Goal: Information Seeking & Learning: Find specific fact

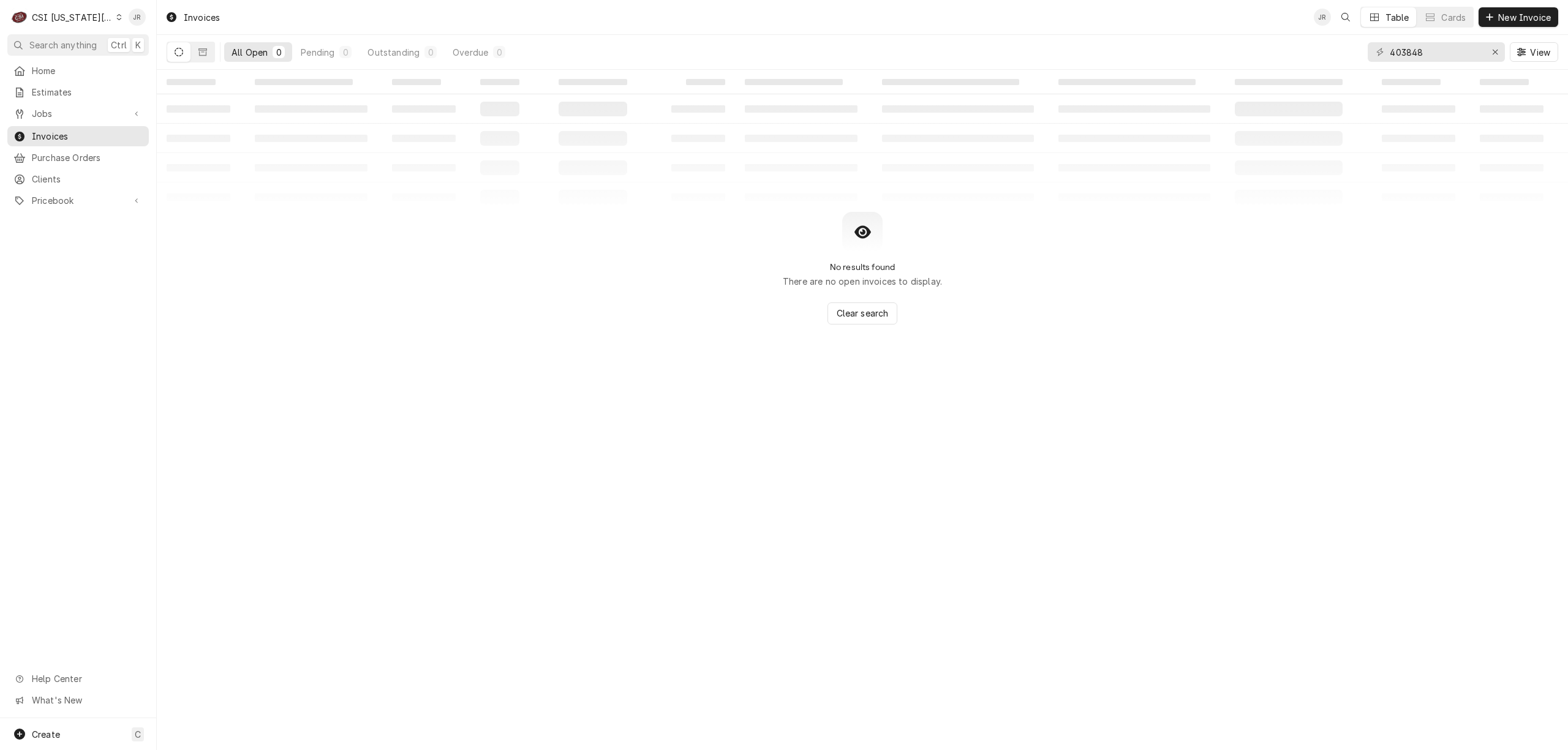
click at [1427, 62] on div "403848 View" at bounding box center [1463, 52] width 190 height 34
click at [1427, 59] on div "403848 View" at bounding box center [1463, 52] width 190 height 34
drag, startPoint x: 1427, startPoint y: 59, endPoint x: 1427, endPoint y: 50, distance: 9.0
click at [1427, 54] on input "403848" at bounding box center [1436, 52] width 92 height 20
click at [1427, 50] on input "403848" at bounding box center [1436, 52] width 92 height 20
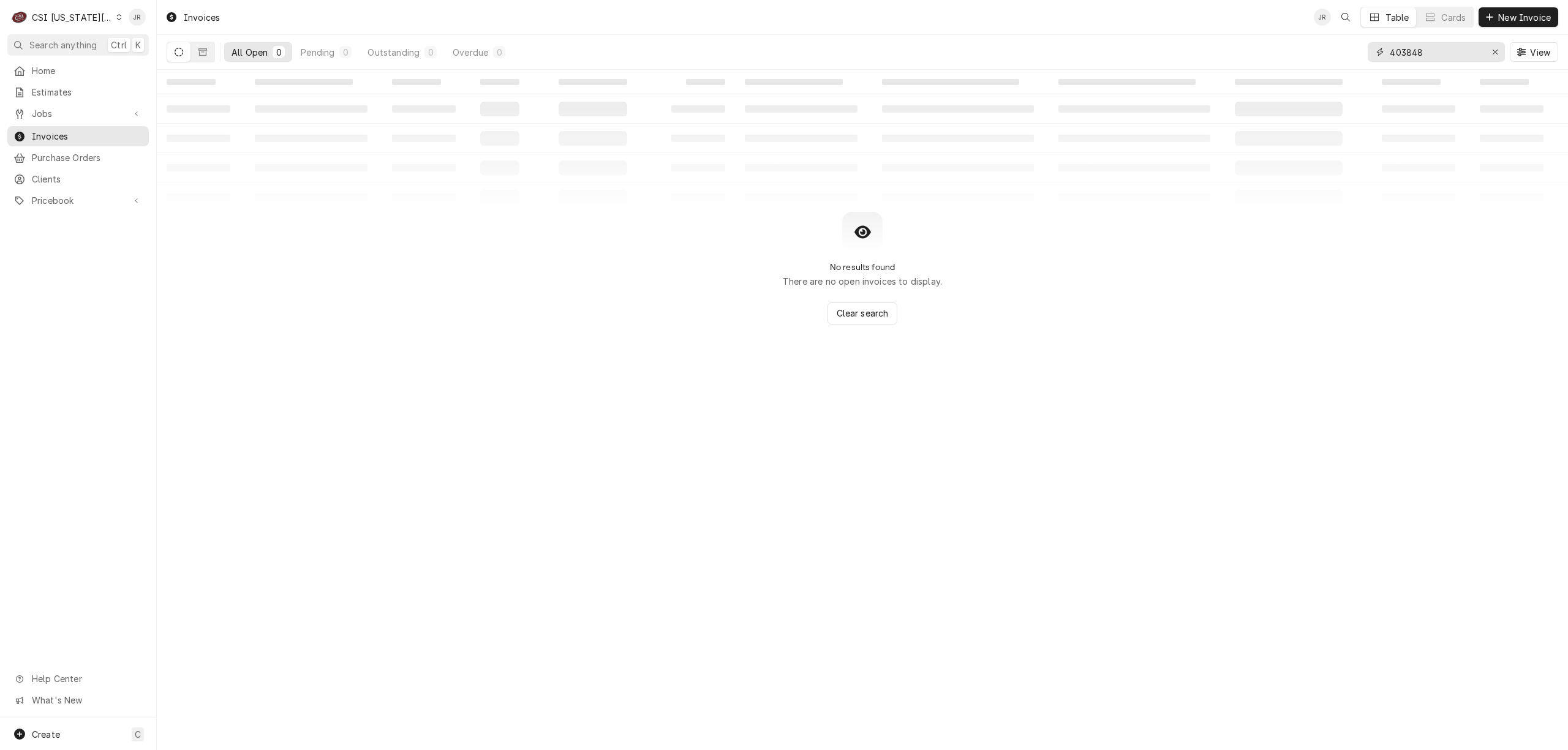
click at [1427, 50] on input "403848" at bounding box center [1436, 52] width 92 height 20
paste input "303670"
type input "303670"
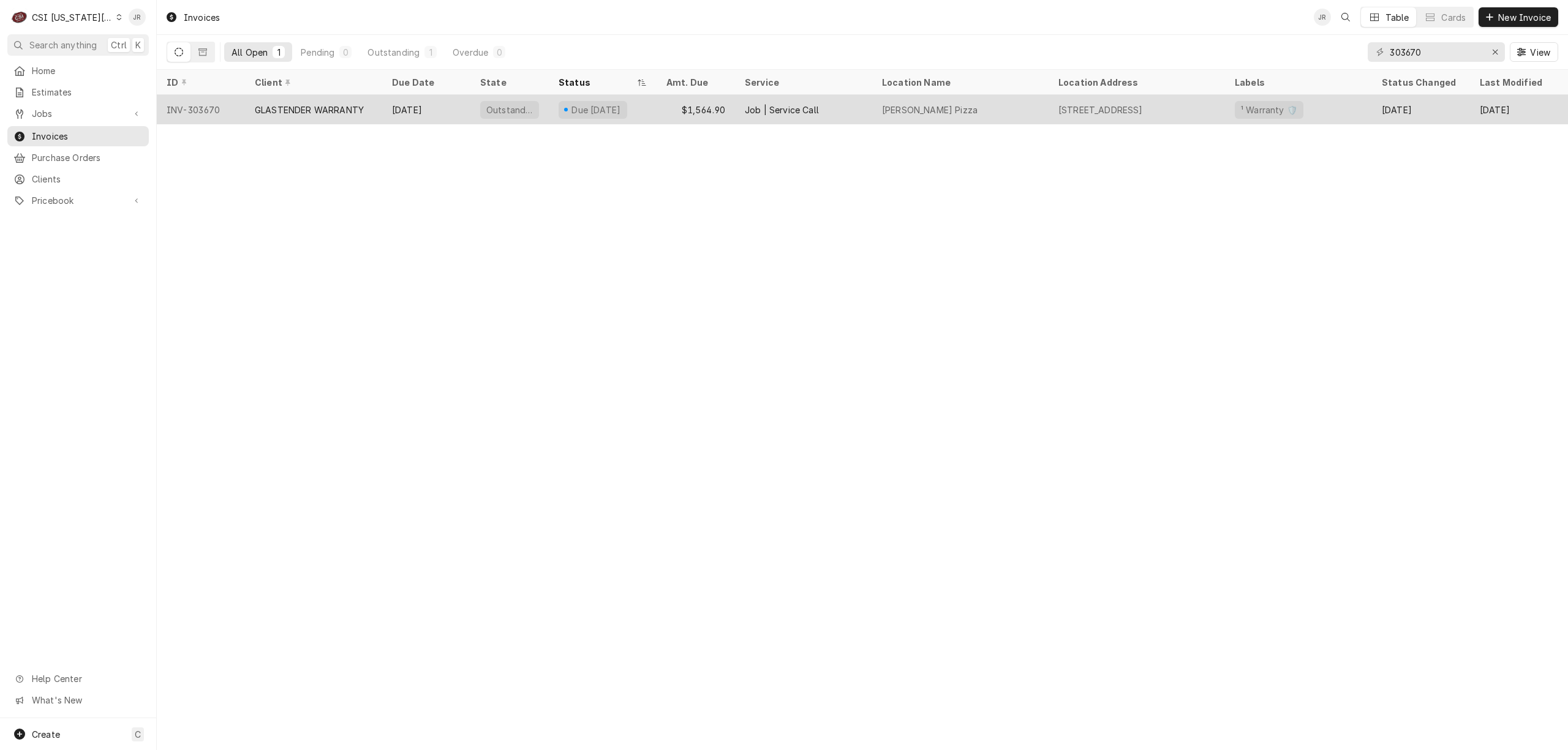
click at [410, 111] on div "Oct 30" at bounding box center [426, 110] width 88 height 29
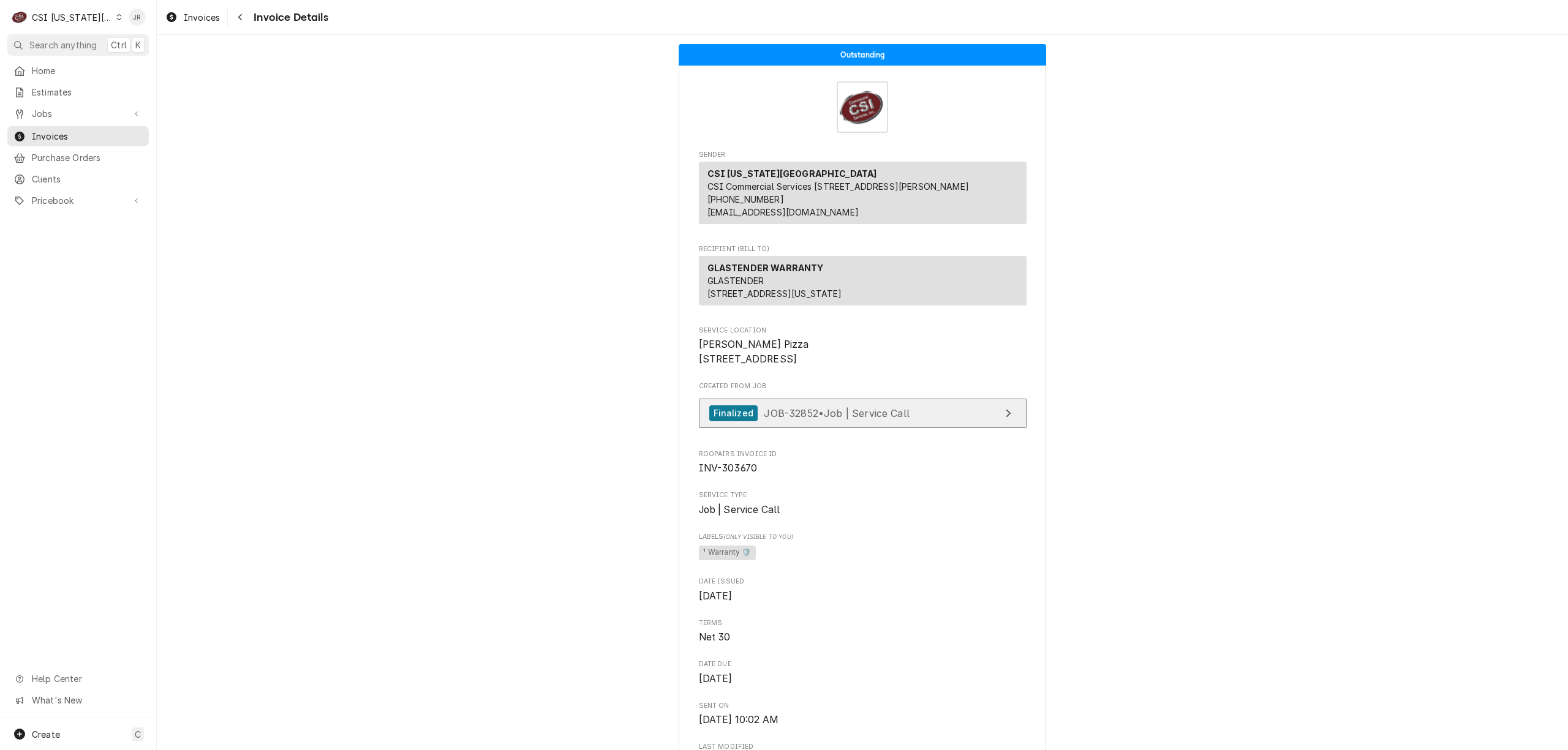
click at [885, 429] on link "Finalized JOB-32852 • Job | Service Call" at bounding box center [863, 413] width 328 height 30
click at [728, 287] on p "GLASTENDER WARRANTY GLASTENDER 5400 N Michigan Rd Saginaw, MI 48604" at bounding box center [775, 281] width 135 height 38
drag, startPoint x: 728, startPoint y: 287, endPoint x: 725, endPoint y: 295, distance: 8.5
click at [726, 292] on p "GLASTENDER WARRANTY GLASTENDER 5400 N Michigan Rd Saginaw, MI 48604" at bounding box center [775, 281] width 135 height 38
click at [725, 292] on span "GLASTENDER 5400 N Michigan Rd Saginaw, MI 48604" at bounding box center [775, 287] width 135 height 23
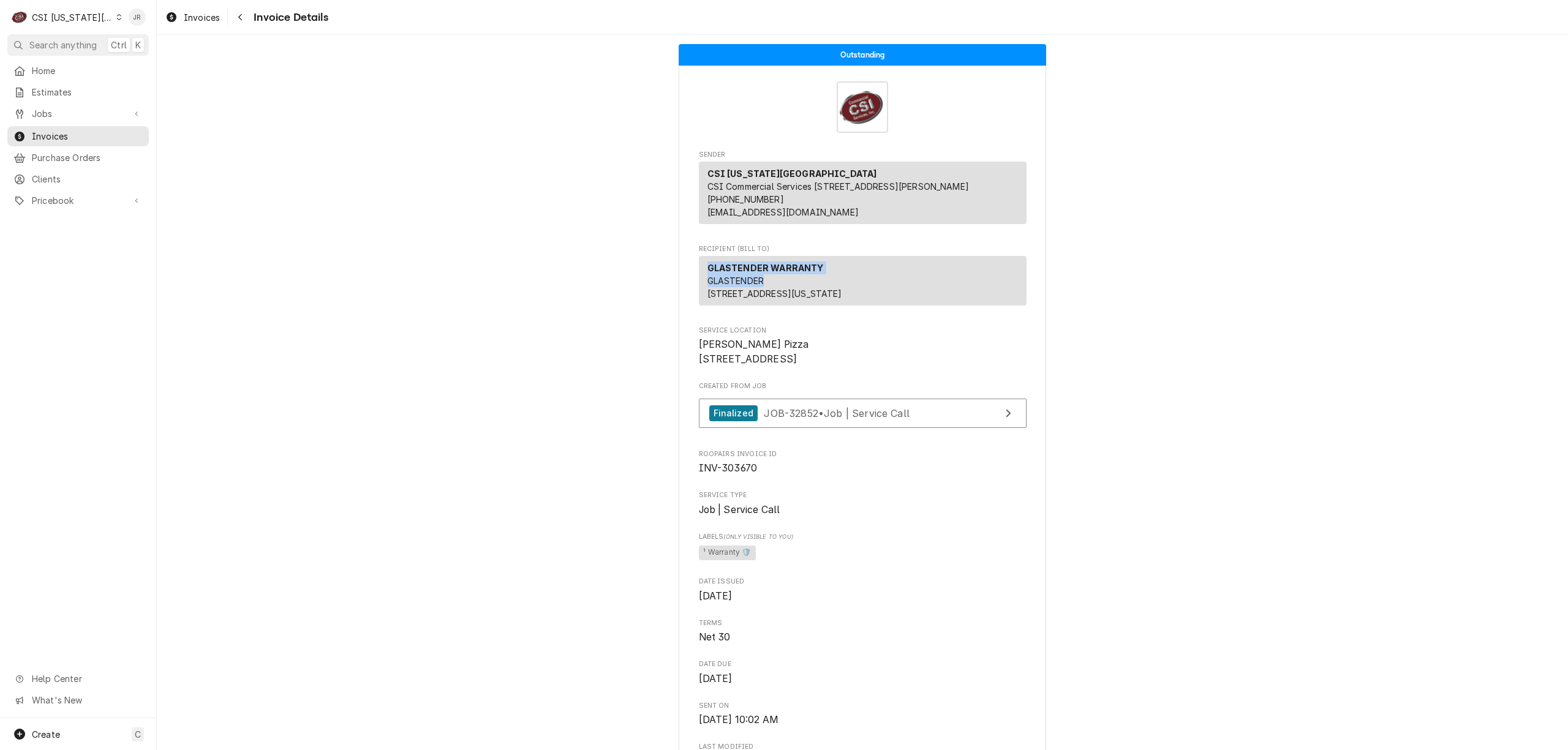
click at [724, 292] on span "GLASTENDER [STREET_ADDRESS][US_STATE]" at bounding box center [775, 287] width 135 height 23
click at [715, 295] on span "GLASTENDER 5400 N Michigan Rd Saginaw, MI 48604" at bounding box center [775, 287] width 135 height 23
click at [716, 292] on span "GLASTENDER 5400 N Michigan Rd Saginaw, MI 48604" at bounding box center [775, 287] width 135 height 23
click at [717, 292] on span "GLASTENDER 5400 N Michigan Rd Saginaw, MI 48604" at bounding box center [775, 287] width 135 height 23
copy span "GLASTENDER"
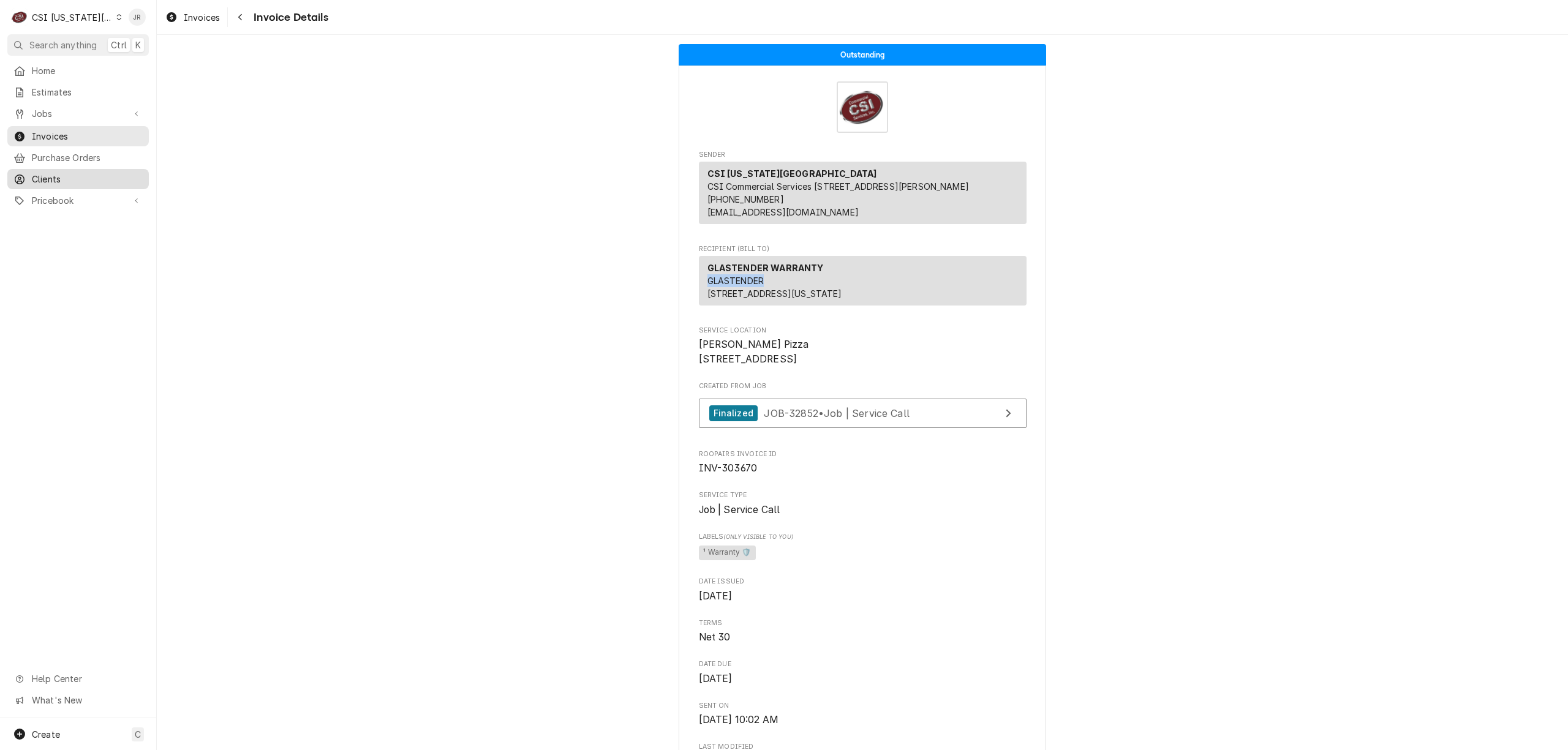
click at [75, 176] on span "Clients" at bounding box center [88, 179] width 111 height 13
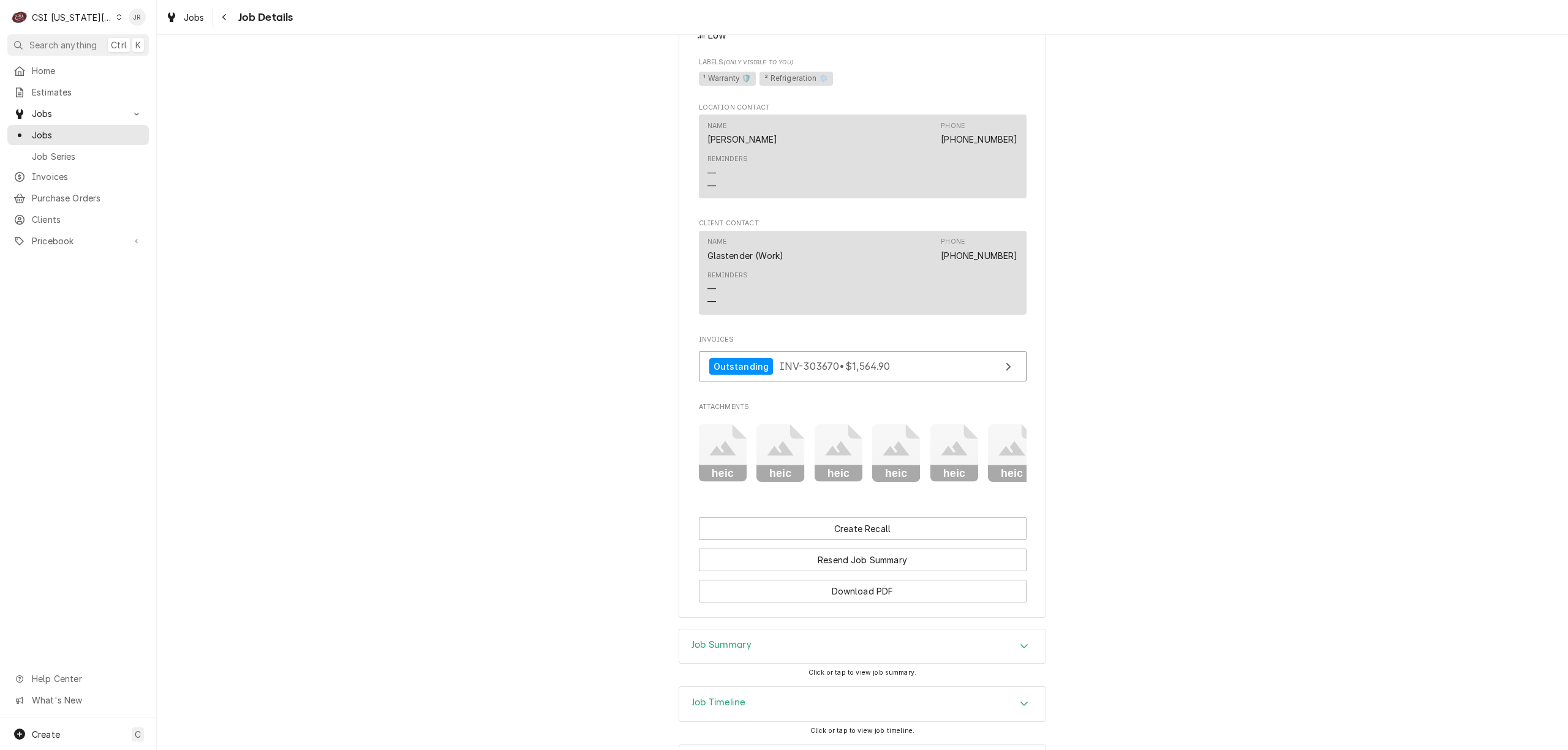
click at [769, 664] on div "Job Summary" at bounding box center [862, 646] width 366 height 34
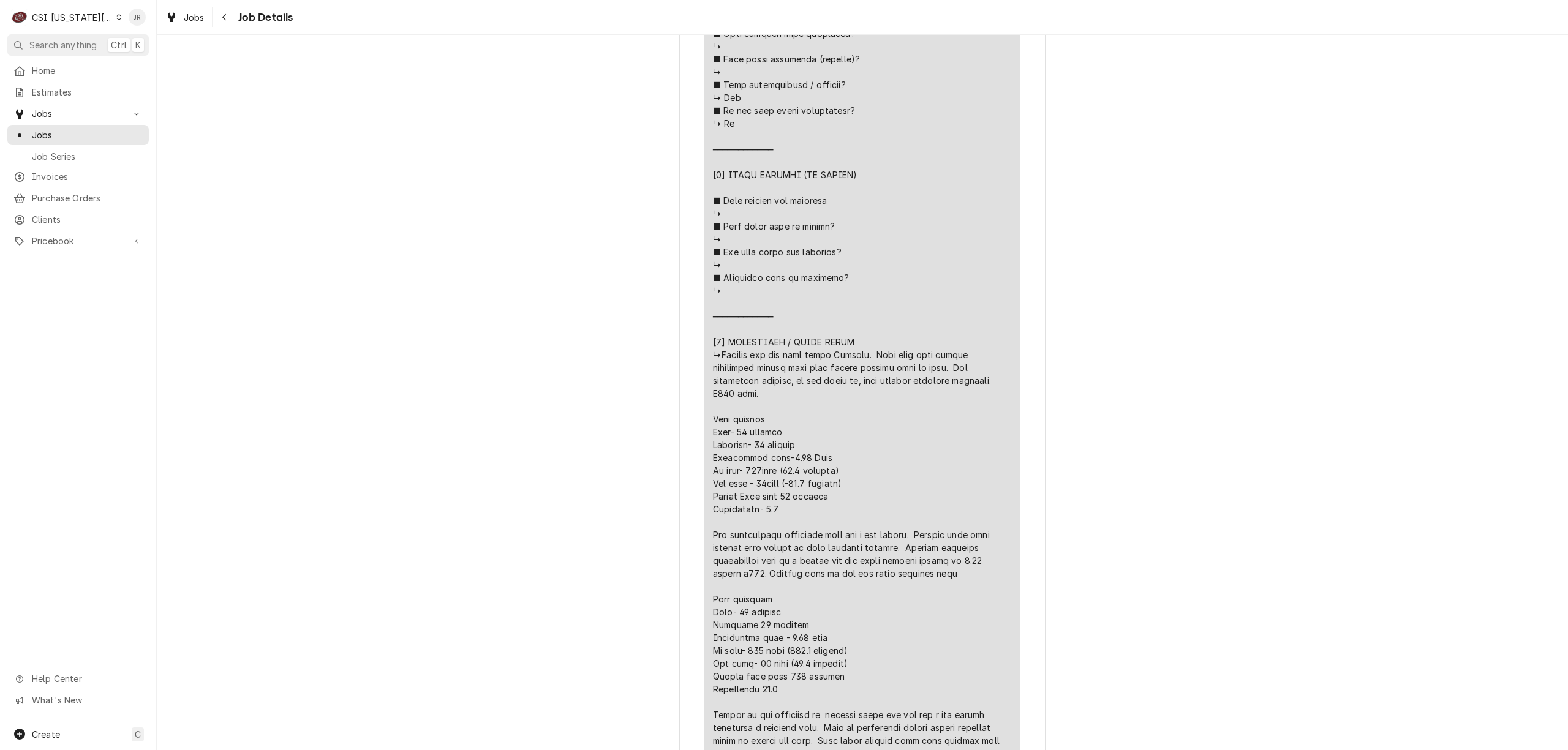
scroll to position [2721, 0]
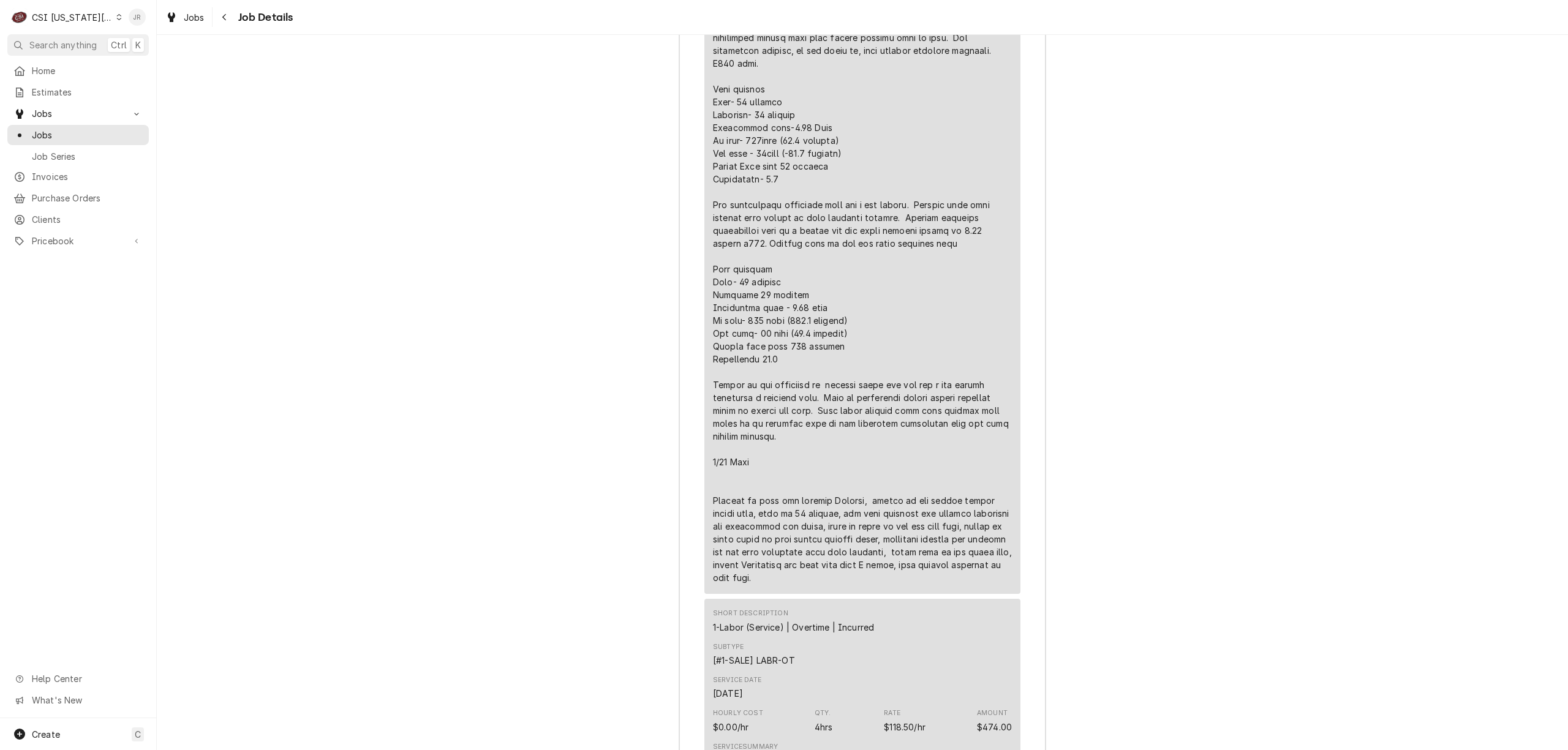
click at [132, 15] on div "Jessica Rentfro's Avatar" at bounding box center [137, 17] width 18 height 17
click at [165, 158] on div "Log Out" at bounding box center [195, 163] width 92 height 13
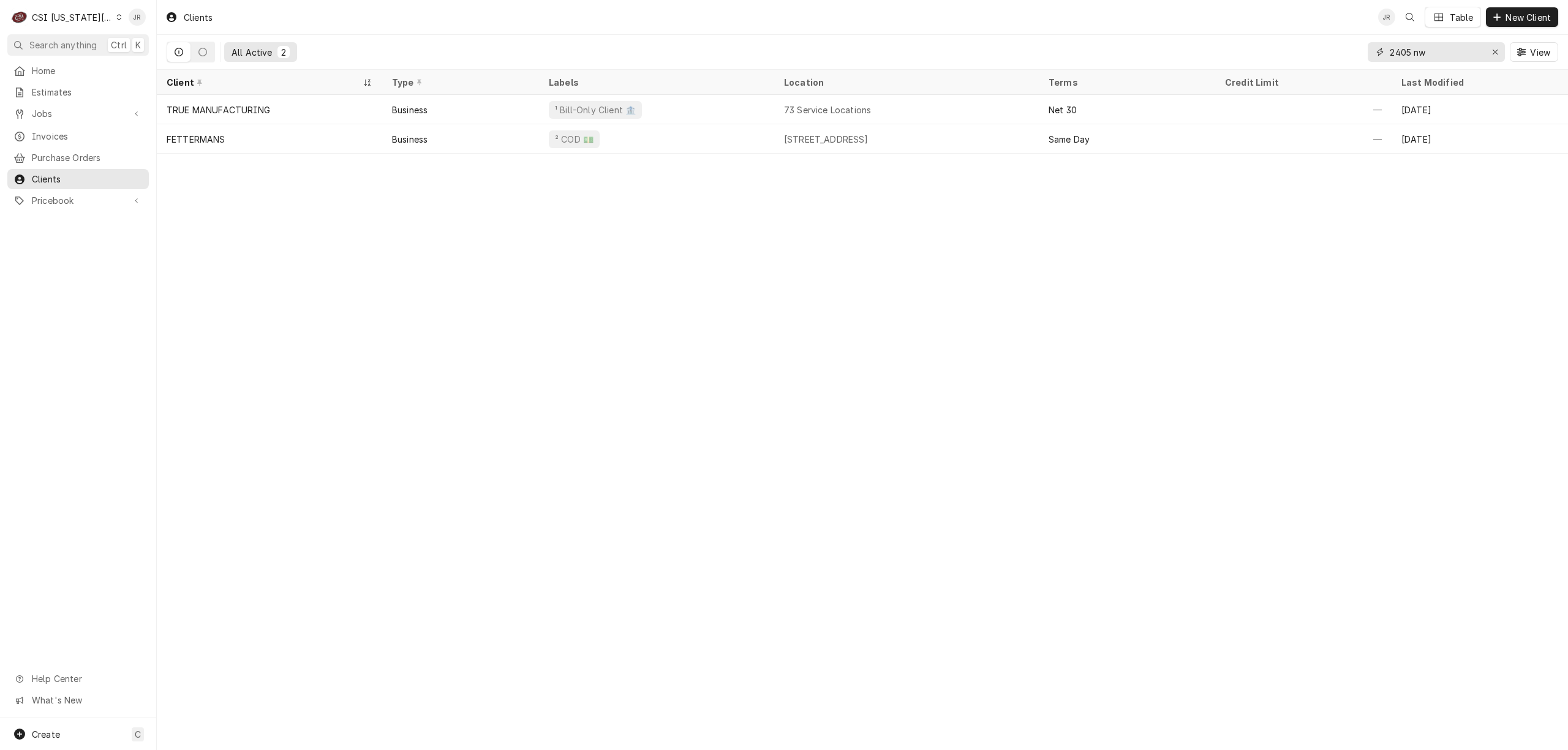
drag, startPoint x: 1450, startPoint y: 52, endPoint x: 1162, endPoint y: 50, distance: 288.0
click at [1175, 59] on div "All Active 2 2405 nw View" at bounding box center [862, 52] width 1392 height 34
paste input "GLASTENDER"
type input "GLASTENDER"
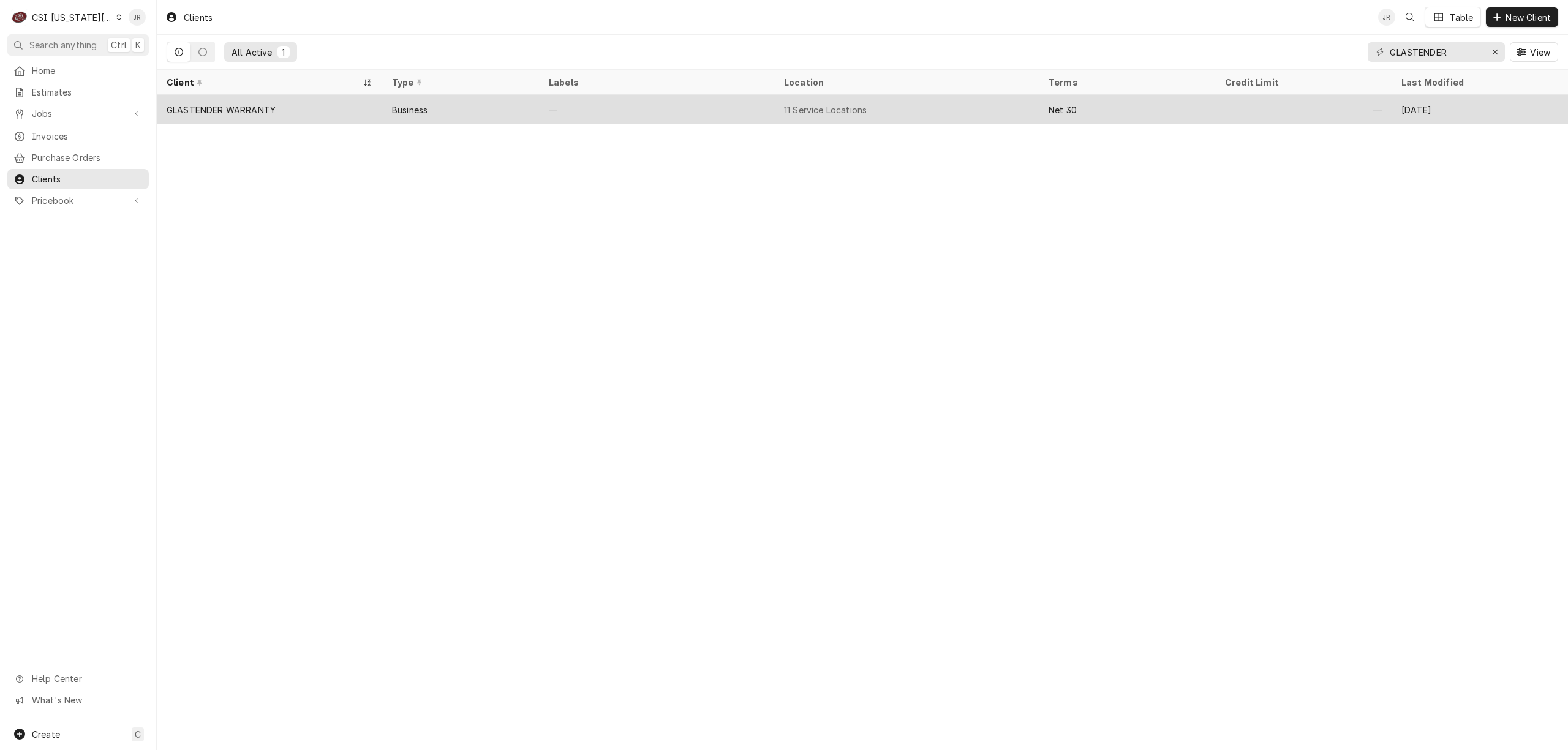
click at [920, 116] on div "11 Service Locations" at bounding box center [906, 110] width 265 height 29
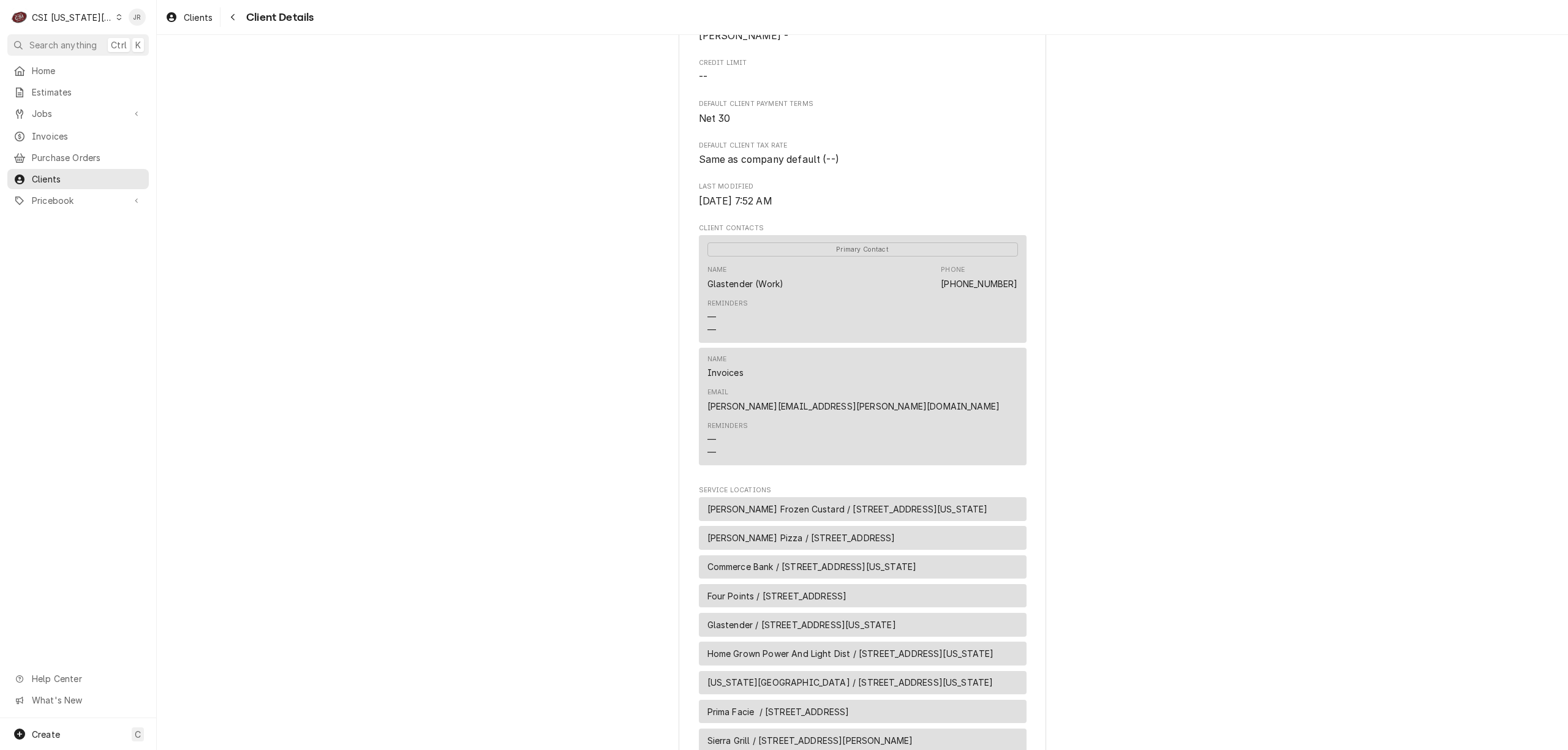
scroll to position [635, 0]
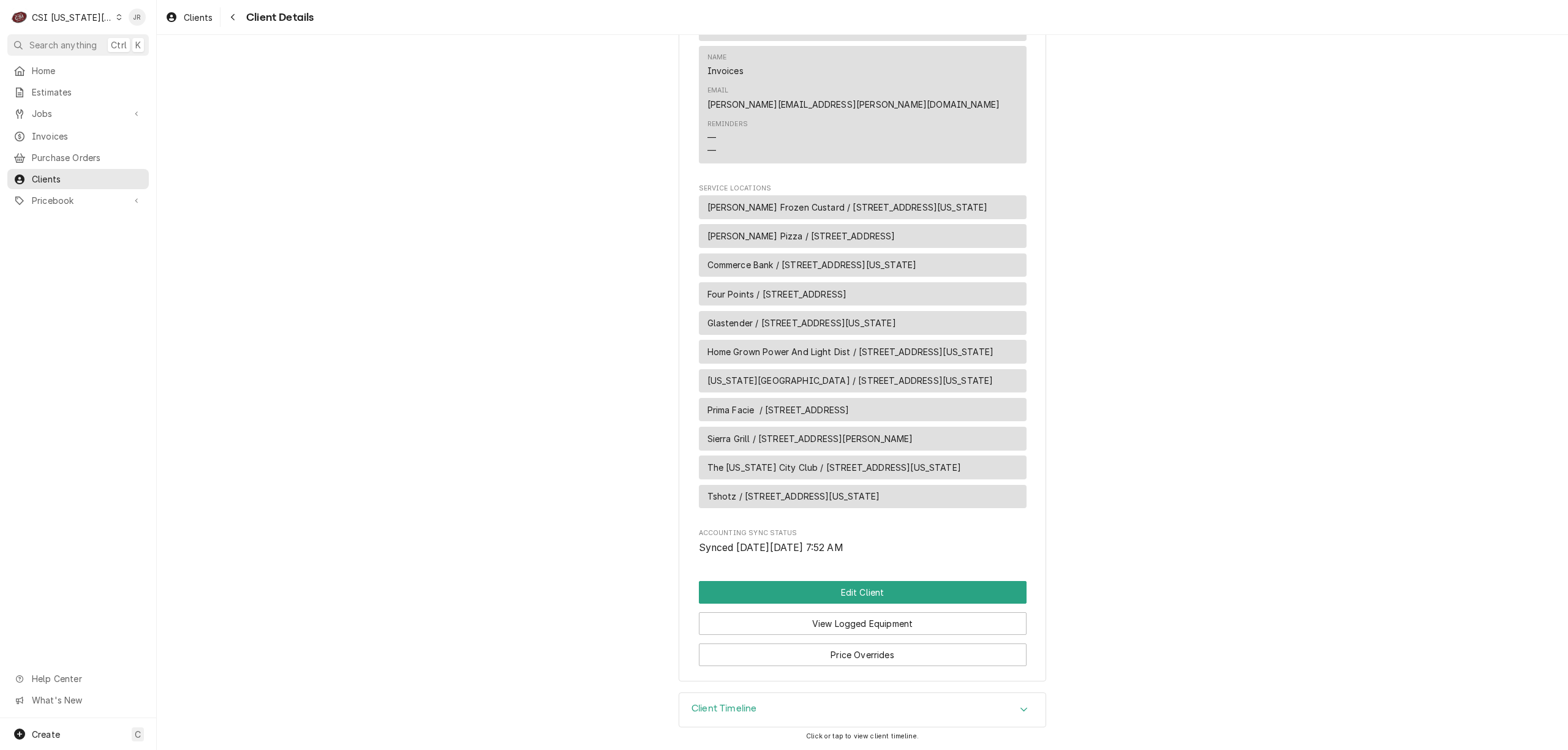
click at [740, 714] on div "Client Timeline" at bounding box center [724, 710] width 65 height 15
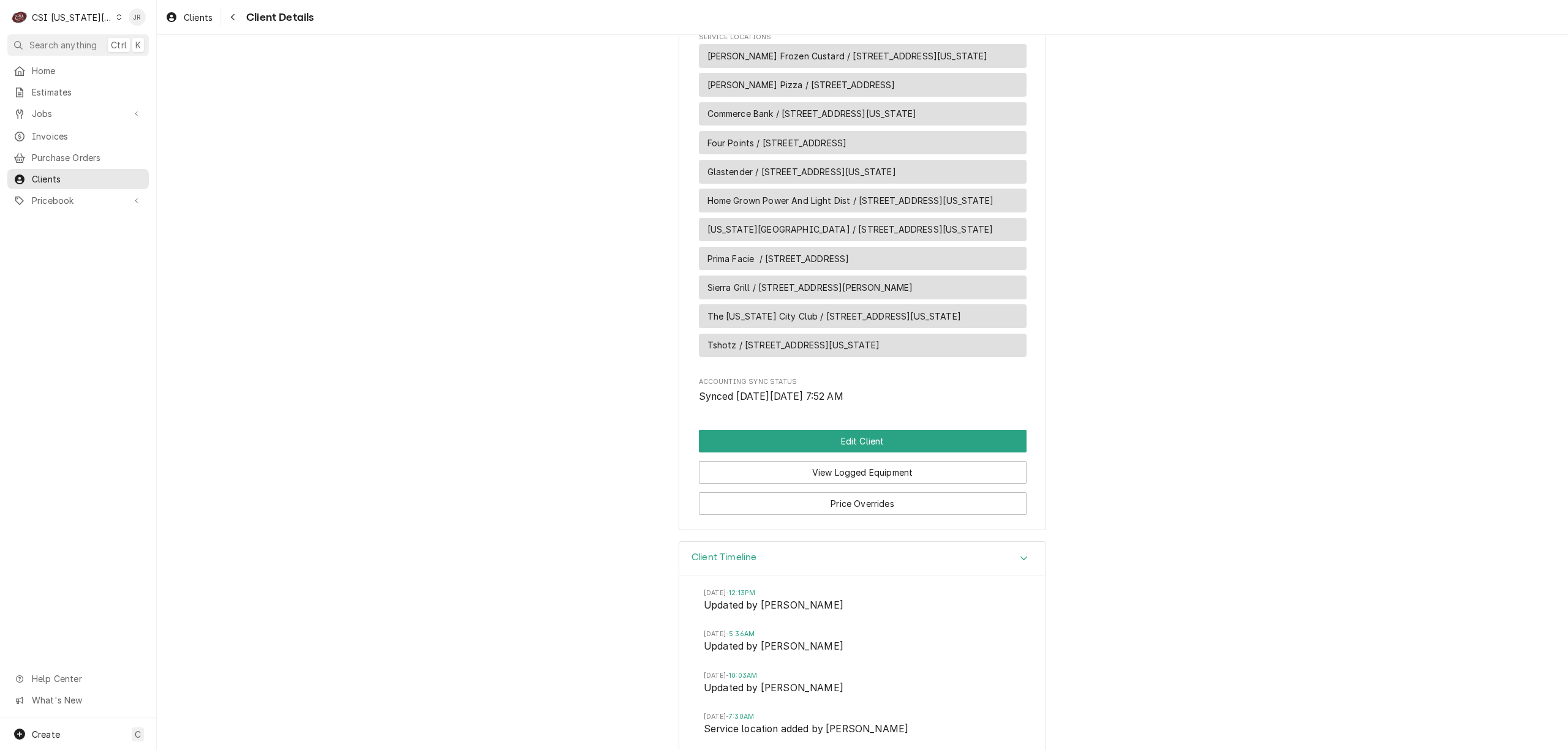
scroll to position [816, 0]
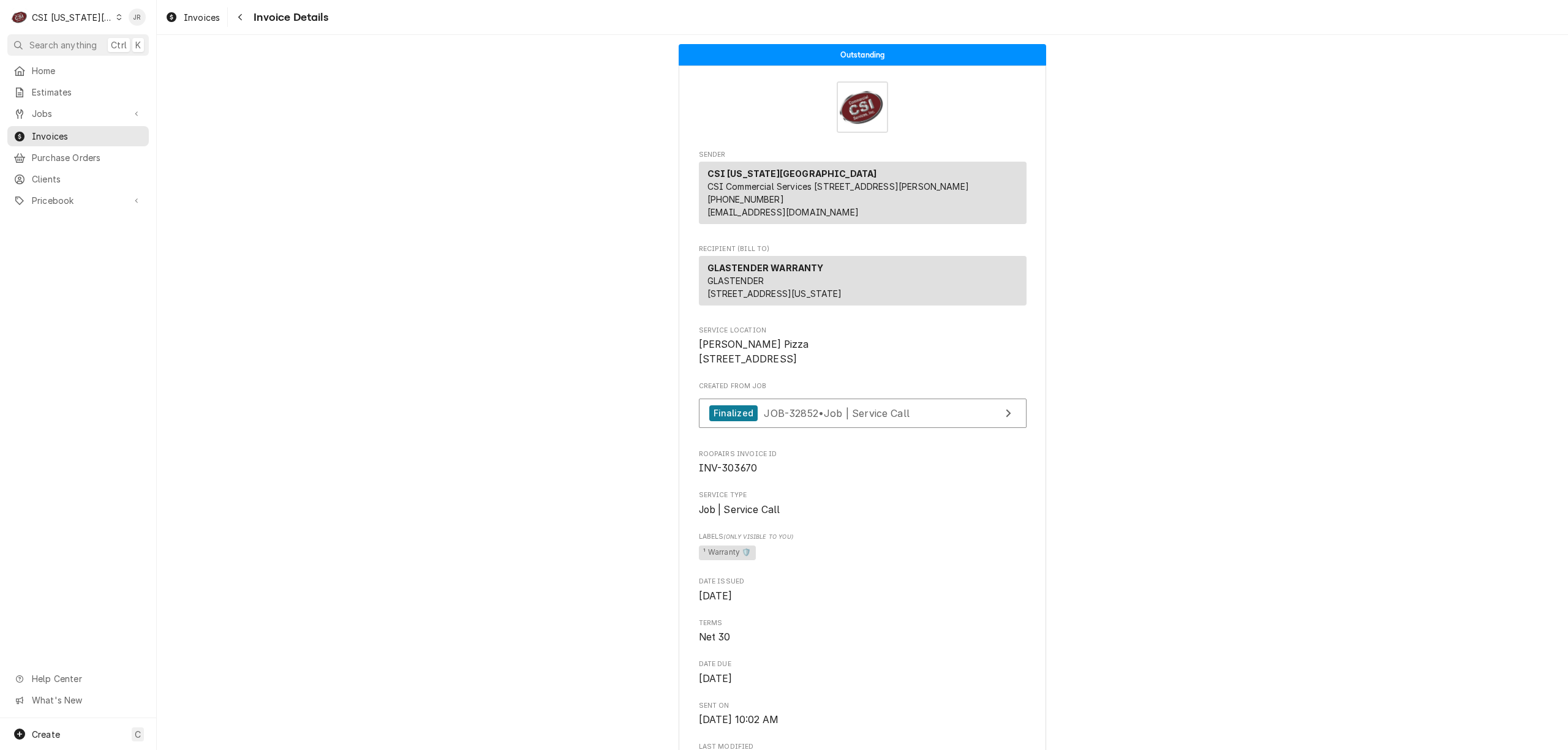
drag, startPoint x: 981, startPoint y: 468, endPoint x: 989, endPoint y: 474, distance: 10.0
click at [981, 434] on div "Finalized JOB-32852 • Job | Service Call" at bounding box center [863, 417] width 328 height 36
click at [990, 429] on link "Finalized JOB-32852 • Job | Service Call" at bounding box center [863, 413] width 328 height 30
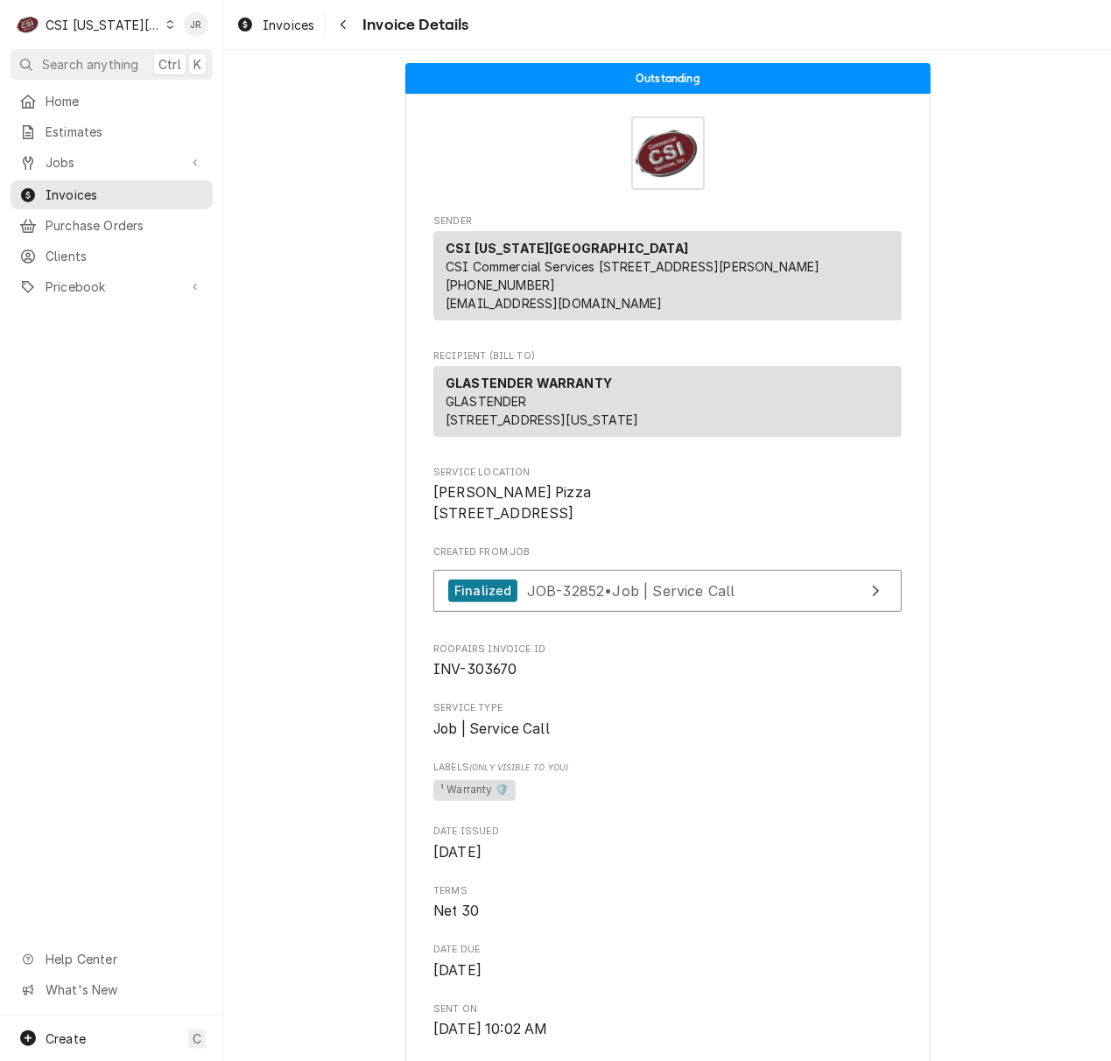
drag, startPoint x: 954, startPoint y: 432, endPoint x: 980, endPoint y: 450, distance: 31.6
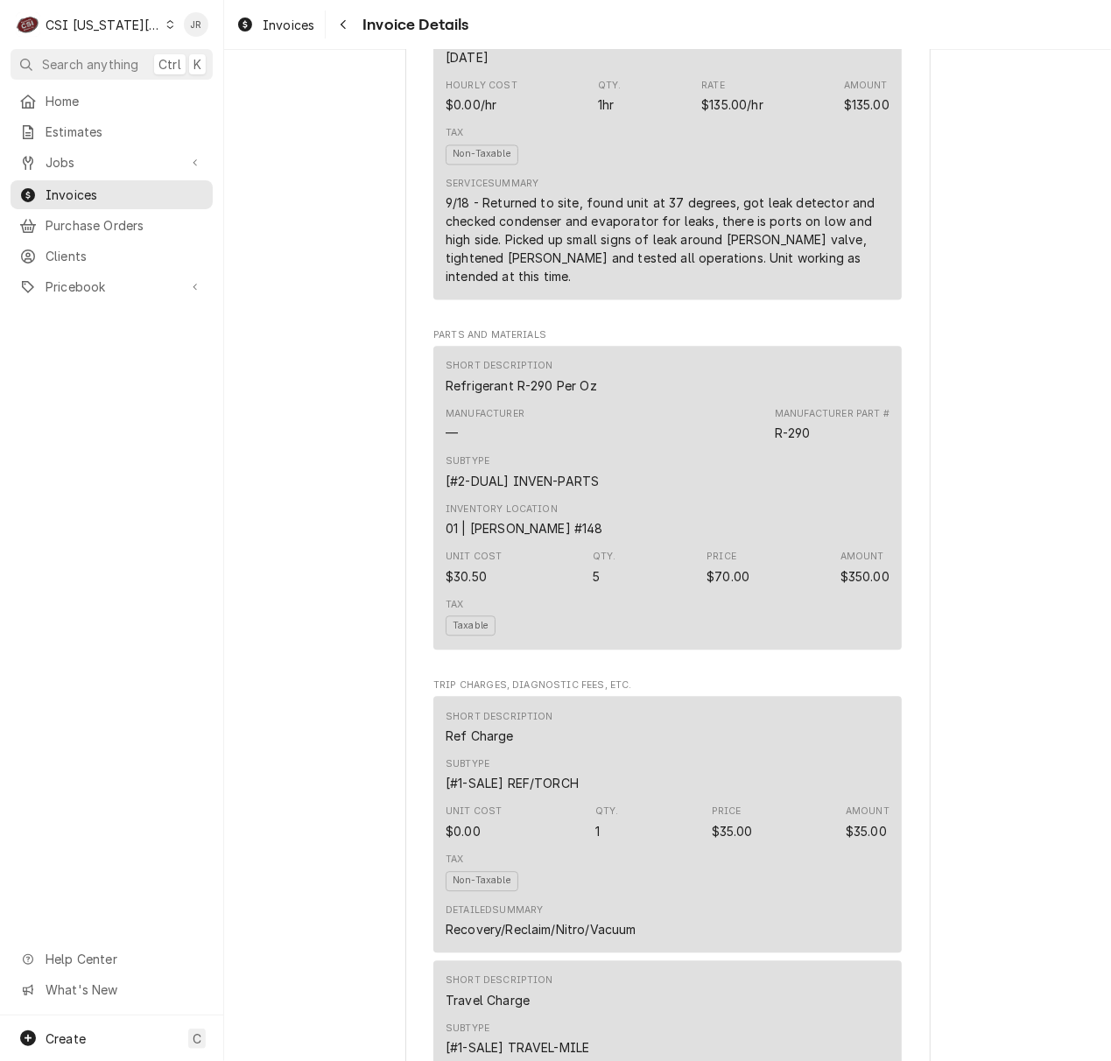
scroll to position [1558, 0]
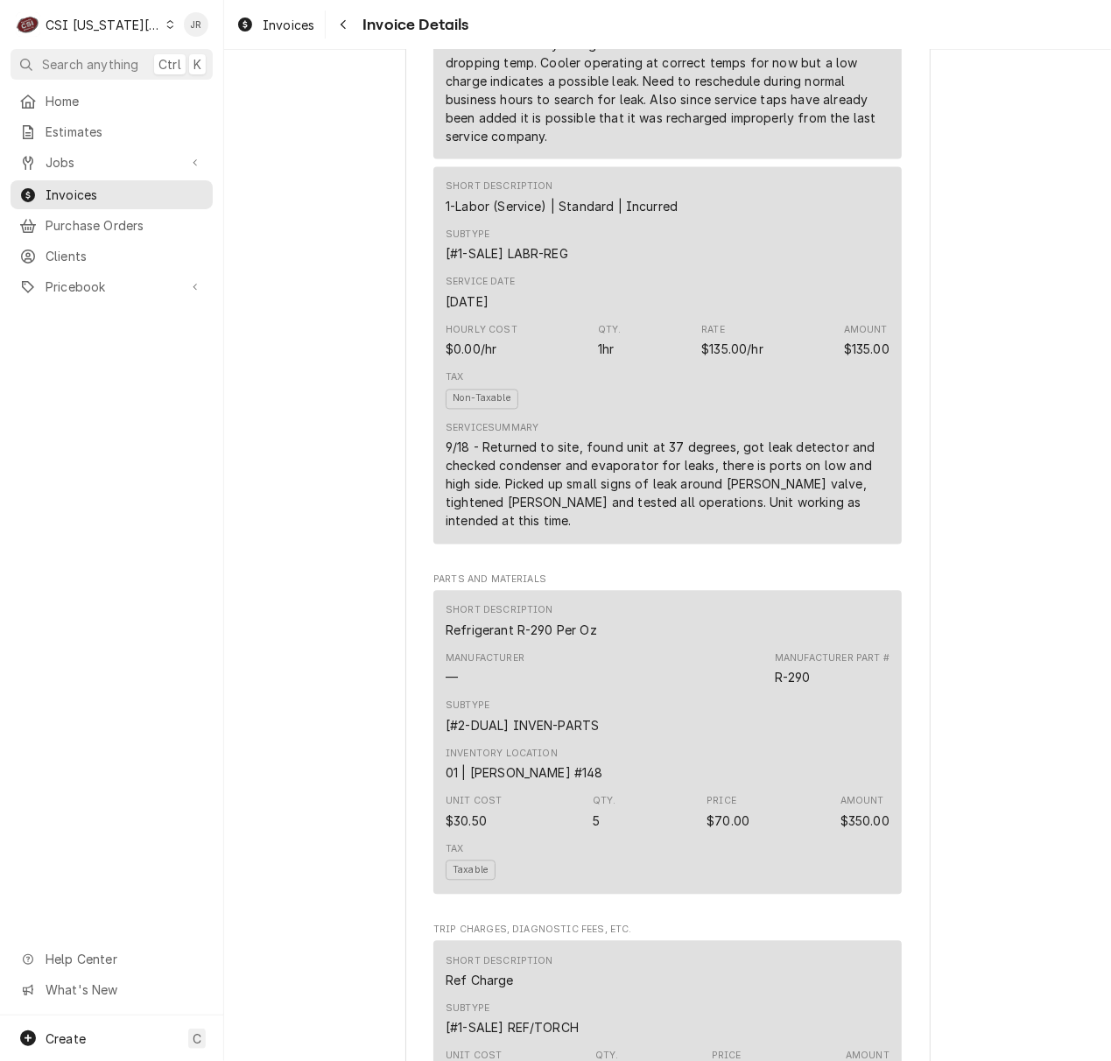
drag, startPoint x: 953, startPoint y: 375, endPoint x: 957, endPoint y: 365, distance: 11.4
click at [956, 369] on div "Outstanding Sender CSI Kansas City CSI Commercial Services Inc1021 NE Jib Ct Un…" at bounding box center [667, 882] width 887 height 4780
drag, startPoint x: 1051, startPoint y: 466, endPoint x: 999, endPoint y: 449, distance: 55.1
click at [999, 449] on div "Outstanding Sender CSI Kansas City CSI Commercial Services Inc1021 NE Jib Ct Un…" at bounding box center [667, 882] width 887 height 4780
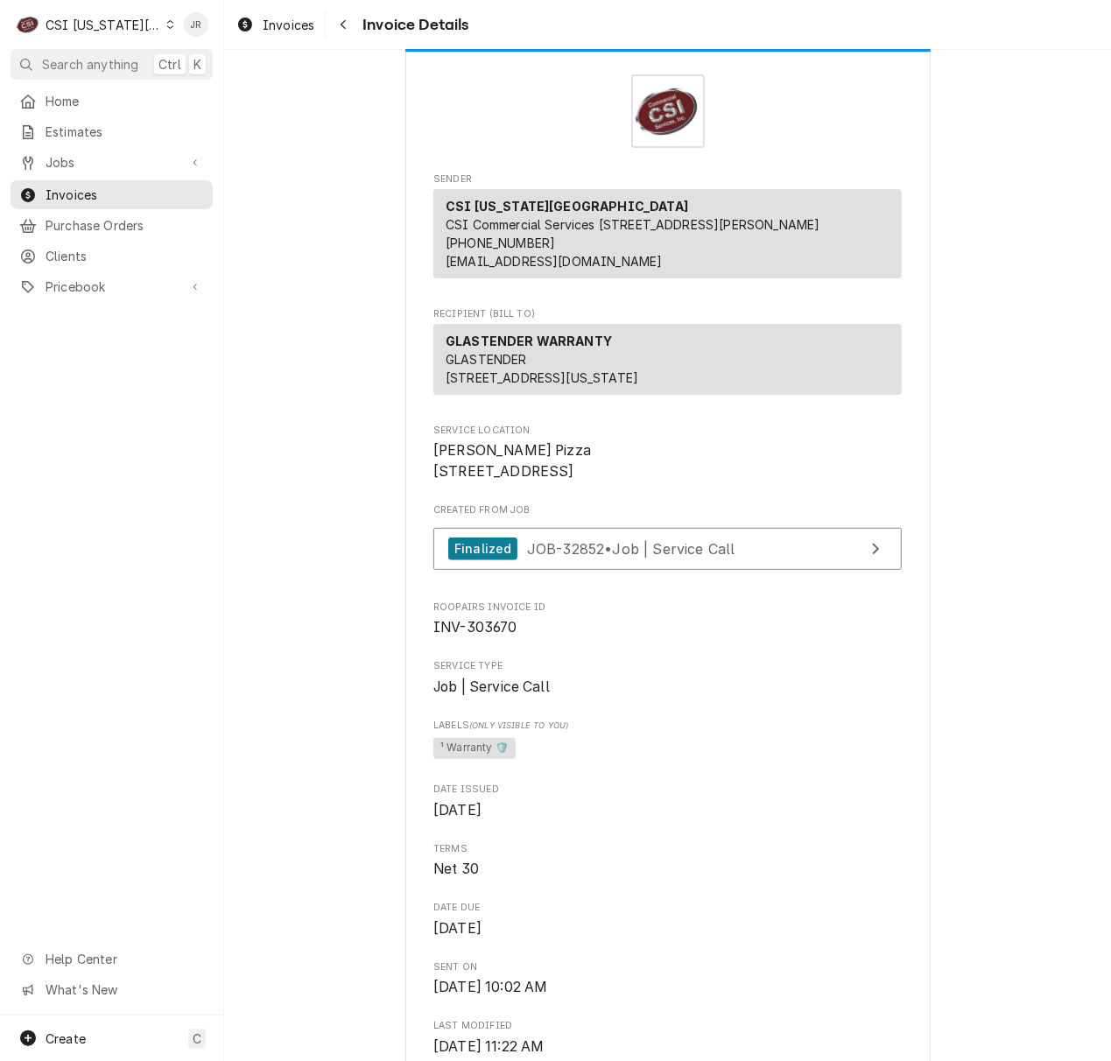
scroll to position [0, 0]
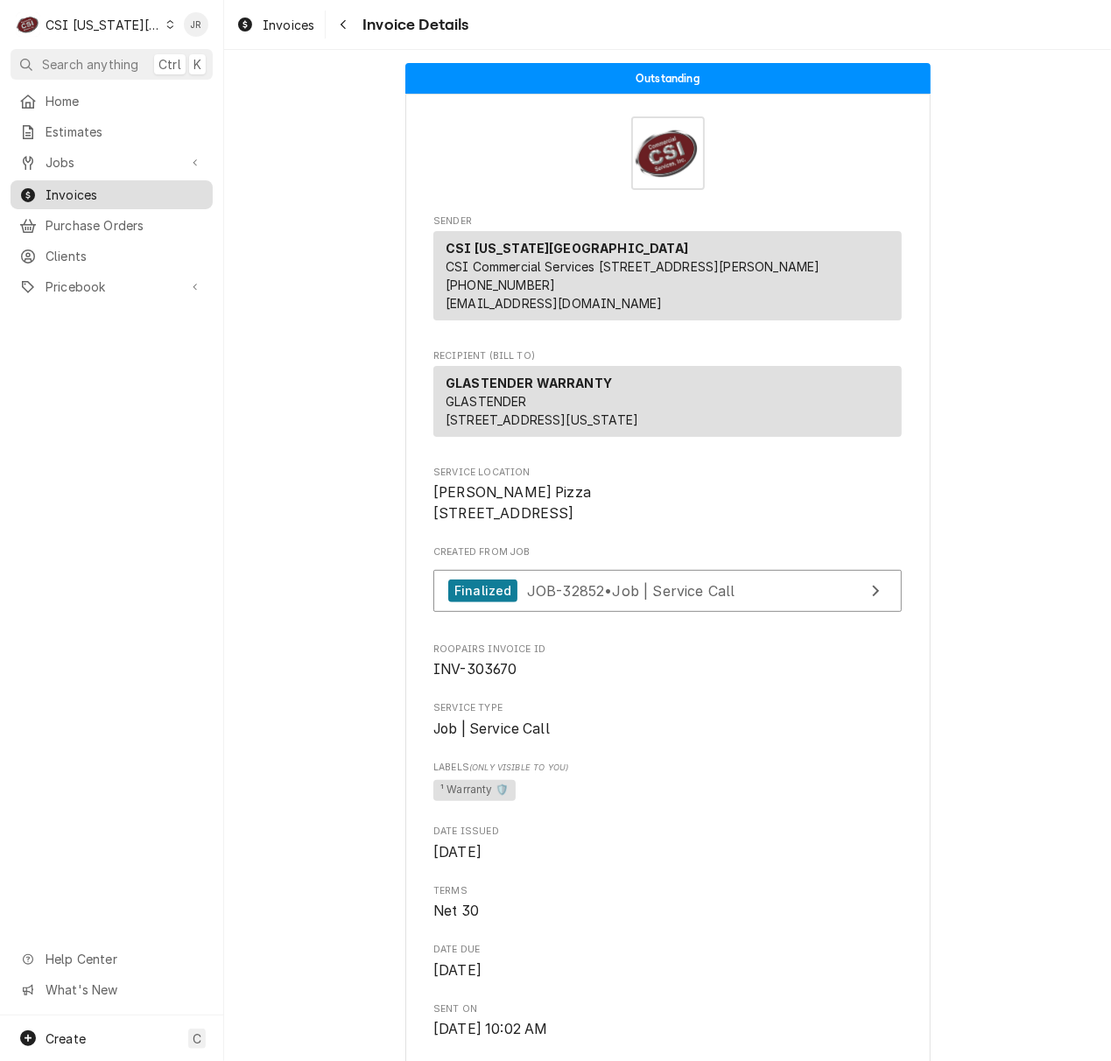
click at [113, 186] on span "Invoices" at bounding box center [125, 195] width 158 height 18
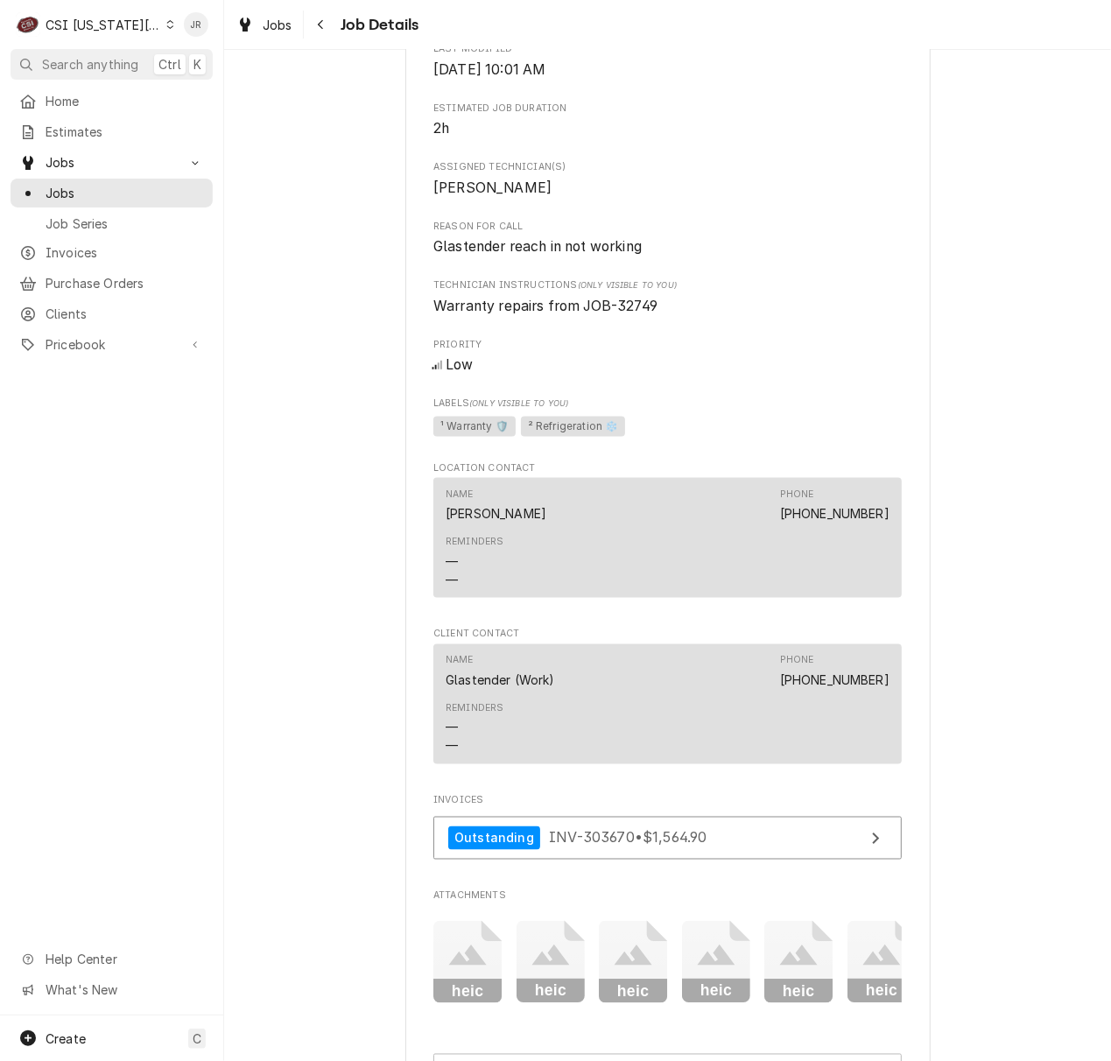
scroll to position [933, 0]
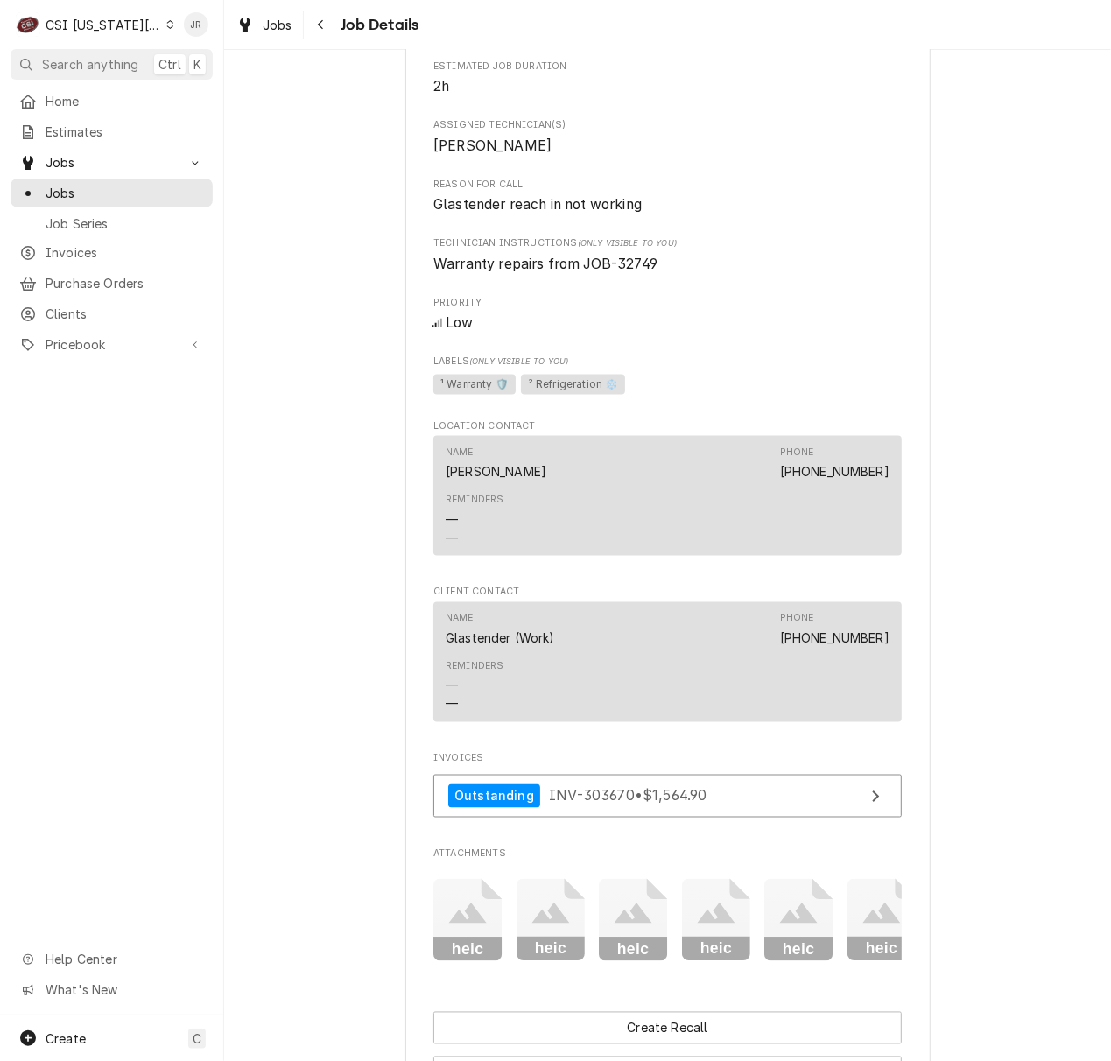
click at [631, 272] on span "Warranty repairs from JOB-32749" at bounding box center [545, 264] width 224 height 17
copy span "32749"
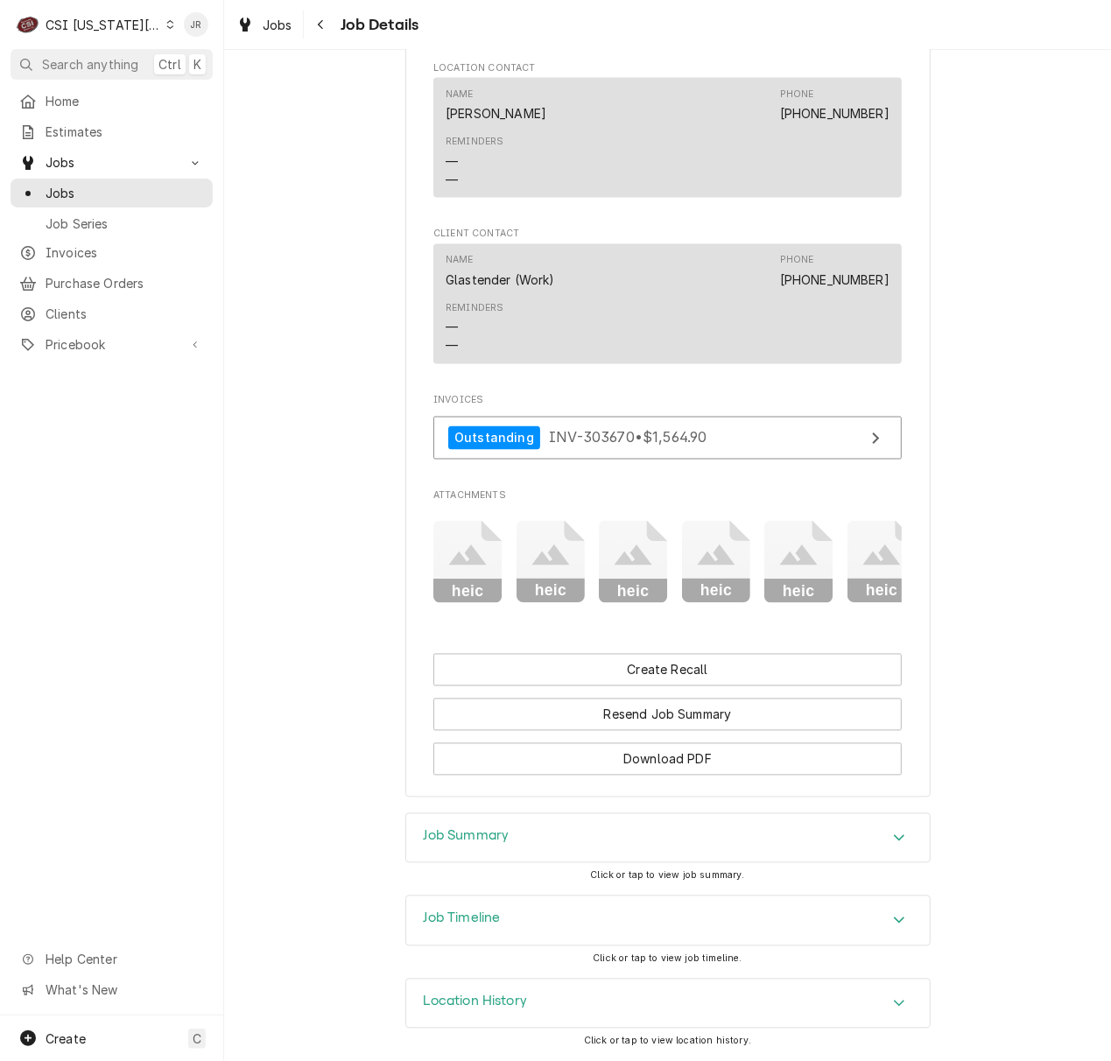
drag, startPoint x: 541, startPoint y: 852, endPoint x: 592, endPoint y: 785, distance: 84.4
click at [543, 842] on div "Job Summary" at bounding box center [667, 838] width 523 height 49
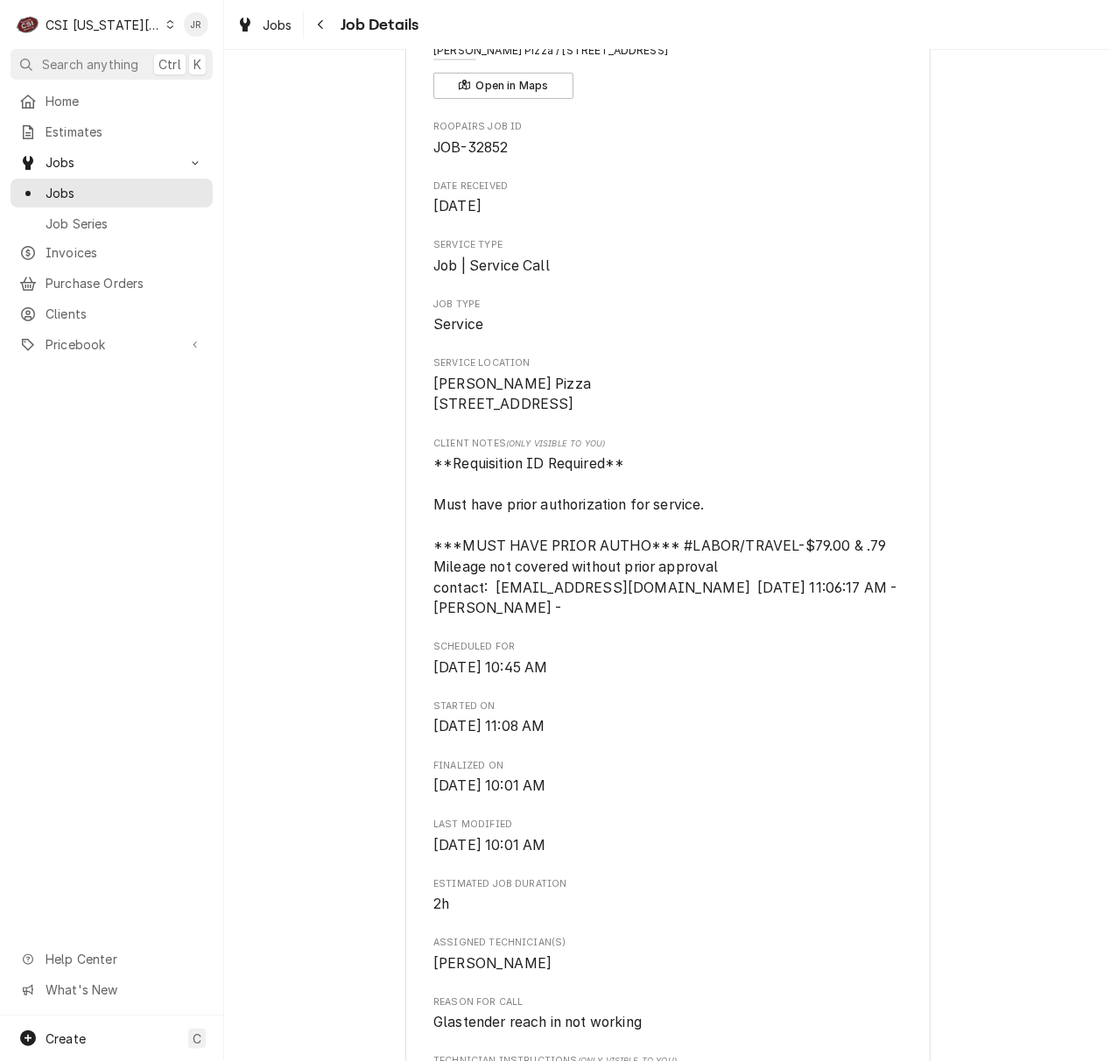
scroll to position [466, 0]
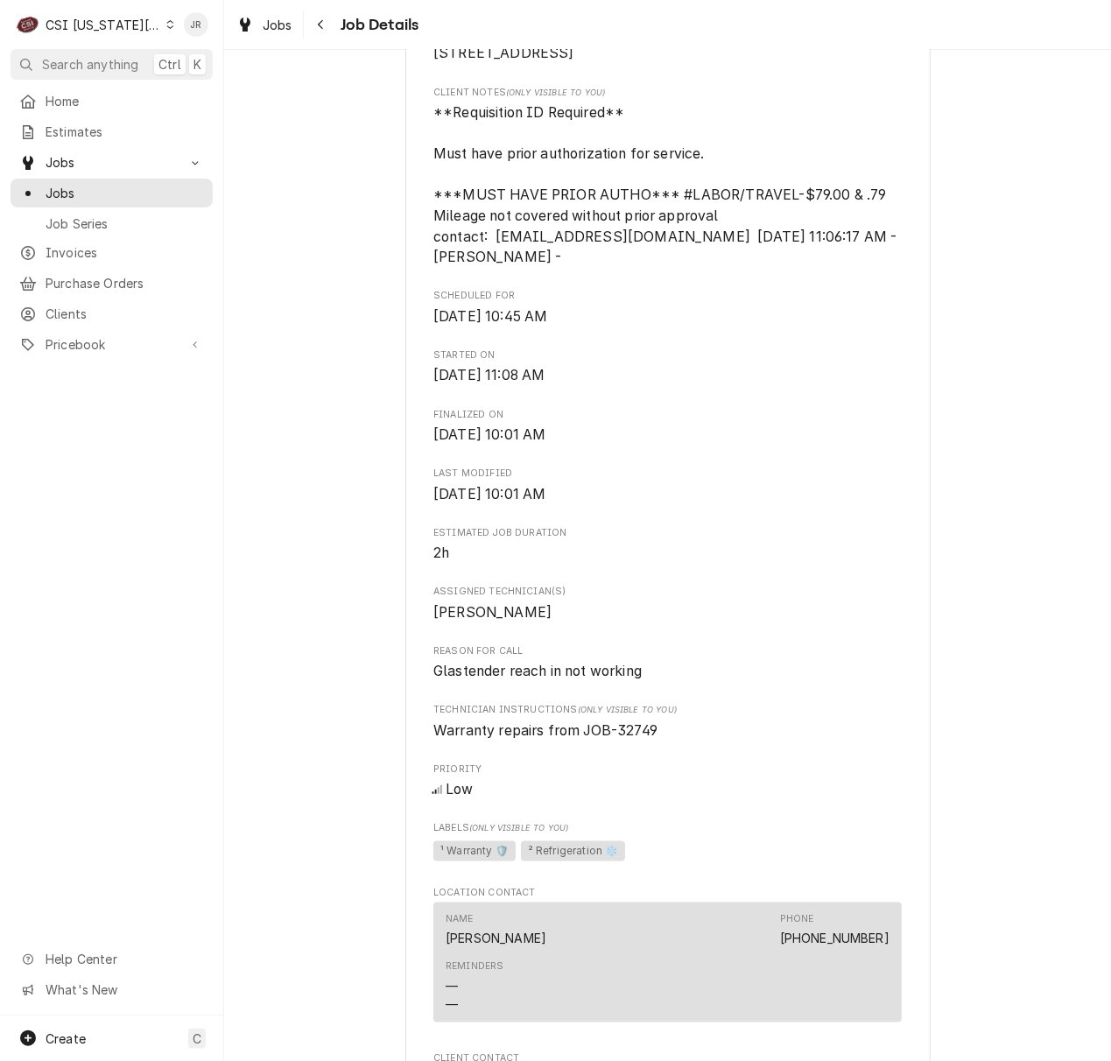
click at [835, 602] on div "Roopairs Job ID JOB-32852 Date Received Sep 18, 2025 Service Type Job | Service…" at bounding box center [667, 605] width 468 height 1672
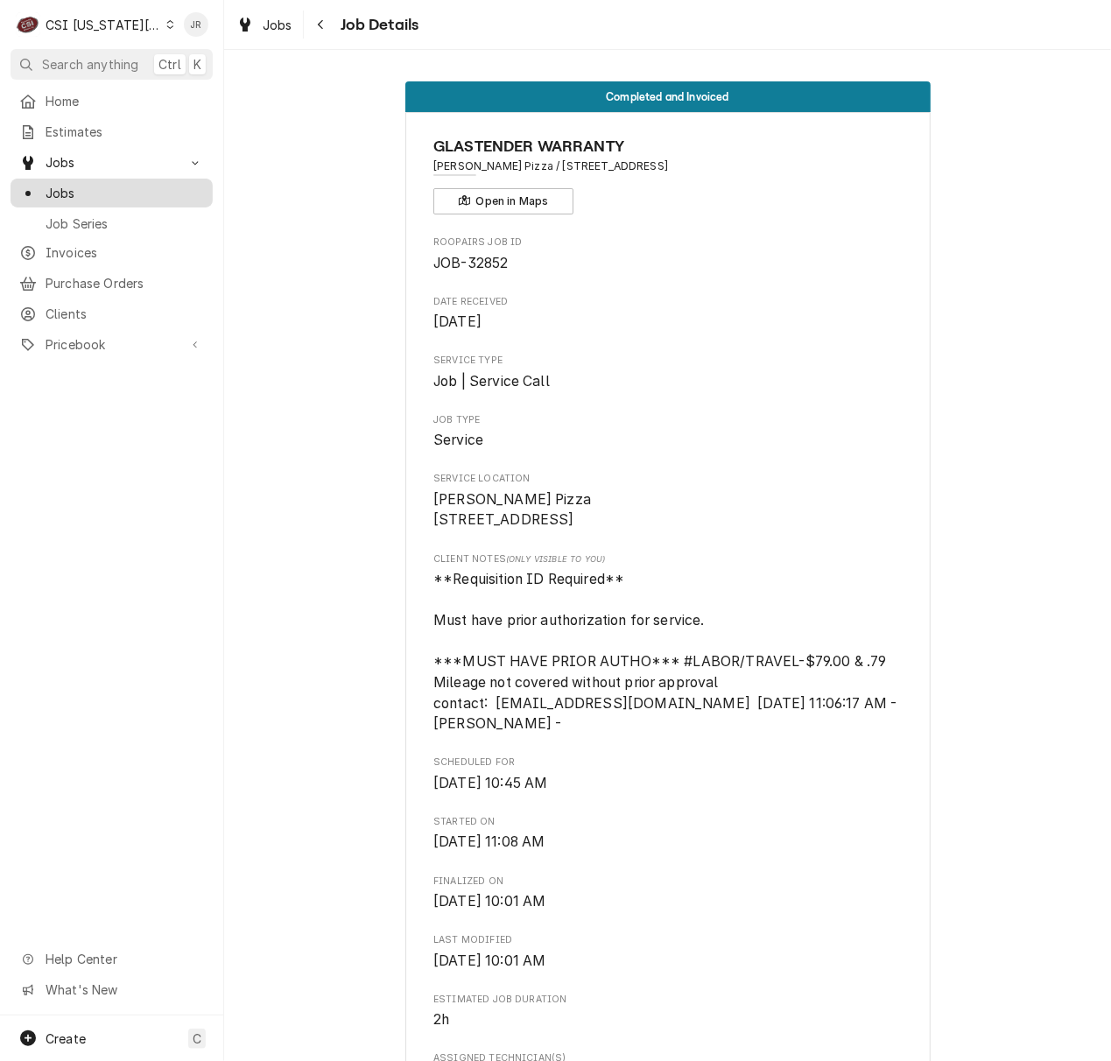
click at [50, 189] on span "Jobs" at bounding box center [125, 193] width 158 height 18
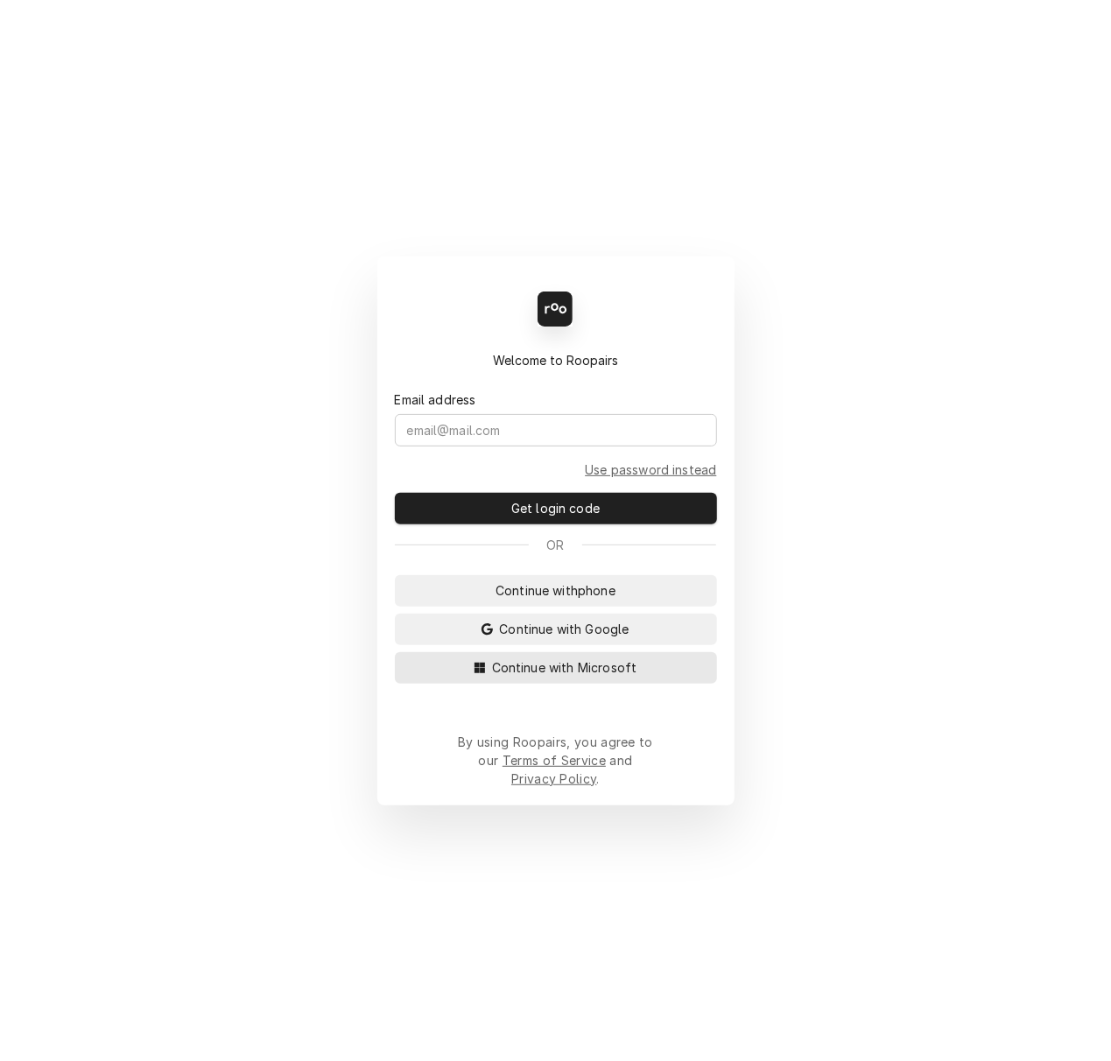
click at [449, 676] on button "Continue with Microsoft" at bounding box center [556, 668] width 322 height 32
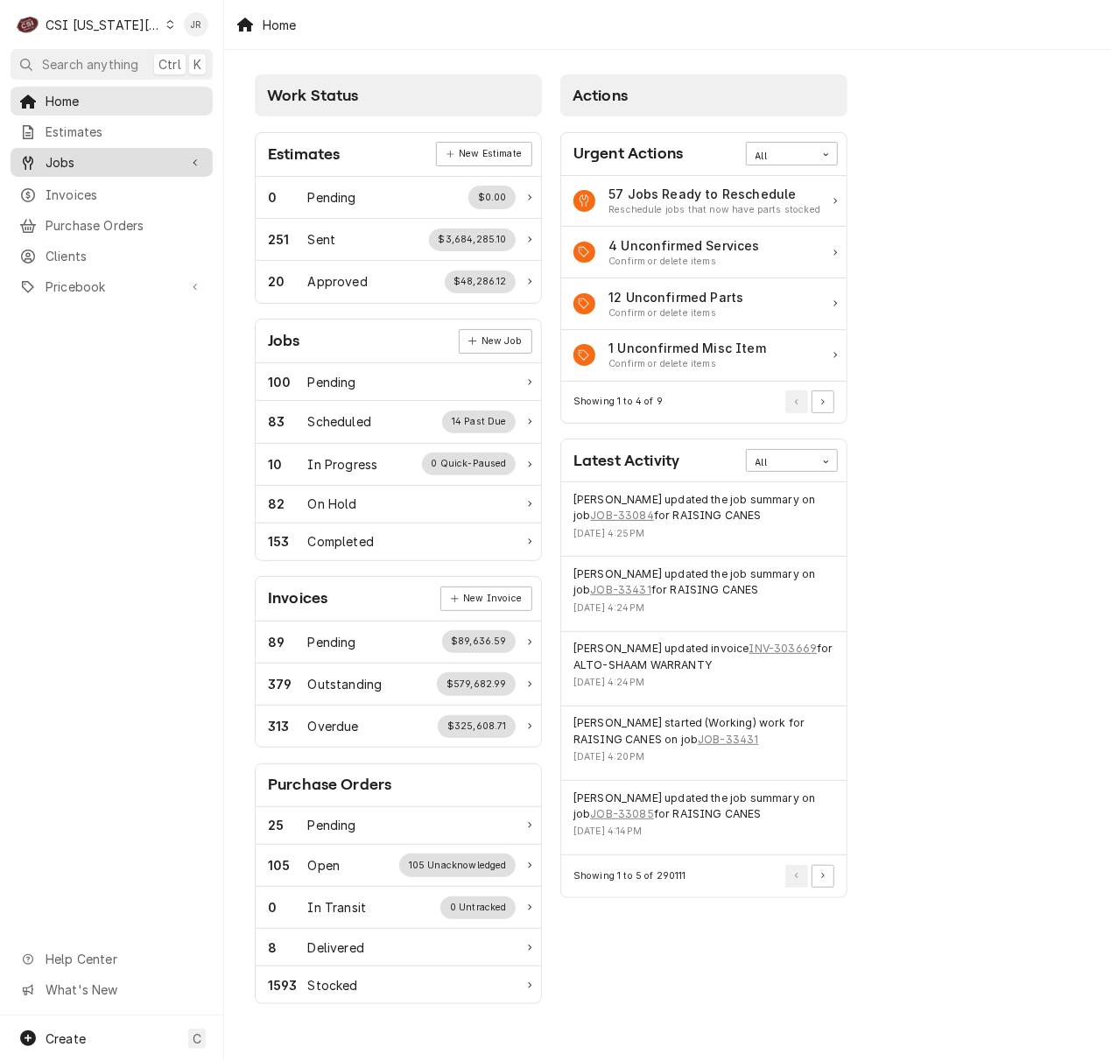
click at [85, 168] on link "Jobs" at bounding box center [112, 162] width 202 height 29
click at [95, 190] on span "Jobs" at bounding box center [125, 193] width 158 height 18
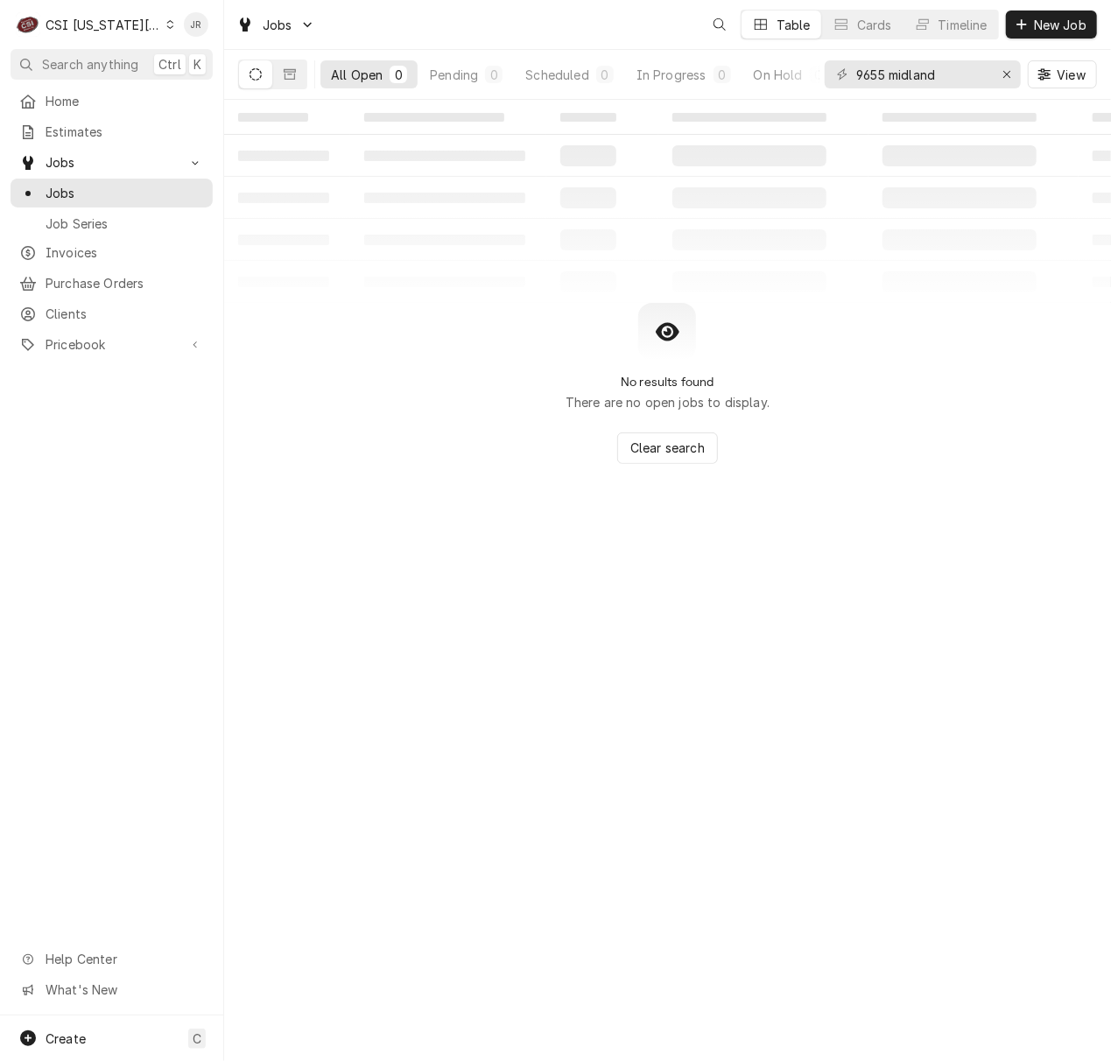
drag, startPoint x: 901, startPoint y: 51, endPoint x: 946, endPoint y: 67, distance: 47.3
click at [912, 57] on div "9655 midland View" at bounding box center [960, 74] width 272 height 49
drag, startPoint x: 973, startPoint y: 77, endPoint x: 600, endPoint y: 57, distance: 373.4
click at [600, 57] on div "All Open 0 Pending 0 Scheduled 0 In Progress 0 On Hold 0 Completed 0 9655 midla…" at bounding box center [667, 74] width 859 height 49
paste input "32749"
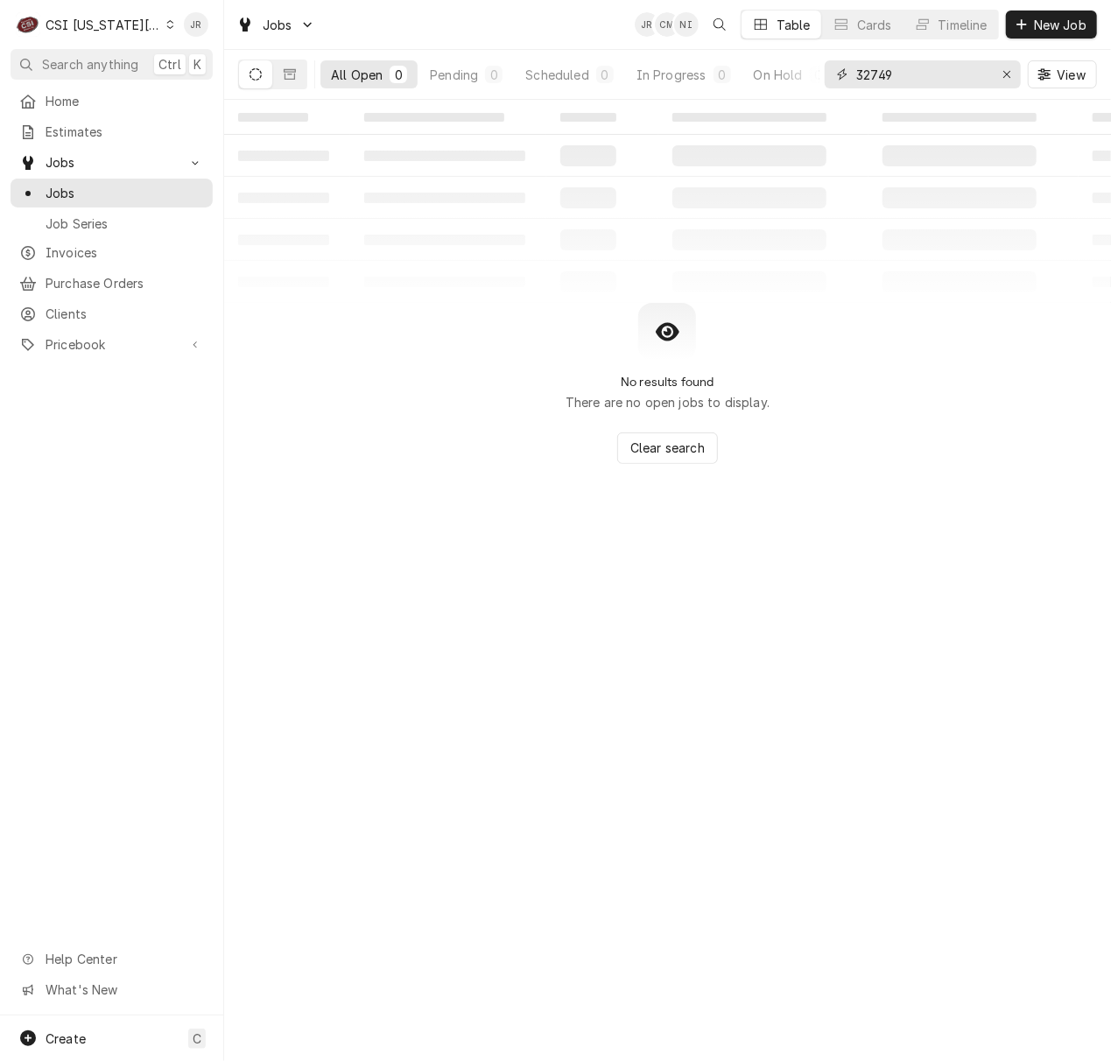
type input "32749"
click at [275, 71] on button "Dynamic Content Wrapper" at bounding box center [289, 74] width 33 height 28
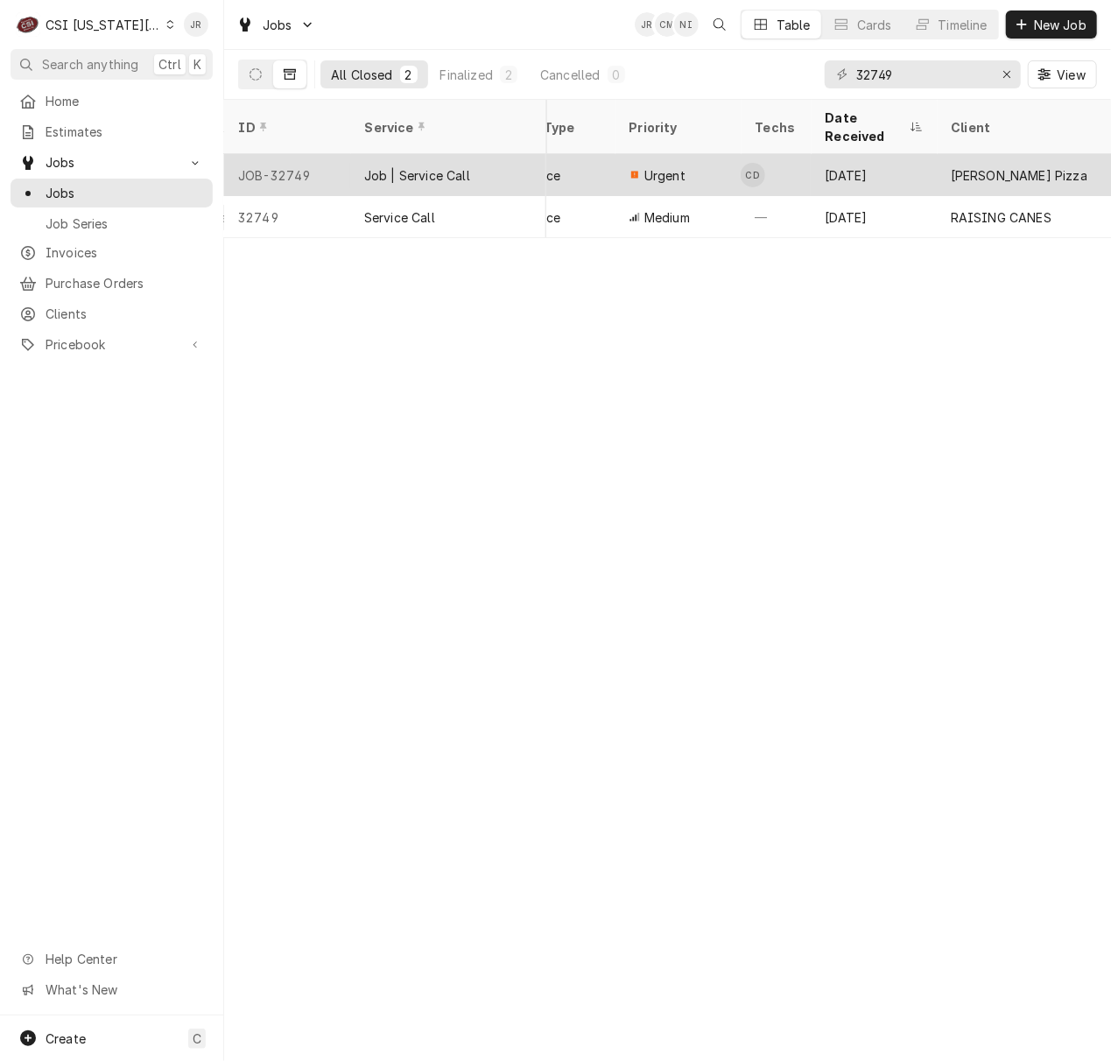
scroll to position [0, 369]
click at [712, 154] on div "Urgent" at bounding box center [674, 175] width 126 height 42
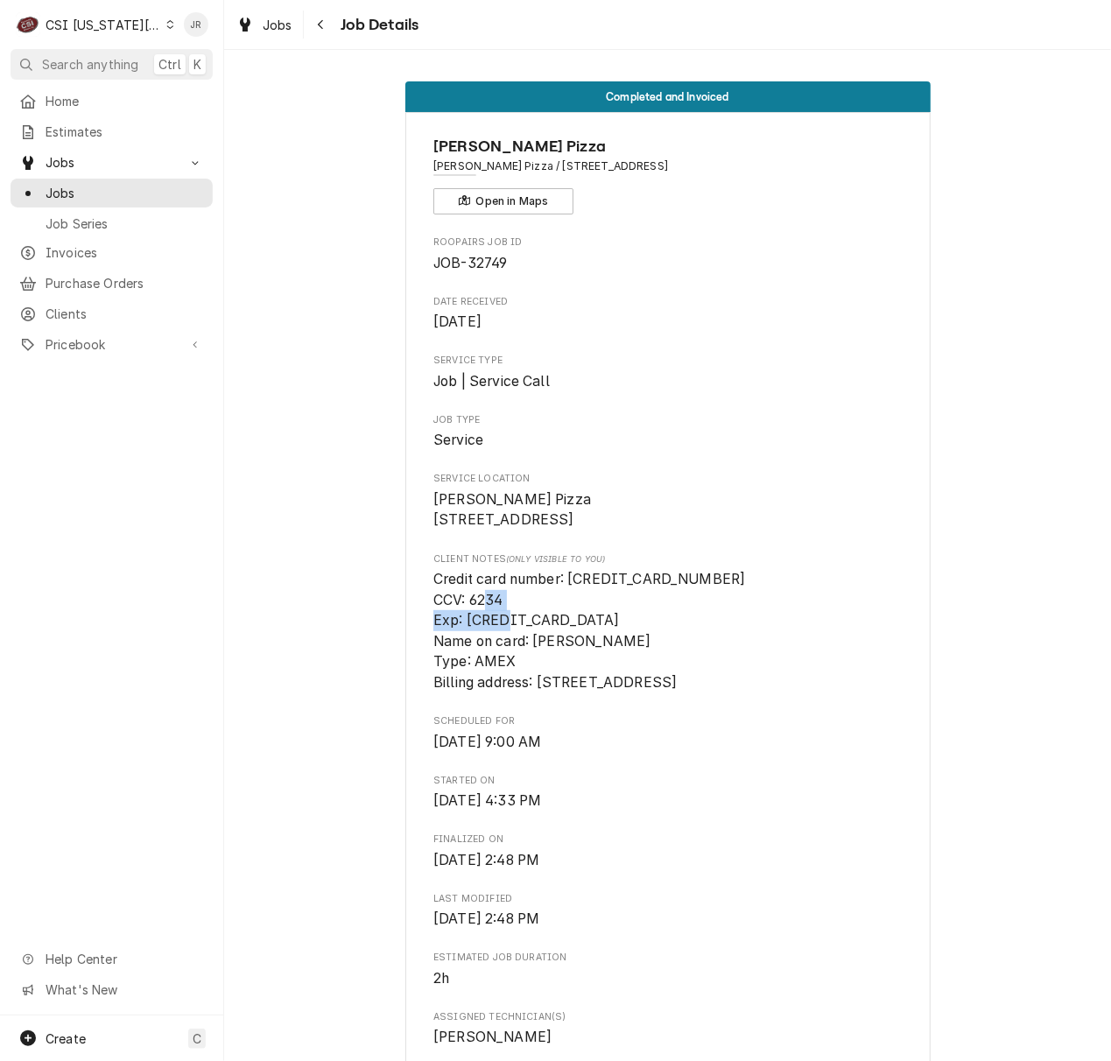
click at [821, 637] on span "Credit card number: [CREDIT_CARD_NUMBER] CCV: 6234 Exp: [CREDIT_CARD_DATA] Name…" at bounding box center [667, 631] width 468 height 124
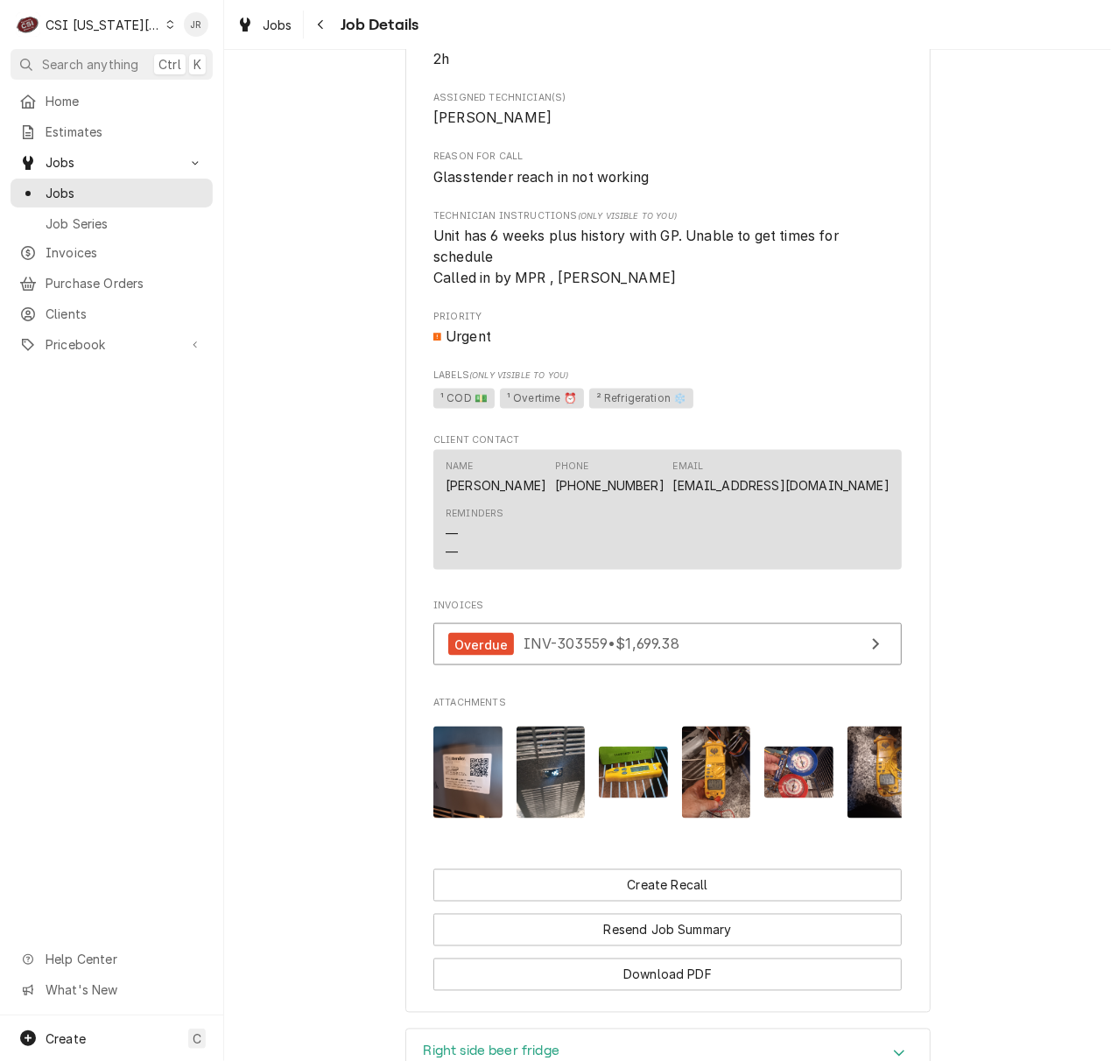
scroll to position [1260, 0]
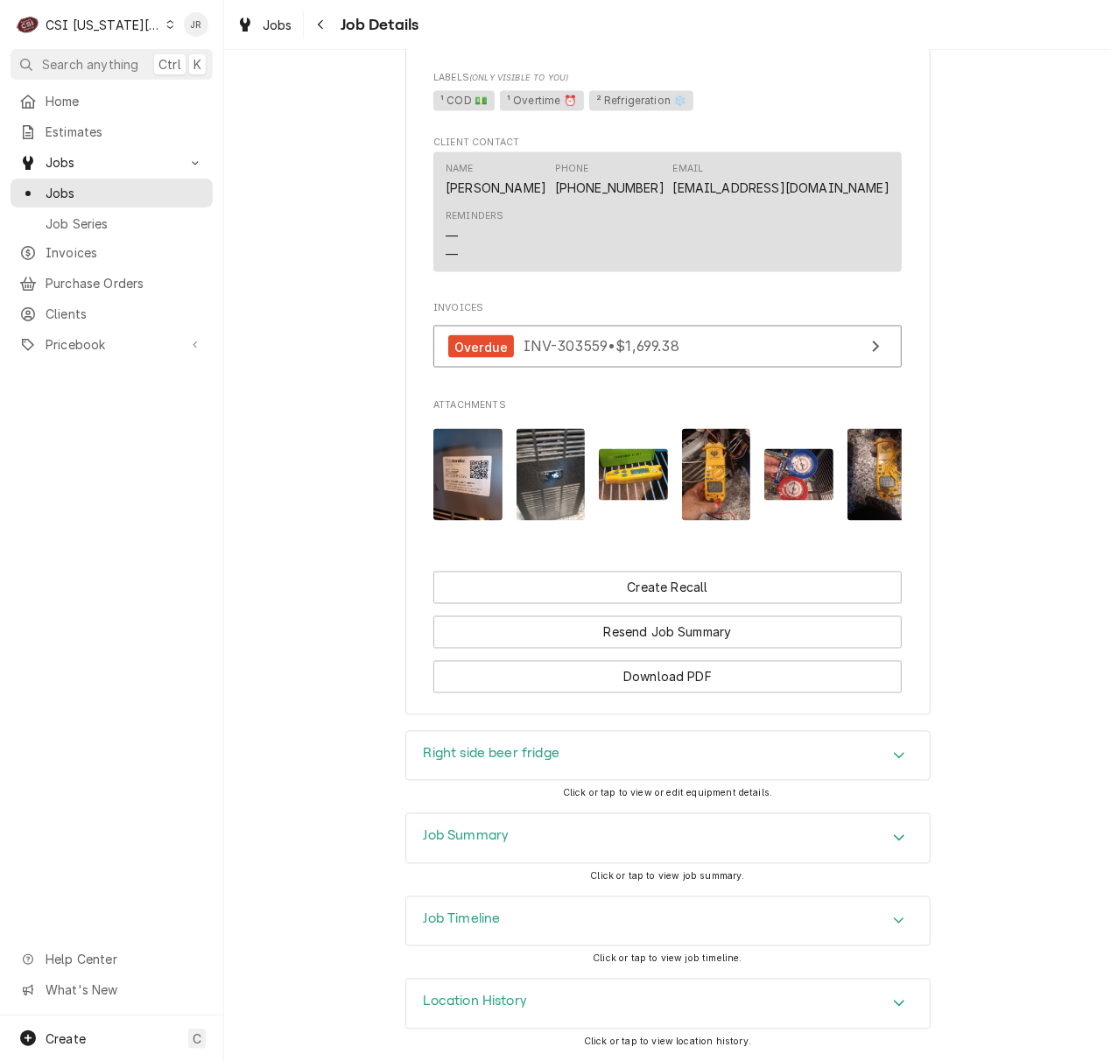
click at [495, 796] on div "Right side beer fridge Click or tap to view or edit equipment details." at bounding box center [667, 772] width 525 height 82
click at [537, 852] on div "Job Summary" at bounding box center [667, 838] width 523 height 49
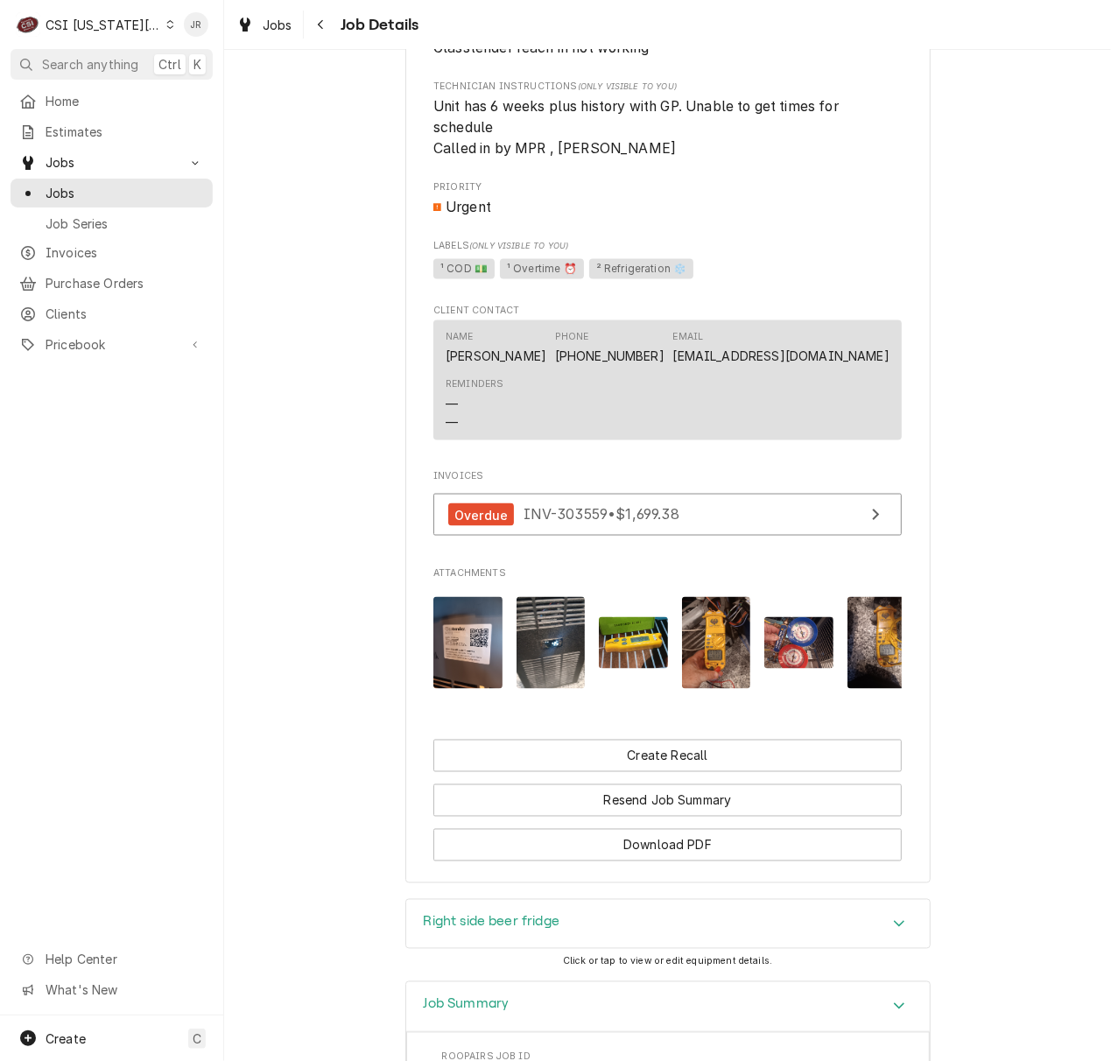
scroll to position [1283, 0]
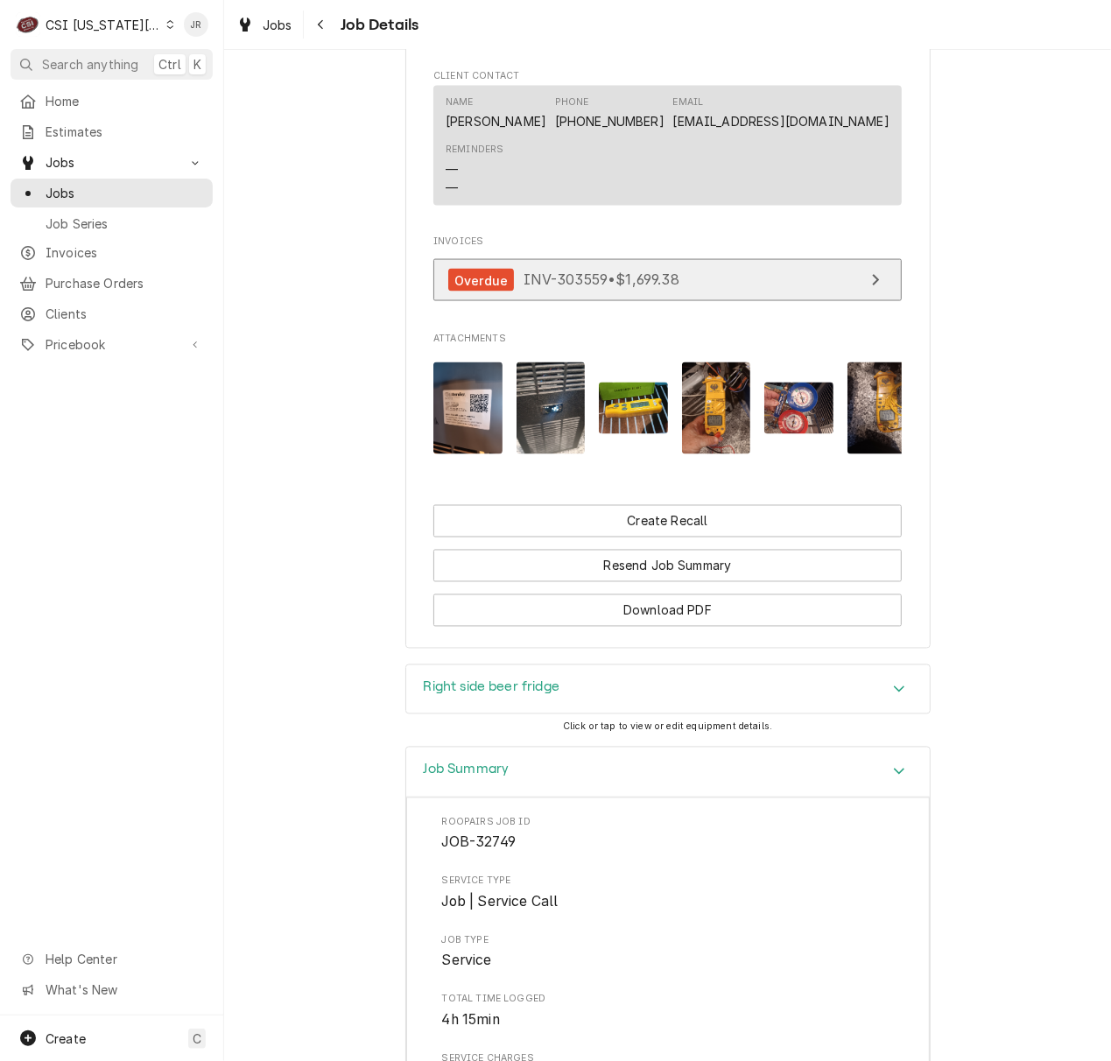
click at [641, 289] on span "INV-303559 • $1,699.38" at bounding box center [601, 280] width 156 height 18
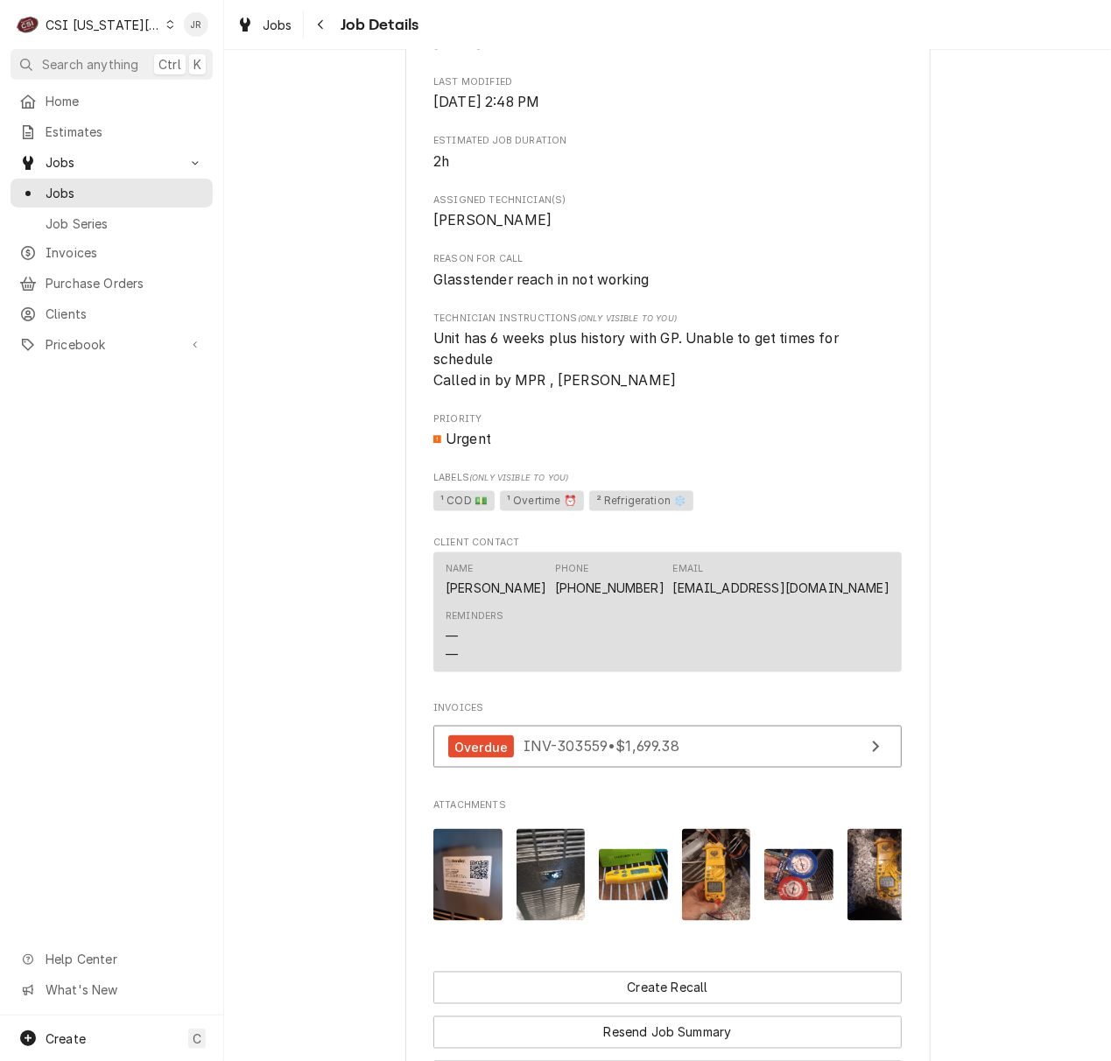
scroll to position [0, 0]
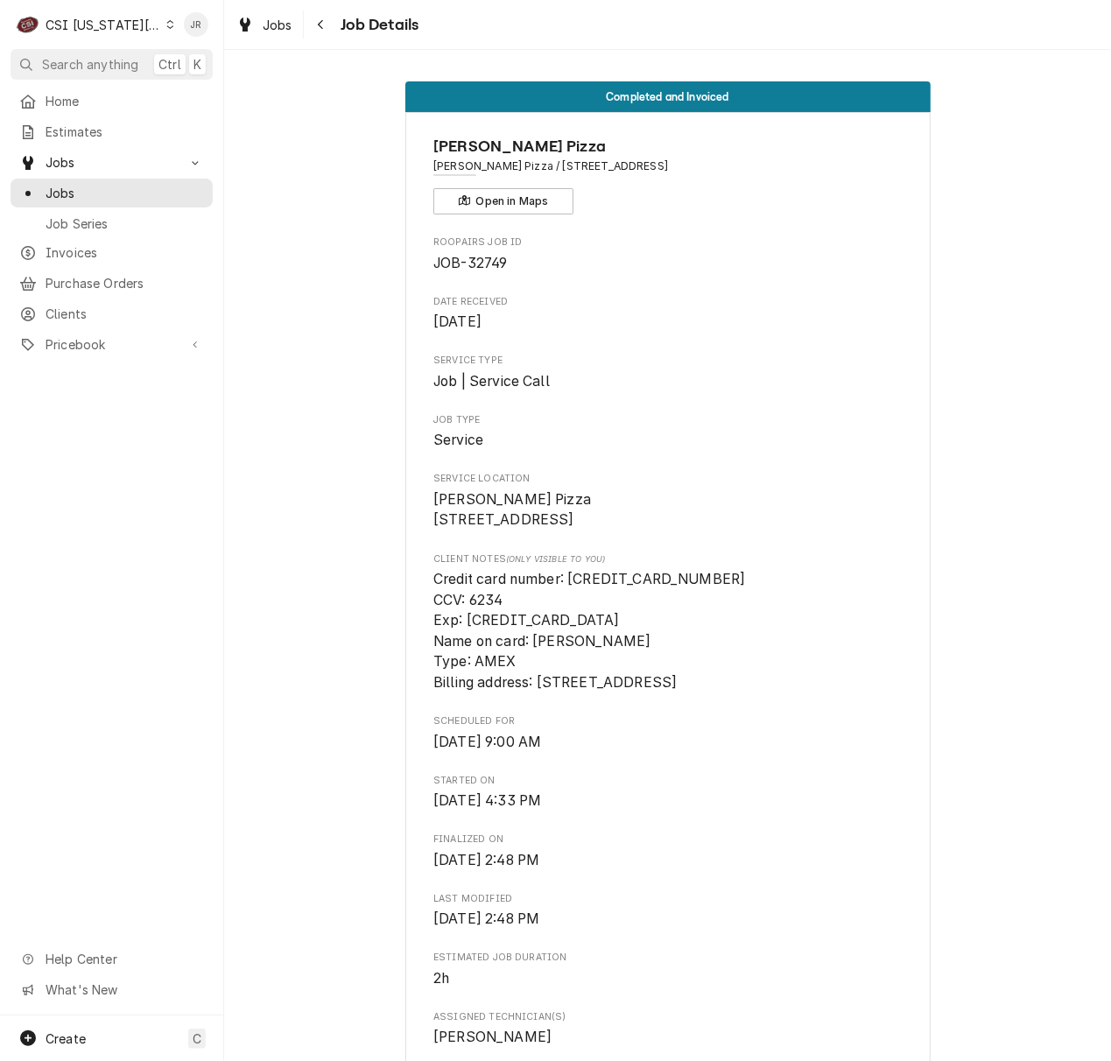
click at [480, 259] on span "JOB-32749" at bounding box center [470, 263] width 74 height 17
copy span "32749"
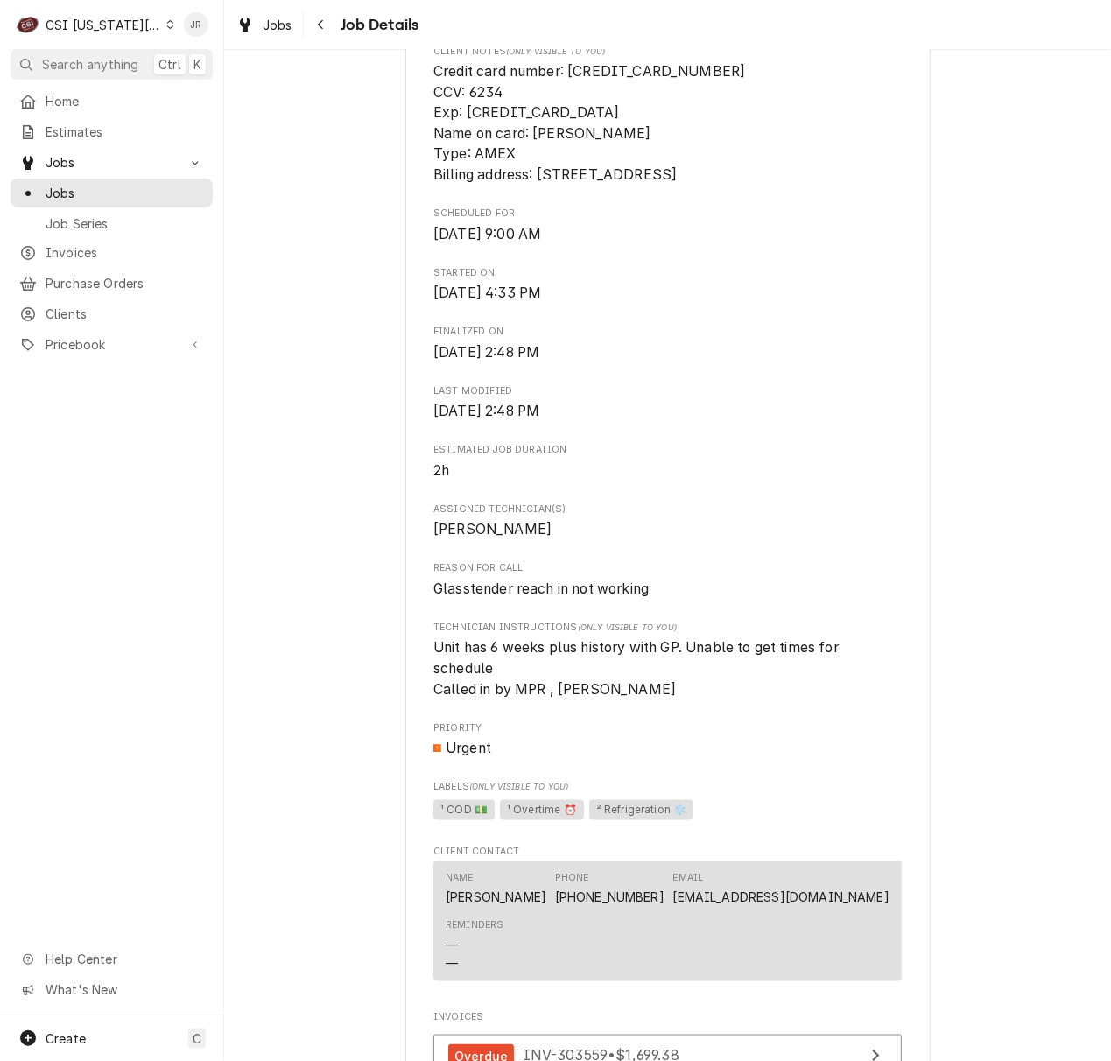
scroll to position [466, 0]
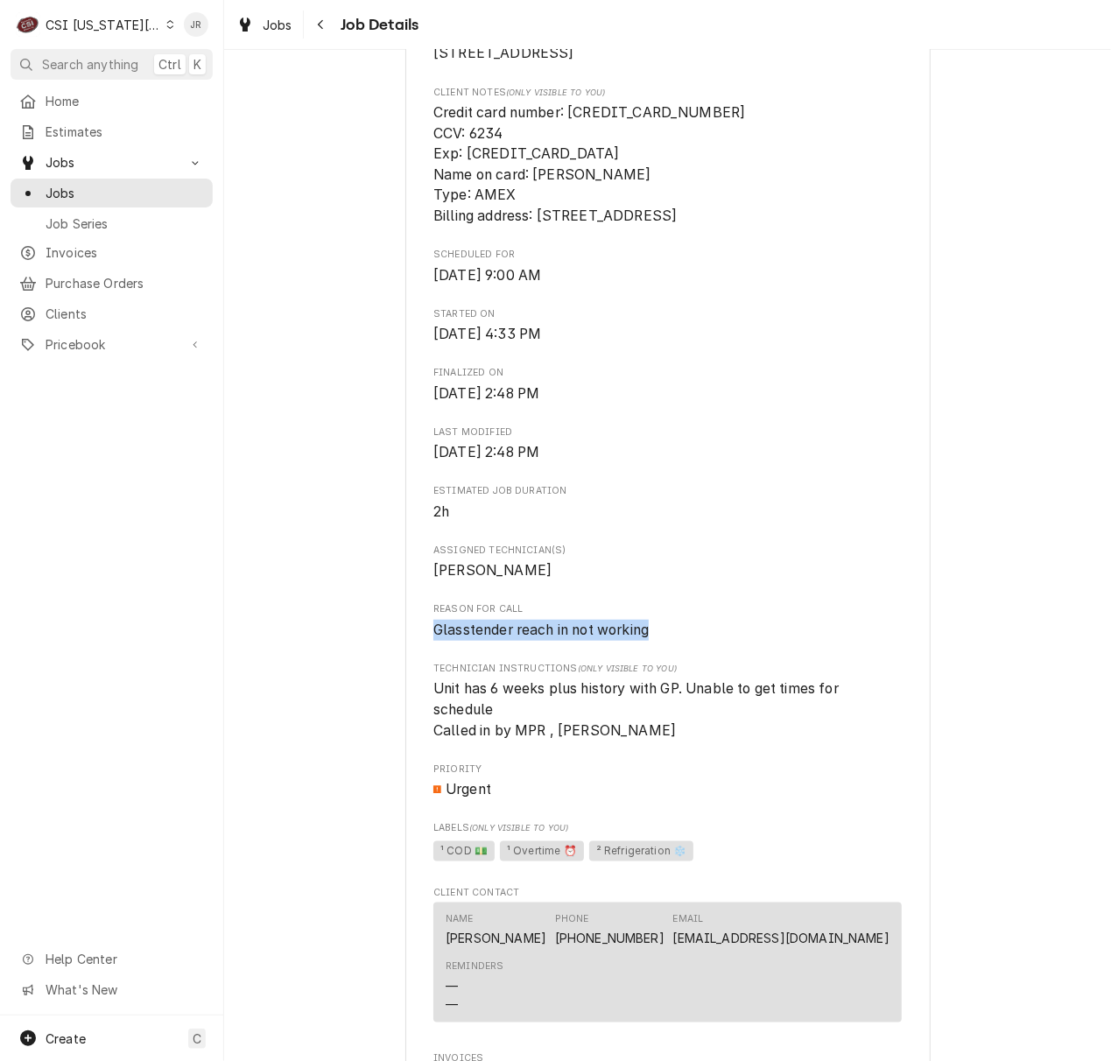
drag, startPoint x: 424, startPoint y: 648, endPoint x: 719, endPoint y: 649, distance: 295.8
click at [719, 648] on div "Ava Raes Pizza Ava Raes Pizza / 11168 S Lone Elm Rd, Olathe, KS 66061 Open in M…" at bounding box center [667, 555] width 525 height 1819
copy span "Glasstender reach in not working"
click at [946, 555] on div "Completed and Invoiced Ava Raes Pizza Ava Raes Pizza / 11168 S Lone Elm Rd, Ola…" at bounding box center [667, 541] width 887 height 1879
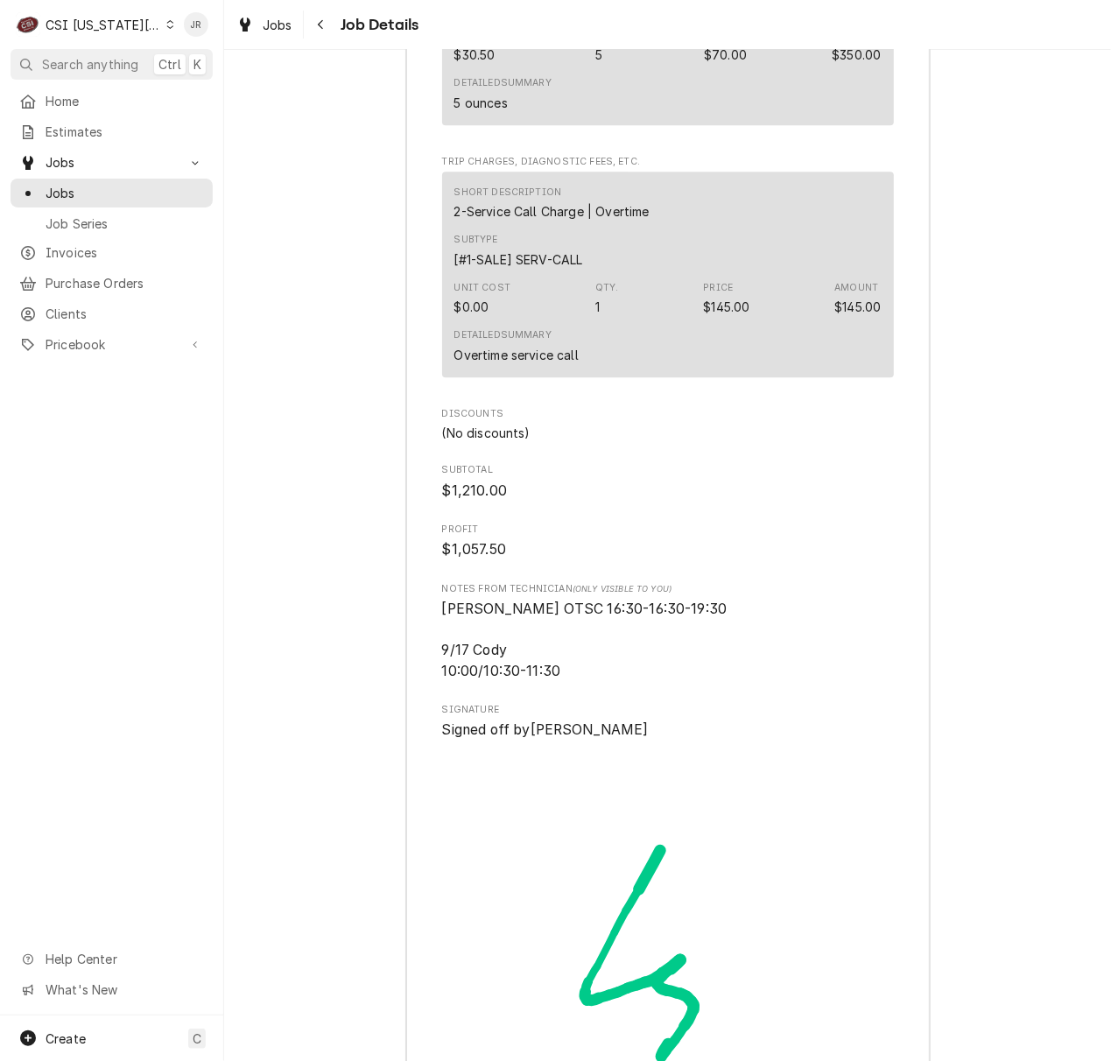
scroll to position [5717, 0]
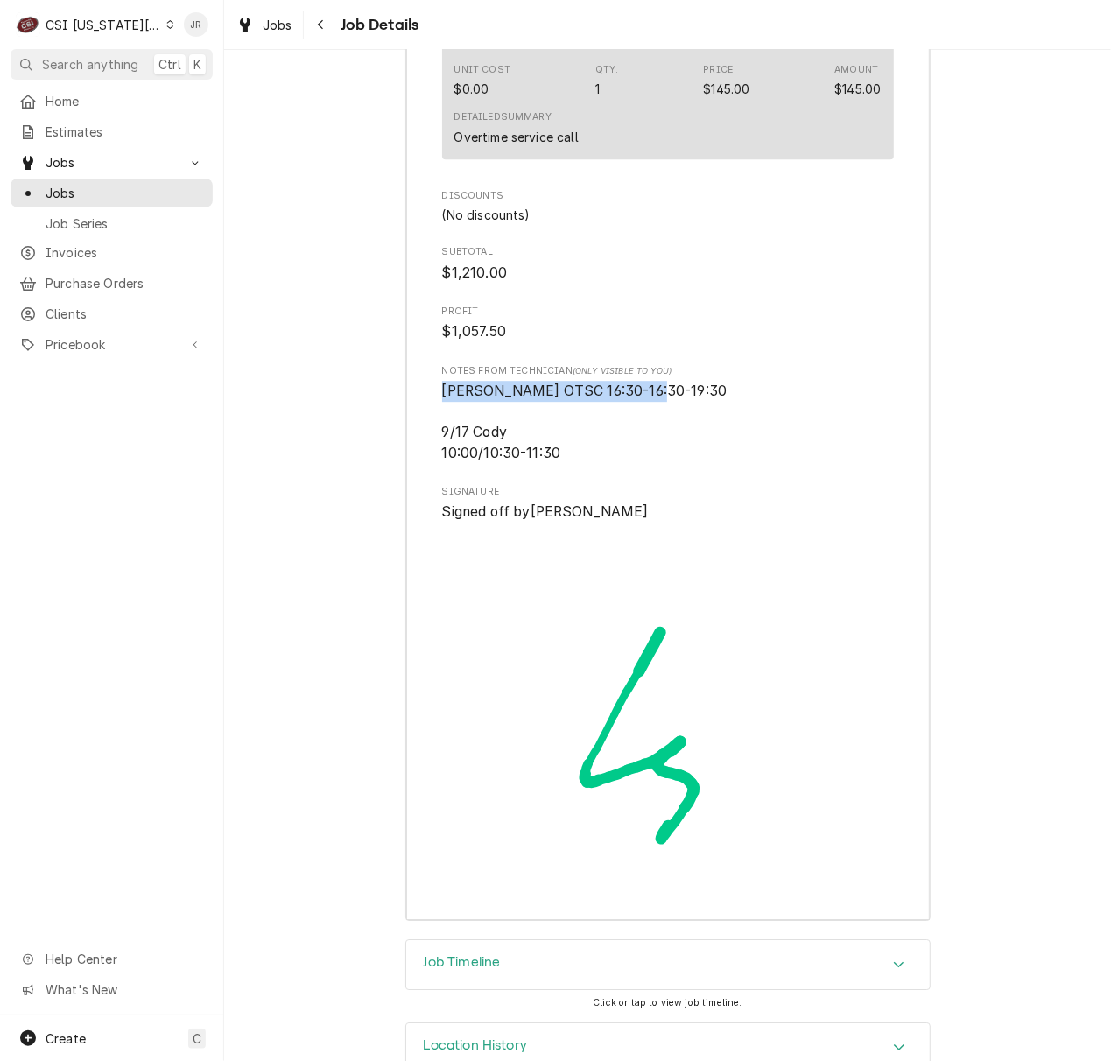
drag, startPoint x: 658, startPoint y: 435, endPoint x: 396, endPoint y: 428, distance: 261.8
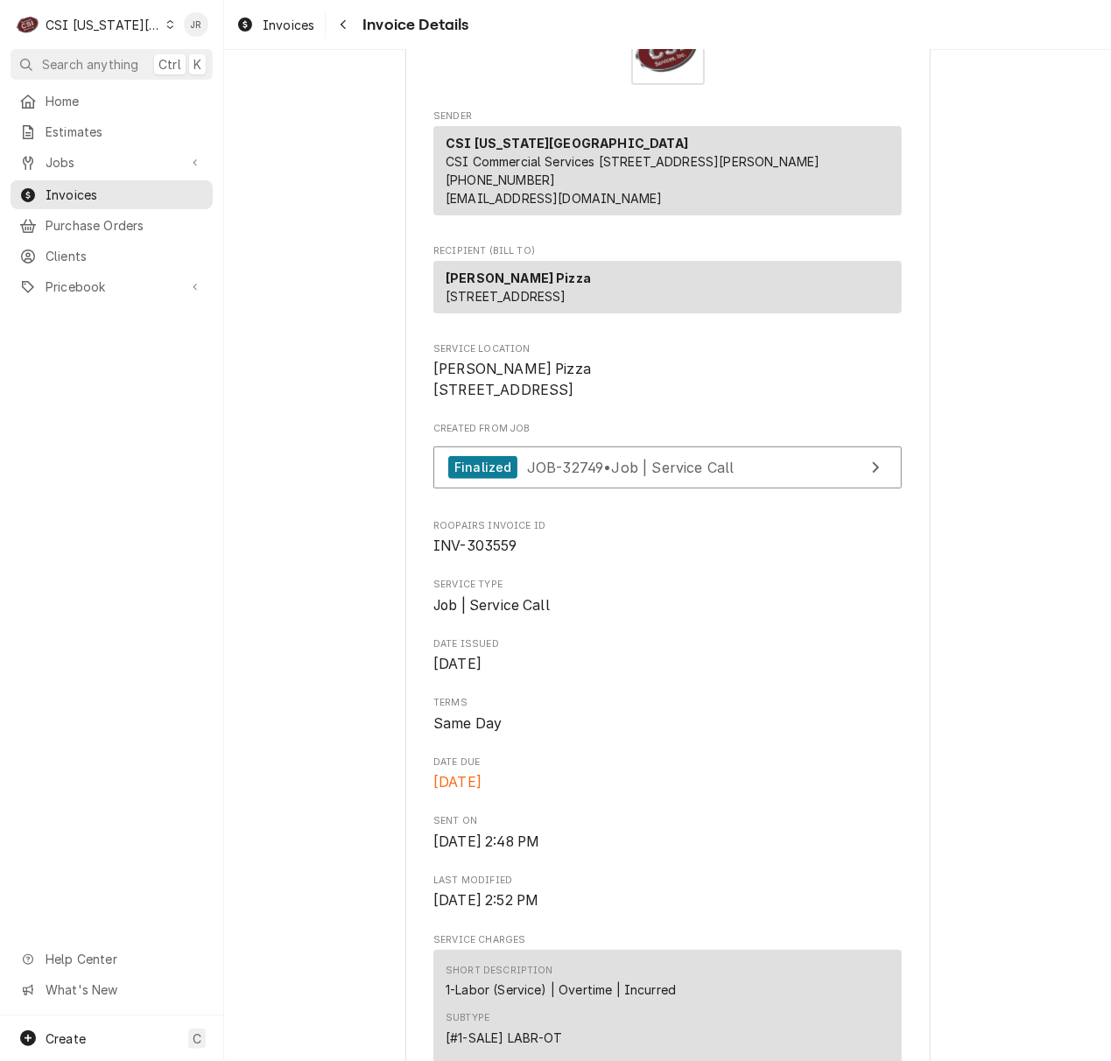
scroll to position [77, 0]
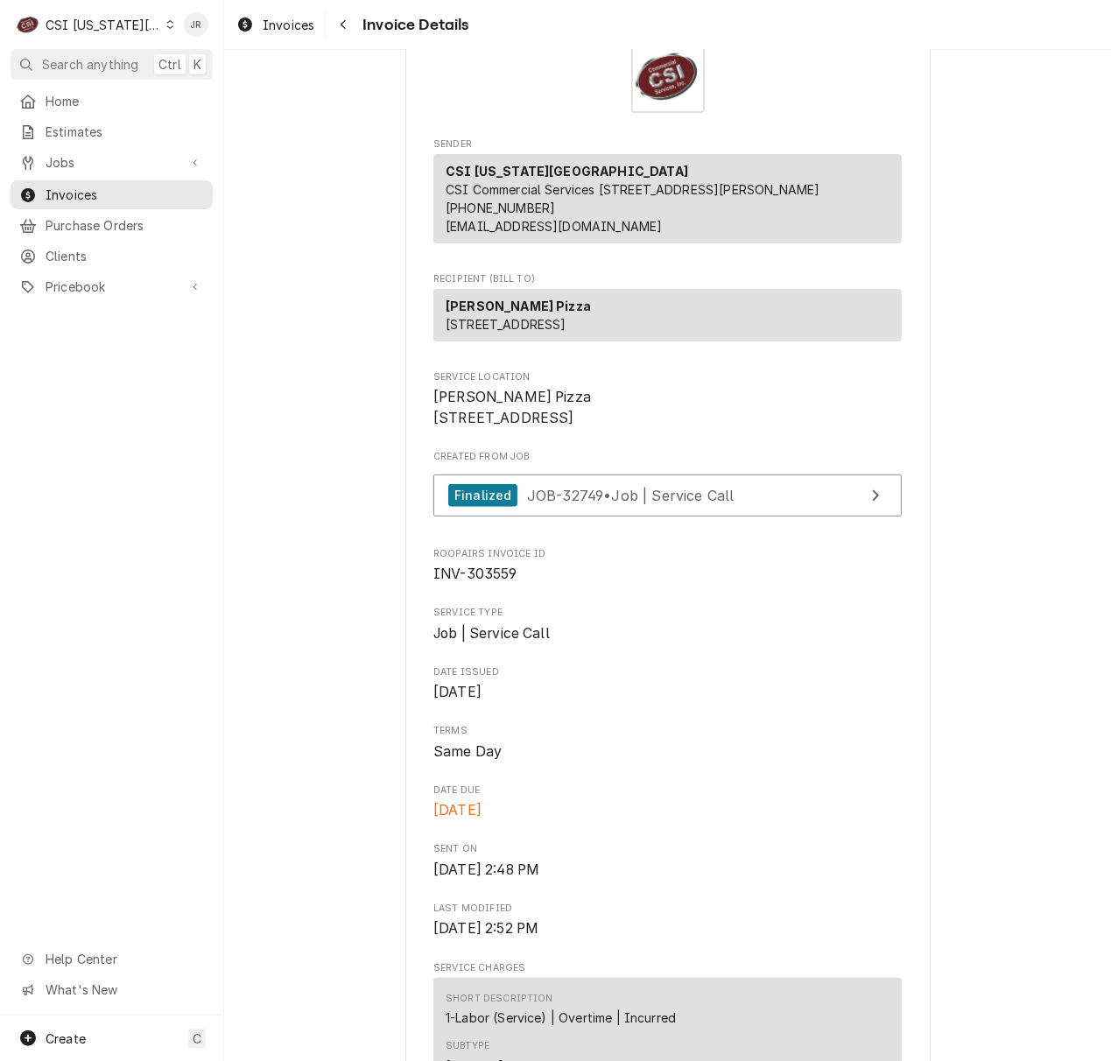
click at [485, 582] on span "INV-303559" at bounding box center [475, 573] width 84 height 17
copy span "303559"
click at [723, 644] on span "Job | Service Call" at bounding box center [667, 633] width 468 height 21
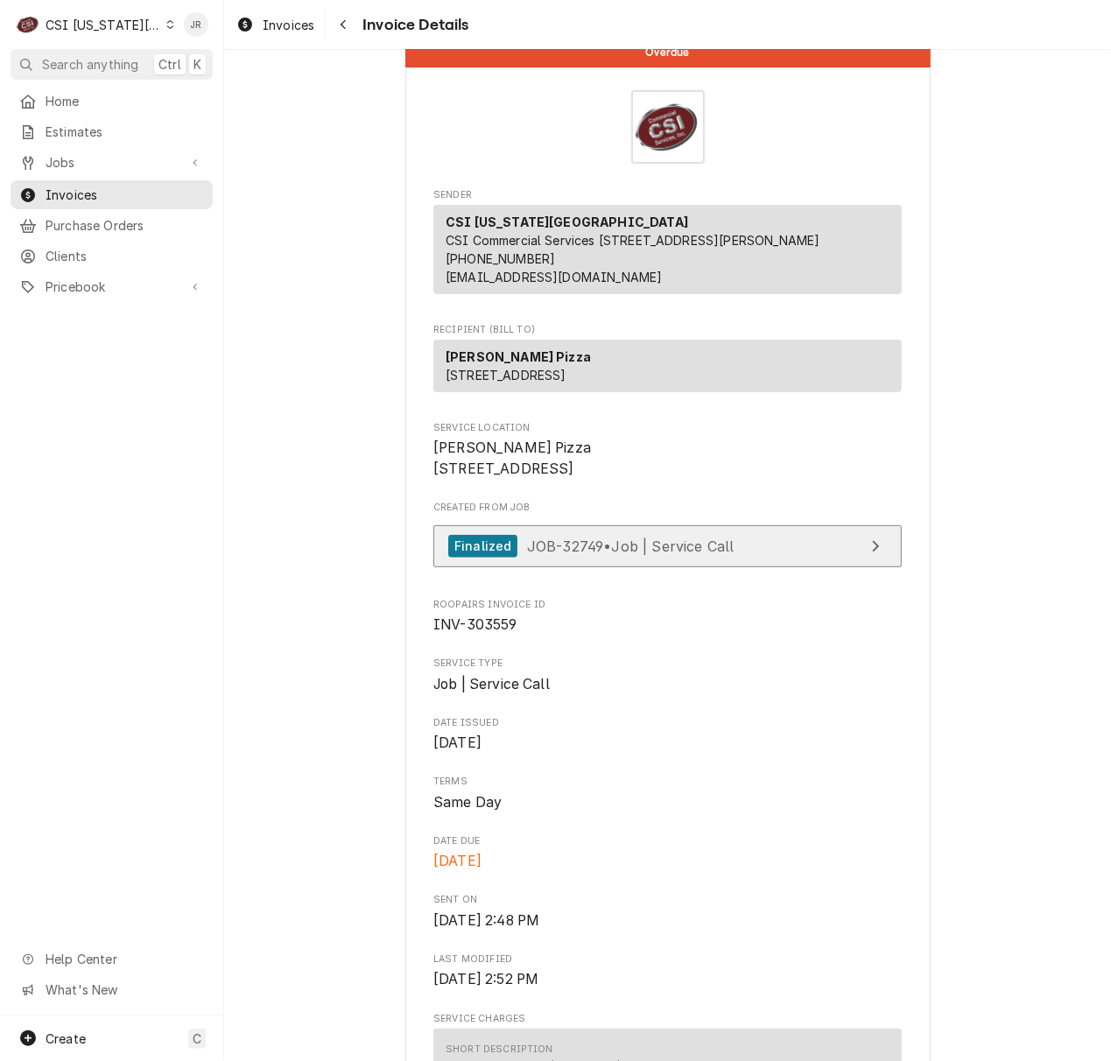
scroll to position [0, 0]
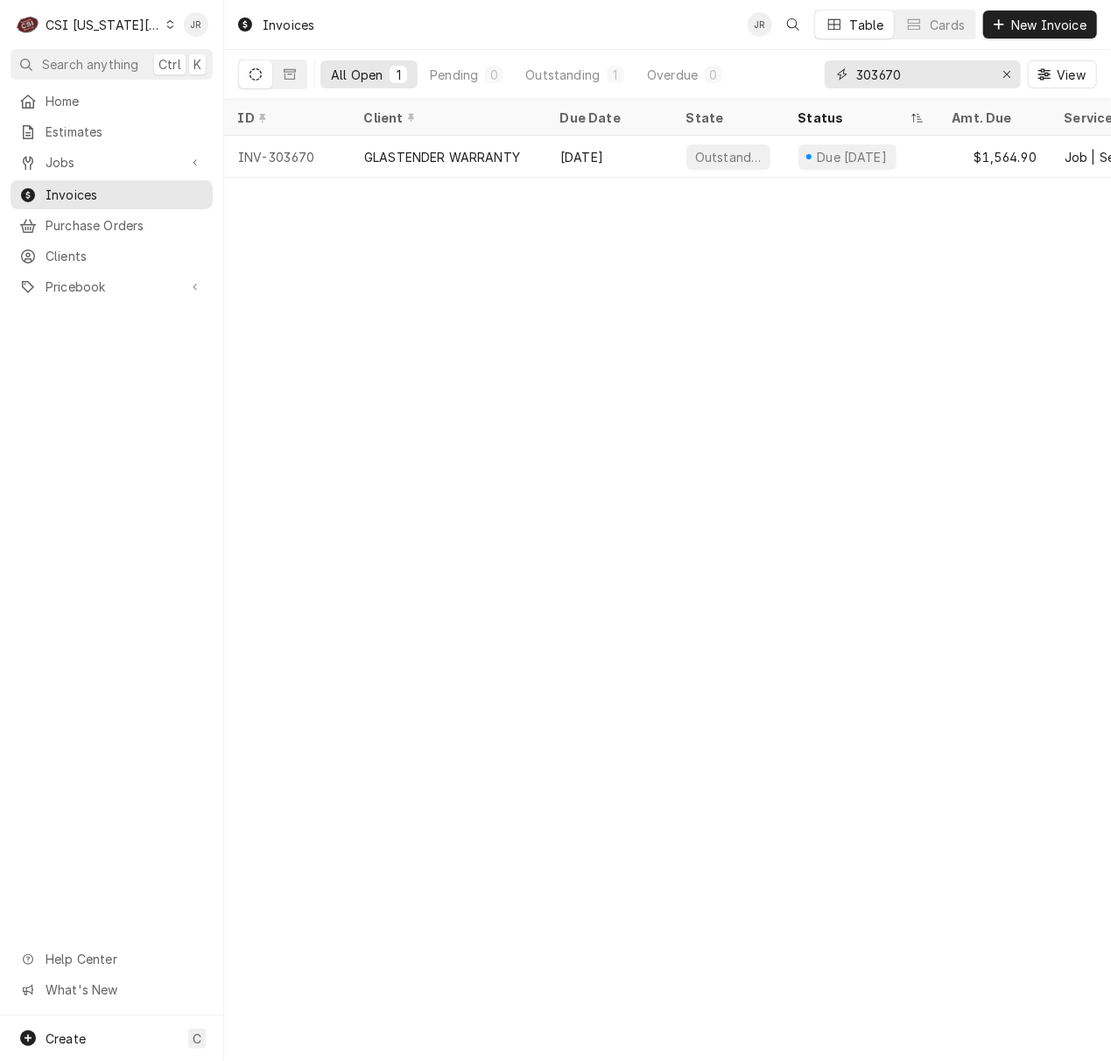
click at [940, 86] on input "303670" at bounding box center [921, 74] width 131 height 28
click at [940, 85] on input "303670" at bounding box center [921, 74] width 131 height 28
paste input "709"
type input "303709"
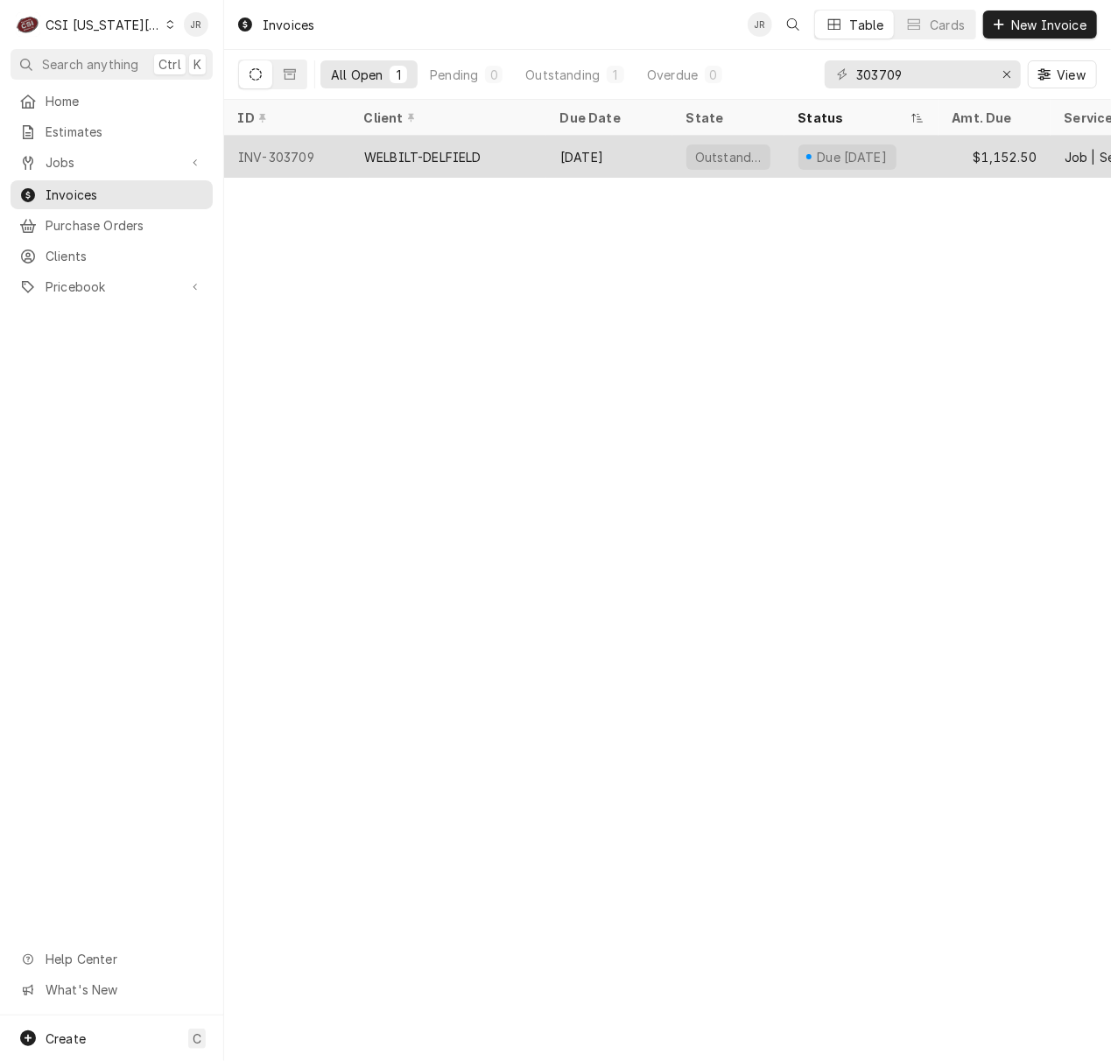
click at [389, 134] on table "ID Client Due Date State Status Amt. Due Service Location Name Location Address…" at bounding box center [667, 139] width 887 height 78
click at [401, 138] on div "WELBILT-DELFIELD" at bounding box center [448, 157] width 196 height 42
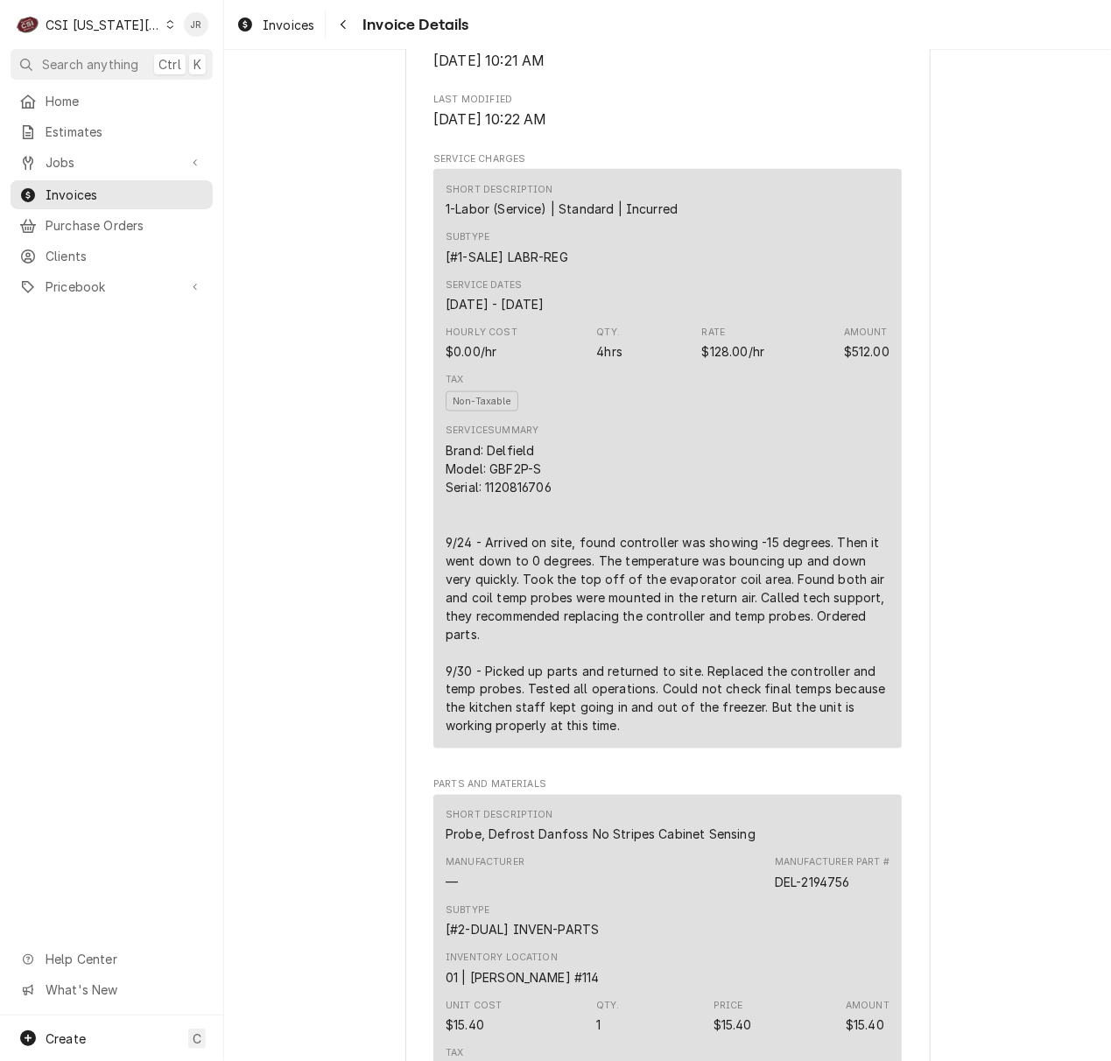
scroll to position [1050, 0]
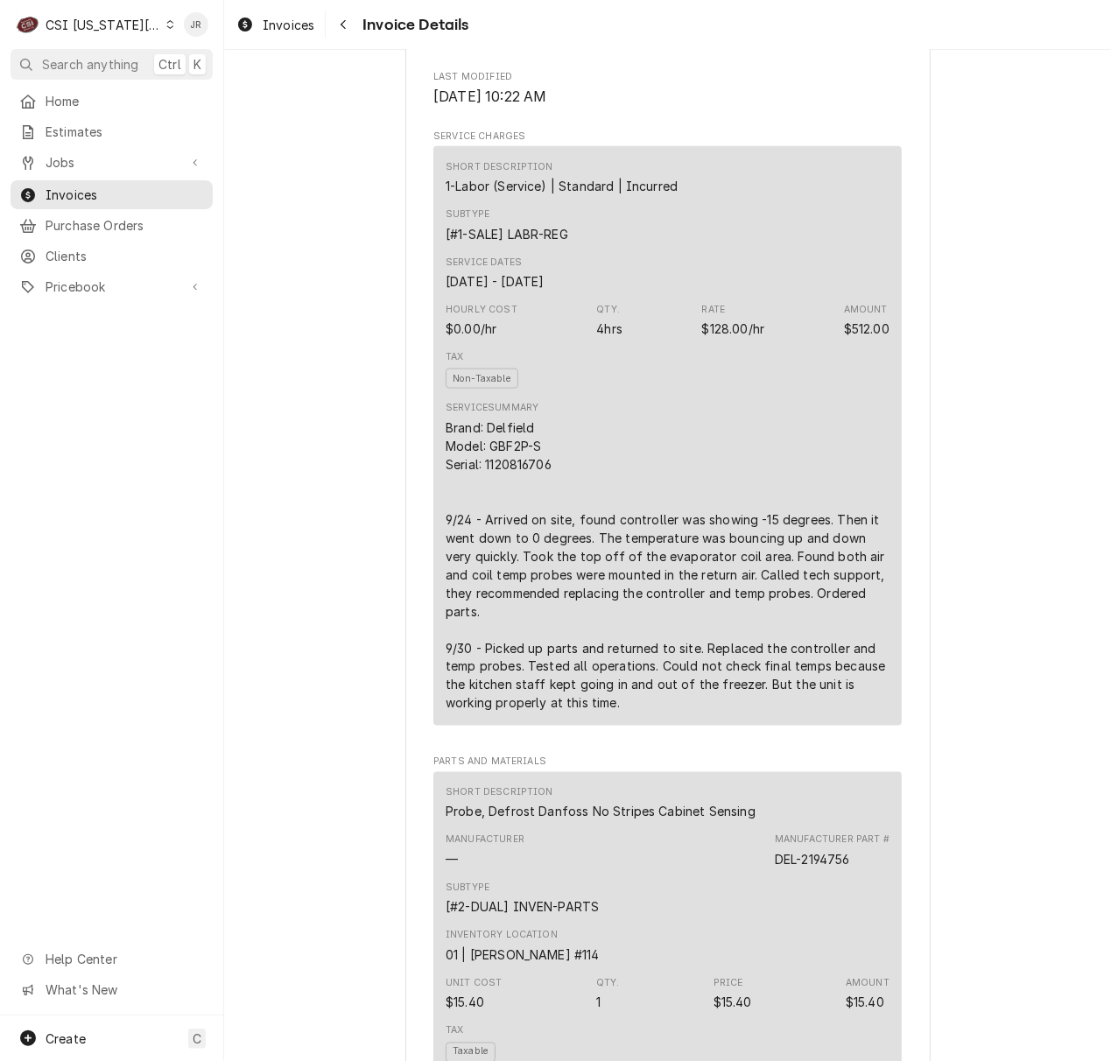
click at [508, 499] on div "Brand: Delfield Model: GBF2P-S Serial: 1120816706 9/24 - Arrived on site, found…" at bounding box center [667, 565] width 444 height 294
click at [518, 512] on div "Brand: Delfield Model: GBF2P-S Serial: 1120816706 9/24 - Arrived on site, found…" at bounding box center [667, 565] width 444 height 294
copy div "-"
click at [523, 518] on div "Brand: Delfield Model: GBF2P-S Serial: 1120816706 9/24 - Arrived on site, found…" at bounding box center [667, 565] width 444 height 294
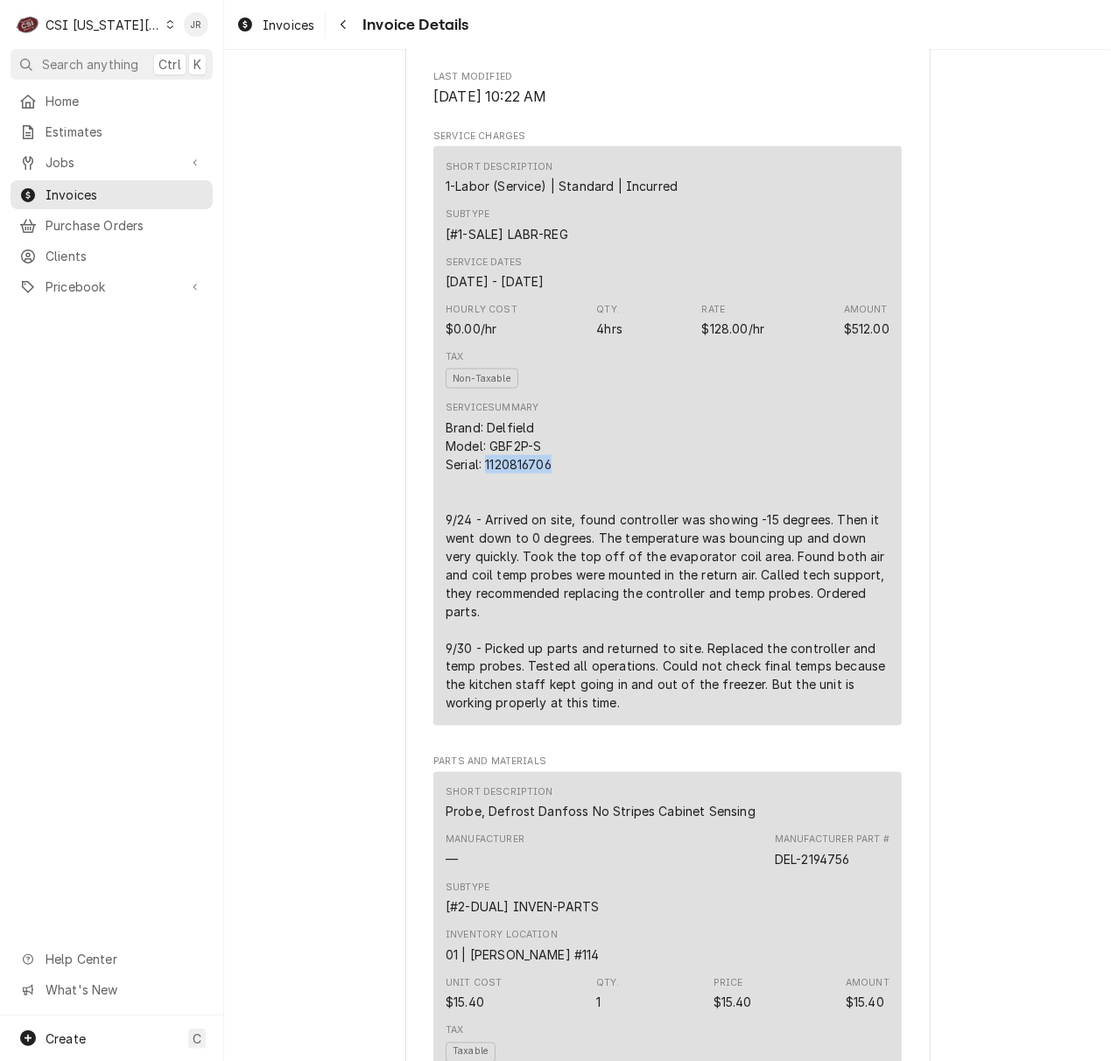
click at [523, 518] on div "Brand: Delfield Model: GBF2P-S Serial: 1120816706 9/24 - Arrived on site, found…" at bounding box center [667, 565] width 444 height 294
copy div "1120816706"
click at [830, 395] on div "Tax Non-Taxable" at bounding box center [667, 369] width 444 height 51
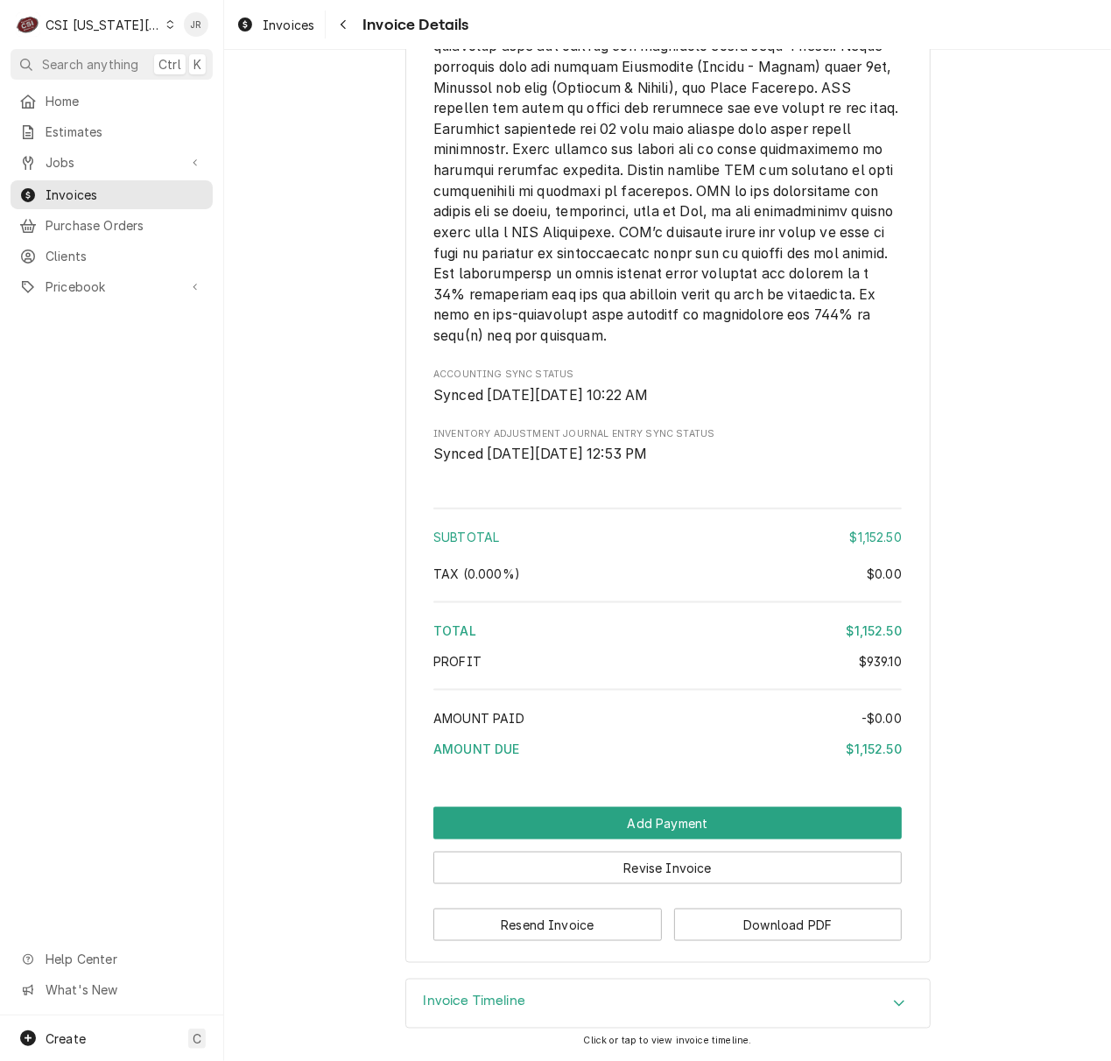
scroll to position [4159, 0]
click at [504, 991] on div "Invoice Timeline" at bounding box center [667, 1003] width 523 height 49
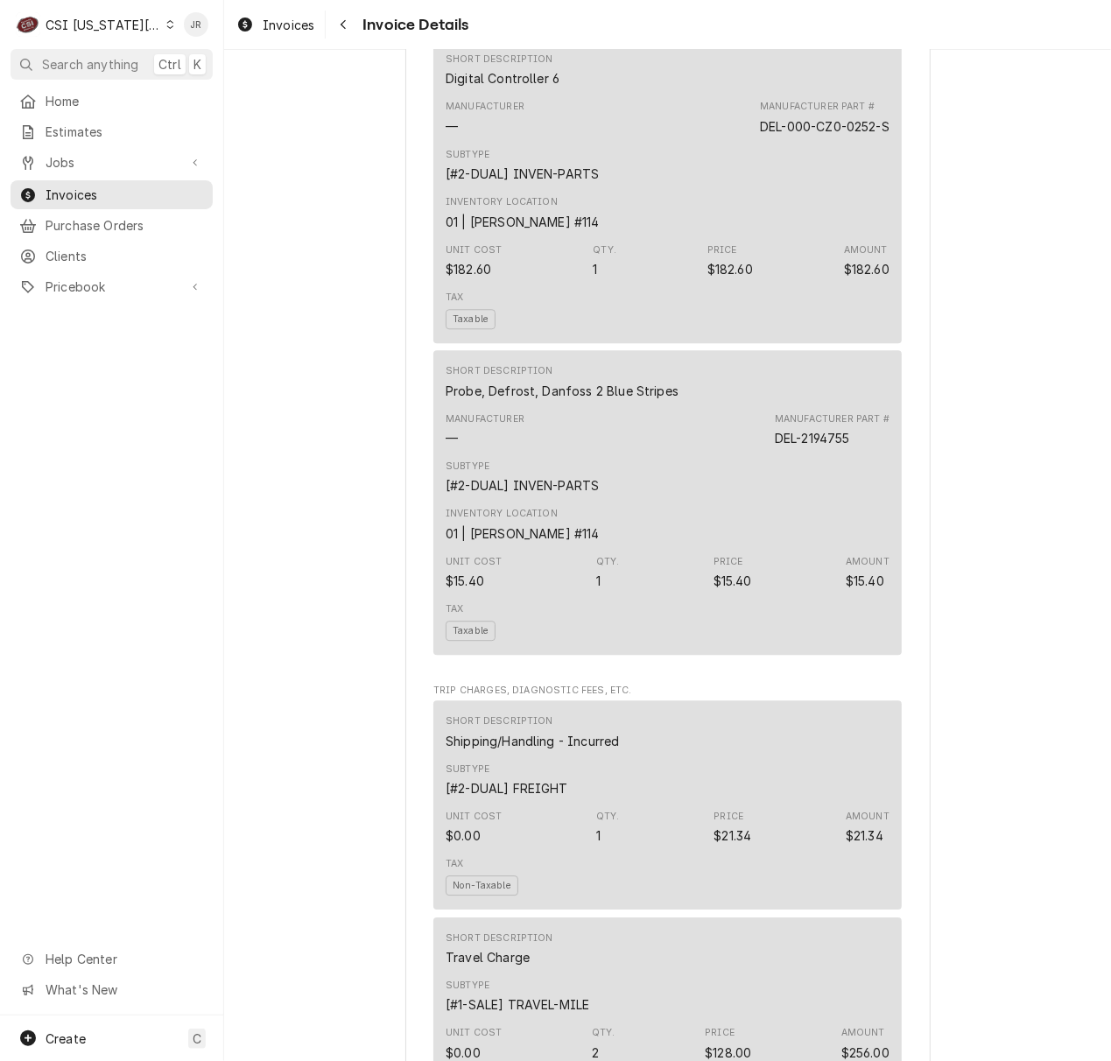
scroll to position [2337, 0]
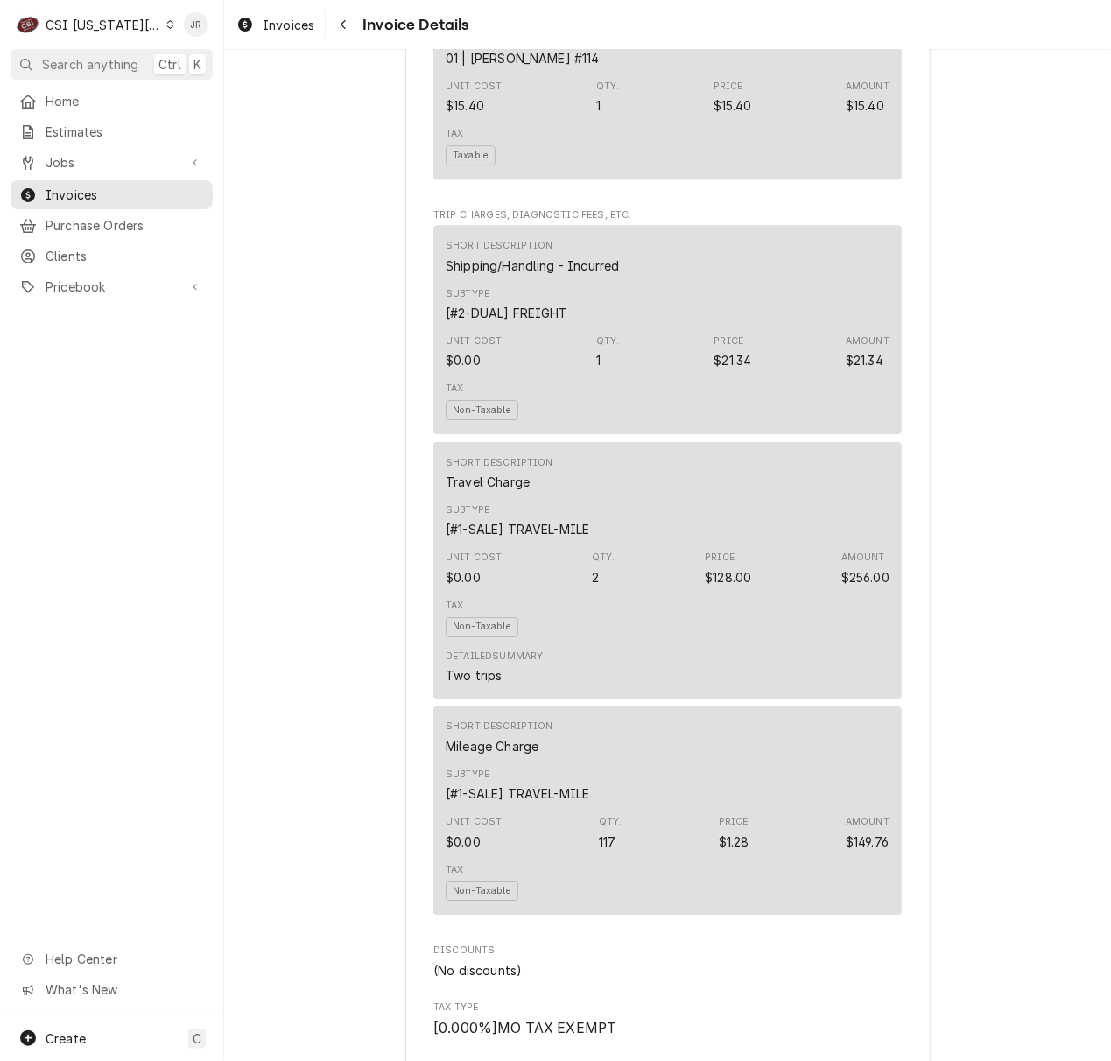
drag, startPoint x: 750, startPoint y: 868, endPoint x: 765, endPoint y: 880, distance: 18.7
click at [750, 856] on div "Unit Cost $0.00 Qty. 117 Price $1.28 Amount $149.76" at bounding box center [667, 832] width 444 height 47
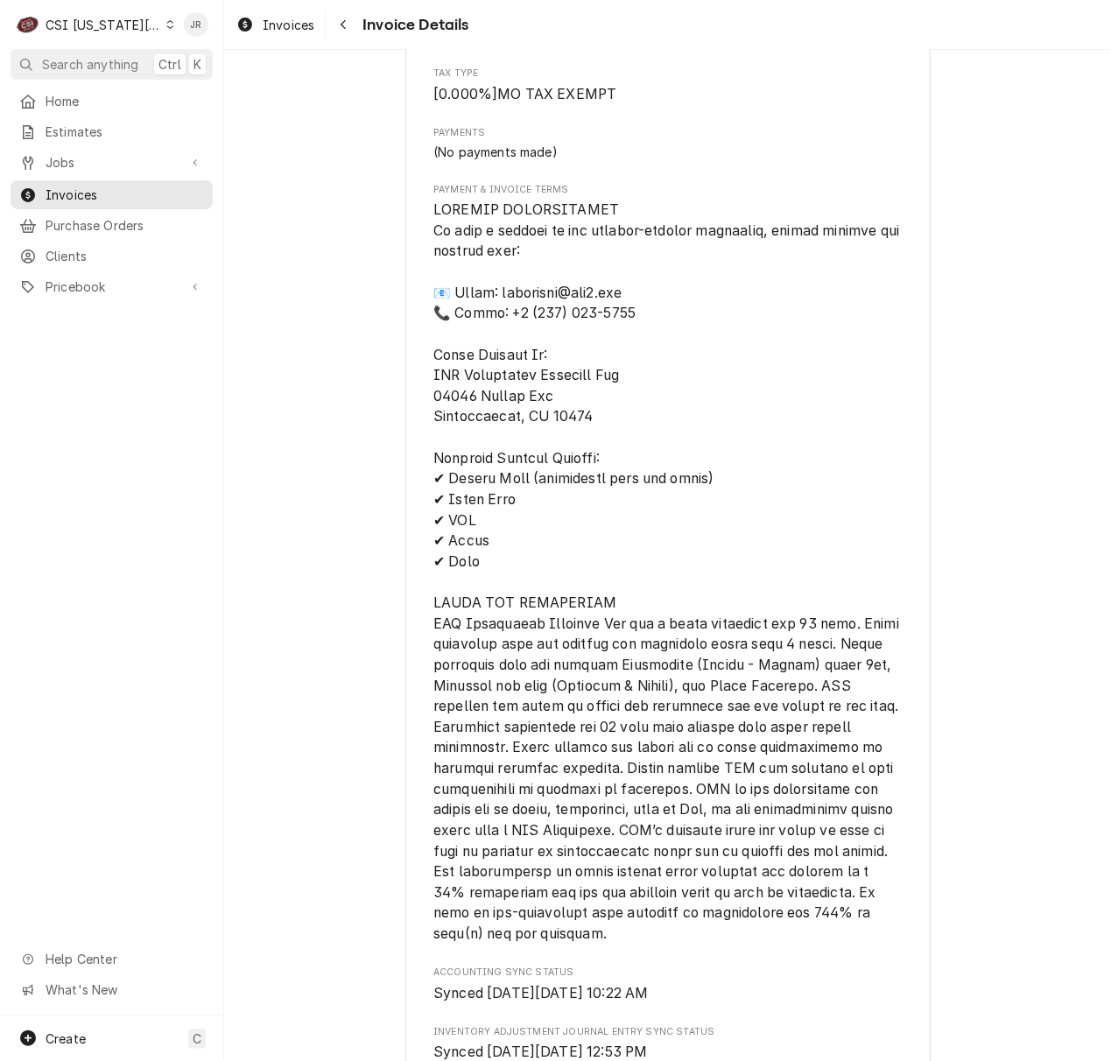
scroll to position [4321, 0]
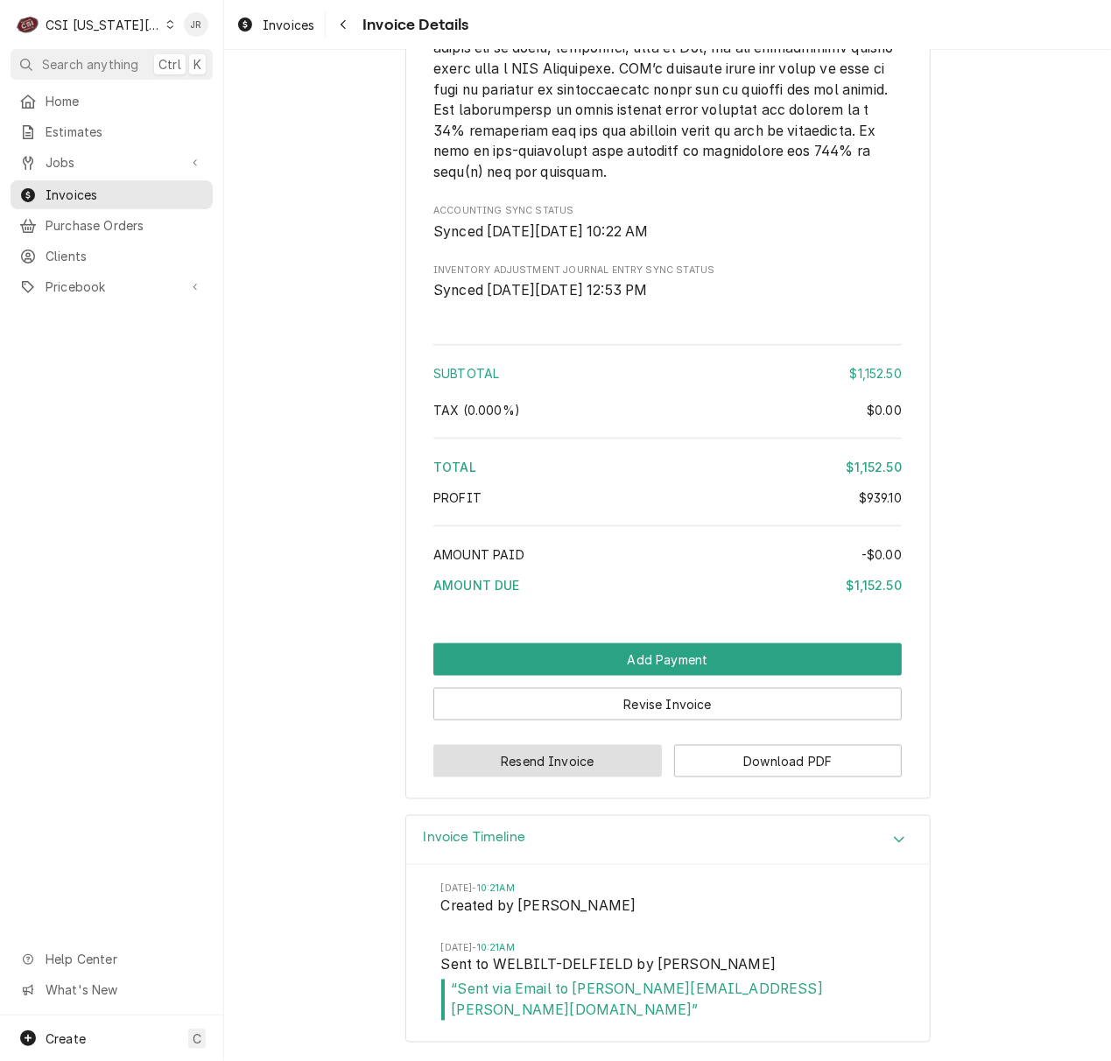
drag, startPoint x: 576, startPoint y: 763, endPoint x: 747, endPoint y: 669, distance: 194.7
click at [838, 681] on div "Add Payment Revise Invoice Resend Invoice Download PDF" at bounding box center [667, 710] width 468 height 134
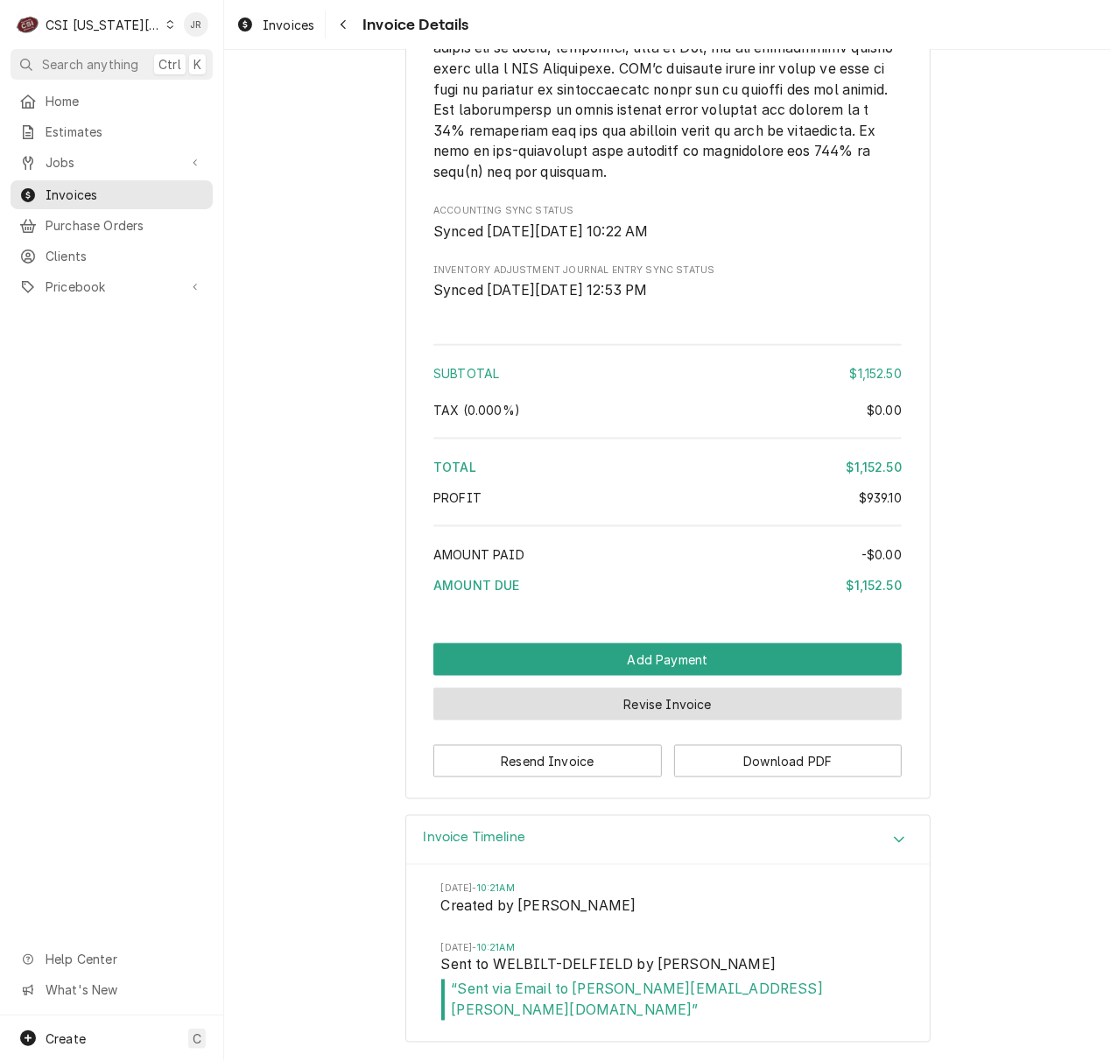
click at [763, 688] on button "Revise Invoice" at bounding box center [667, 704] width 468 height 32
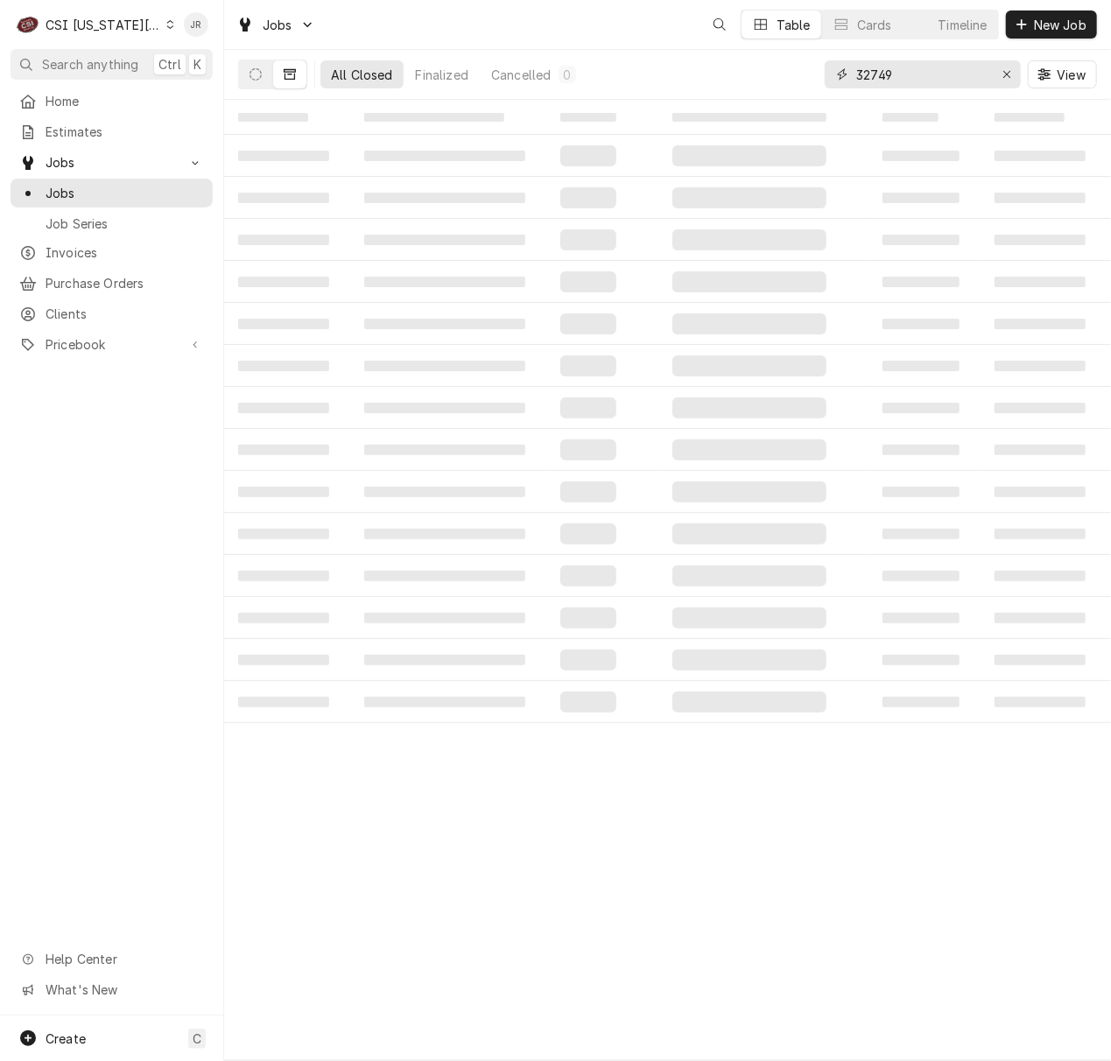
drag, startPoint x: 960, startPoint y: 68, endPoint x: 726, endPoint y: 75, distance: 233.8
click at [726, 75] on div "All Closed Finalized Cancelled 0 32749 View" at bounding box center [667, 74] width 859 height 49
type input "3"
type input "32936"
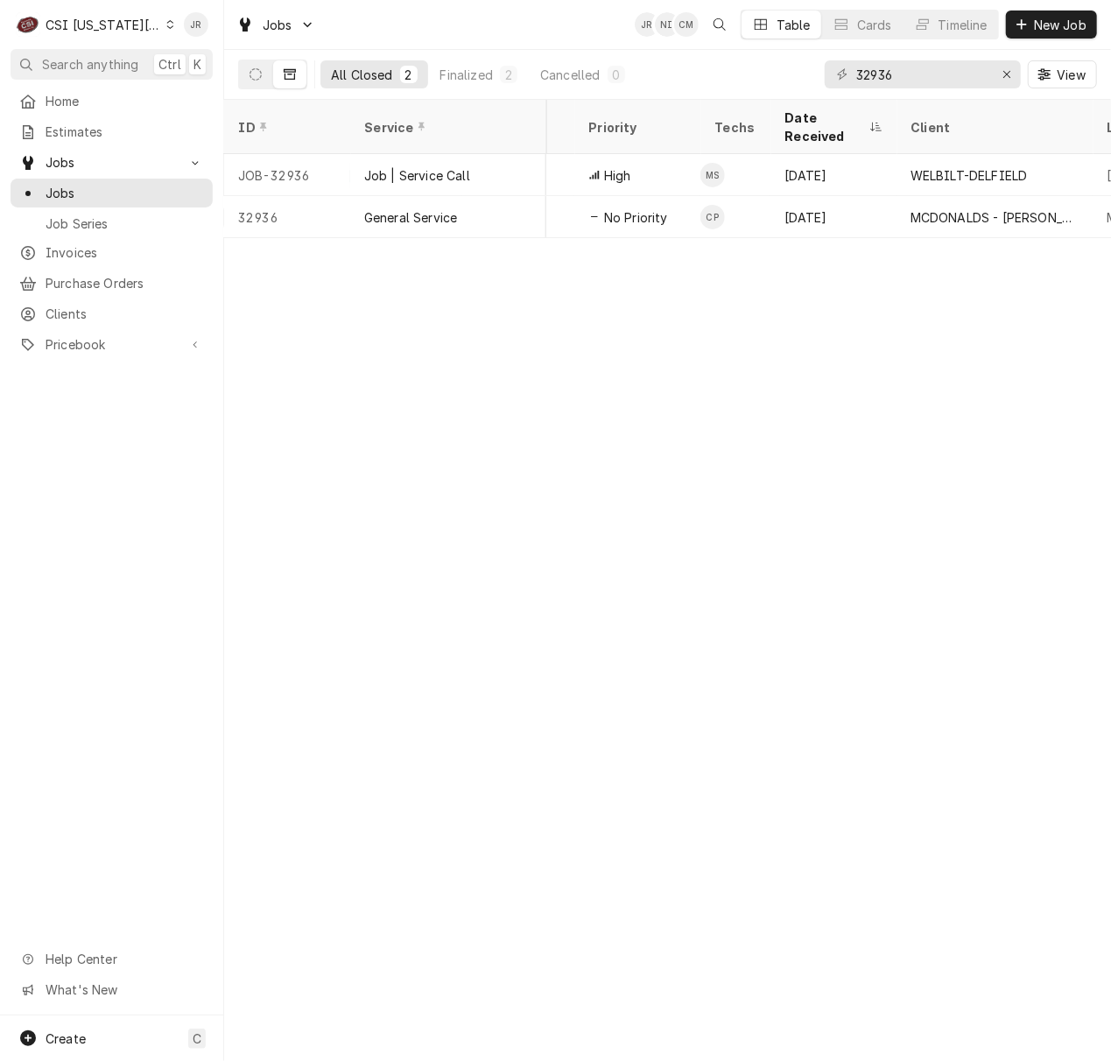
scroll to position [0, 414]
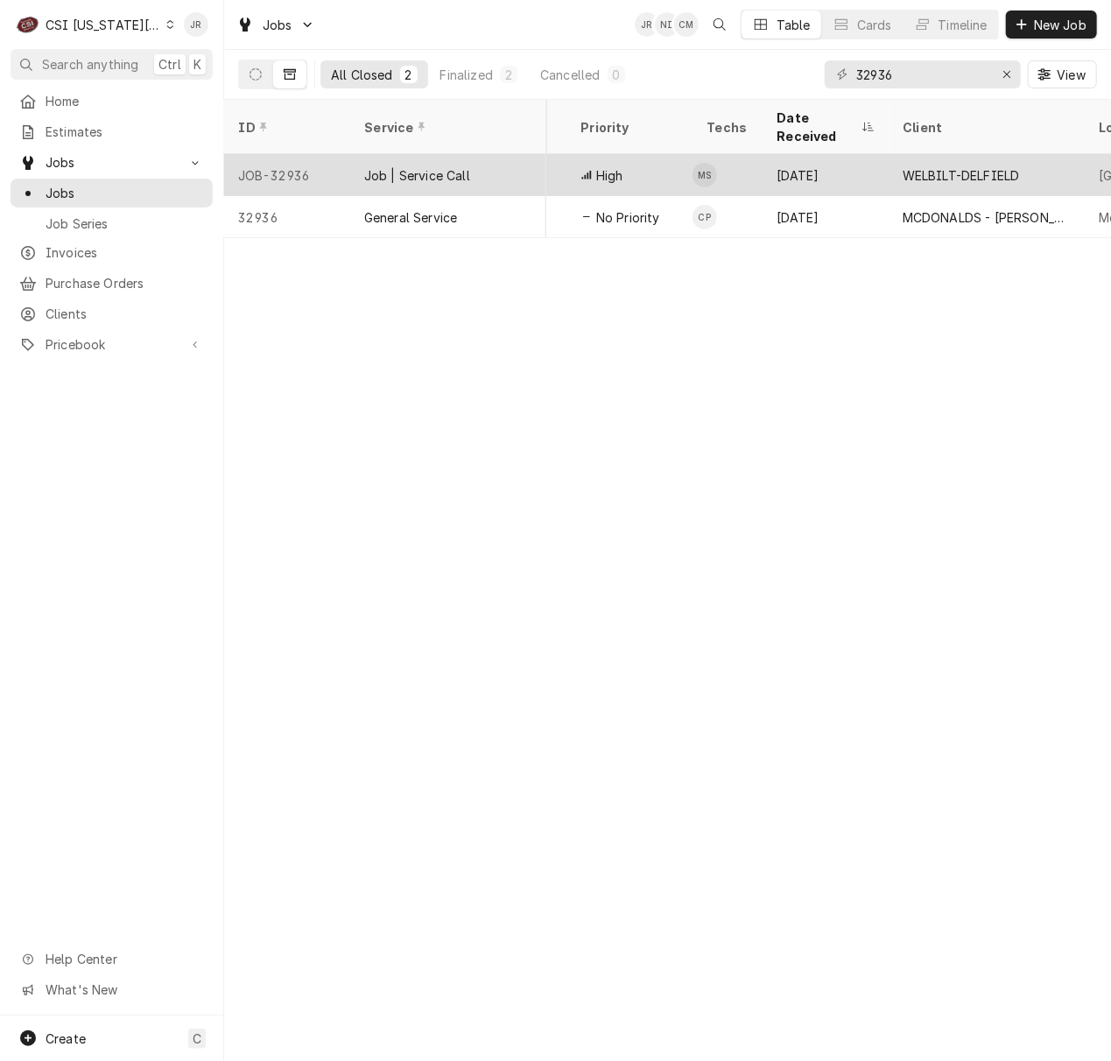
click at [646, 154] on div "High" at bounding box center [629, 175] width 126 height 42
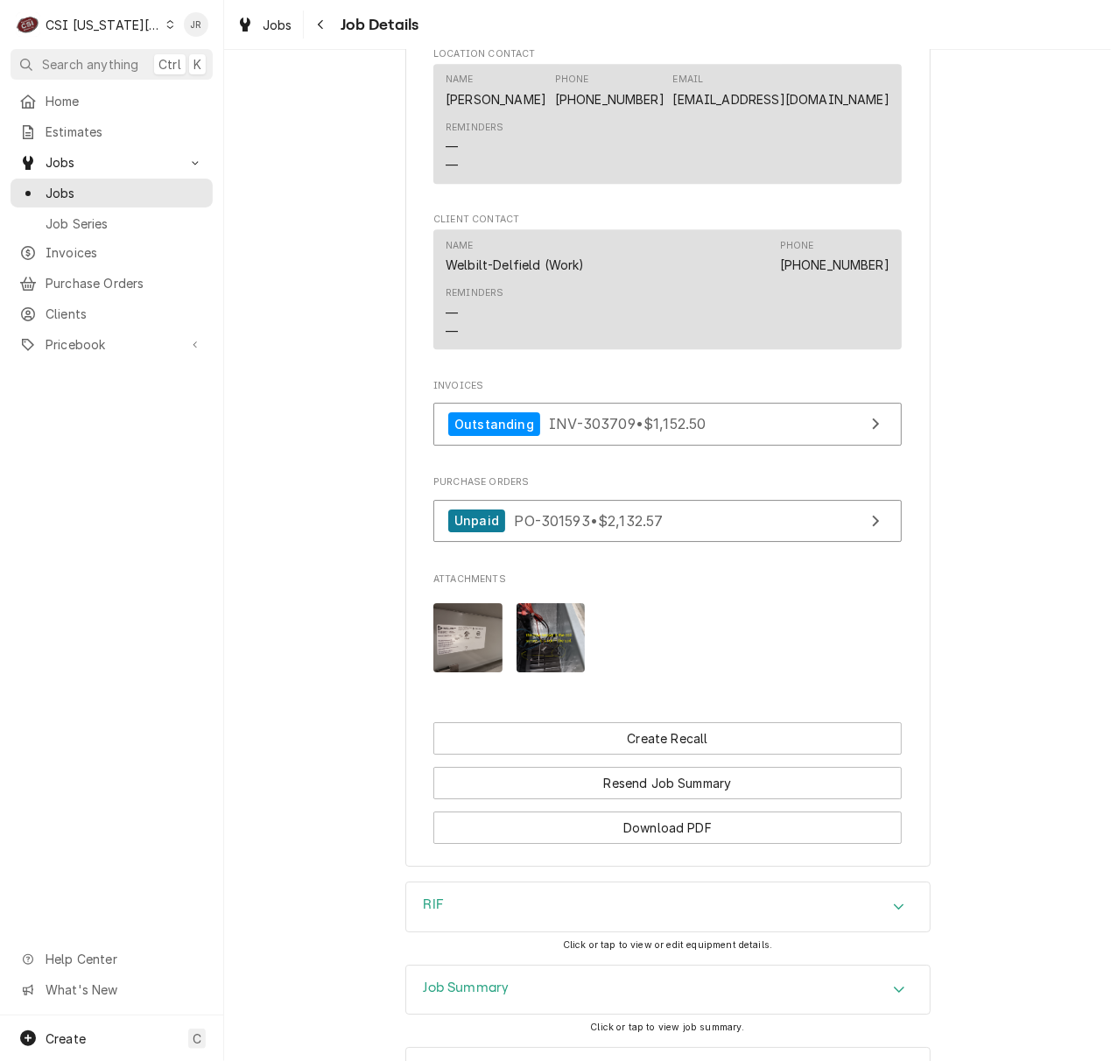
scroll to position [2567, 0]
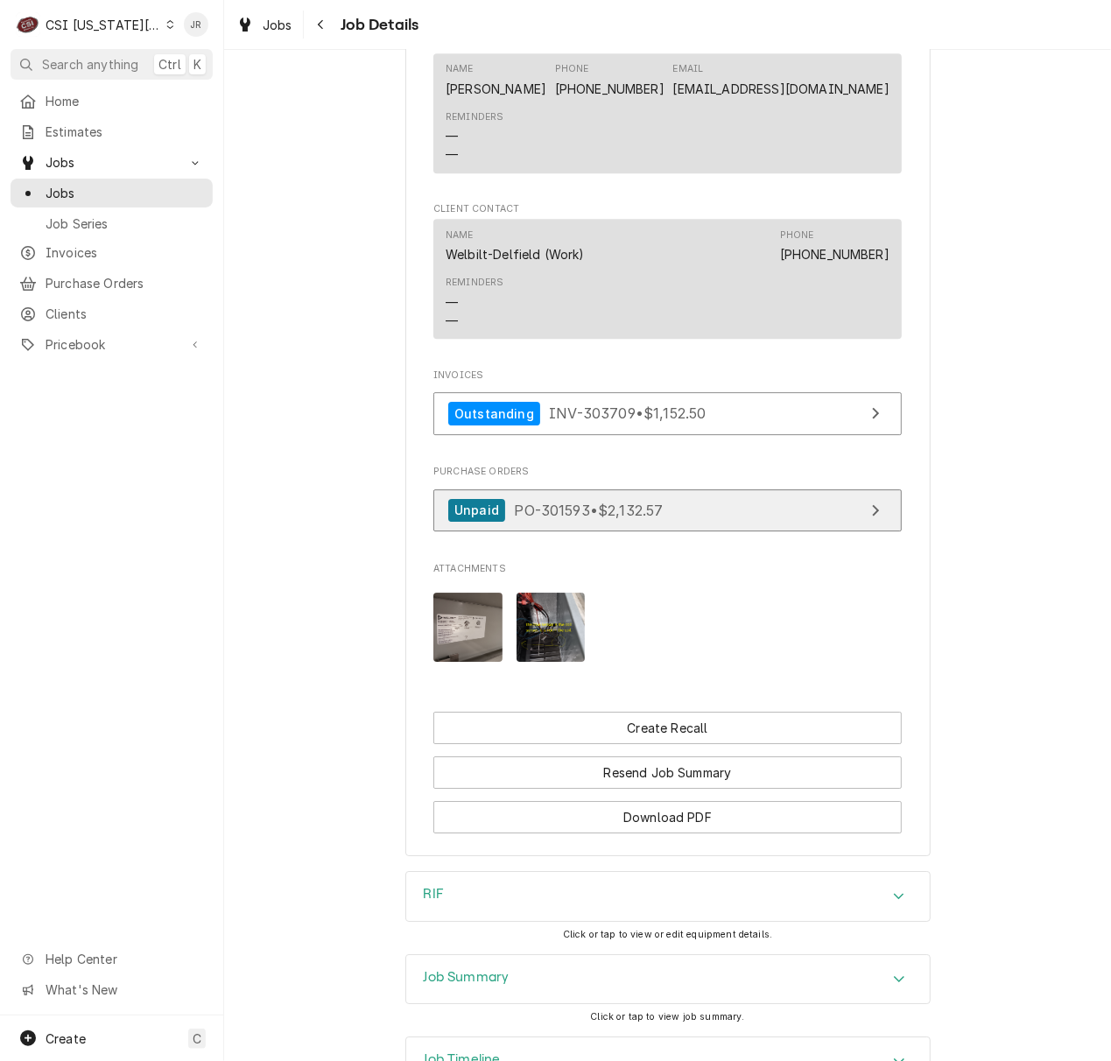
click at [631, 518] on span "PO-301593 • $2,132.57" at bounding box center [588, 510] width 149 height 18
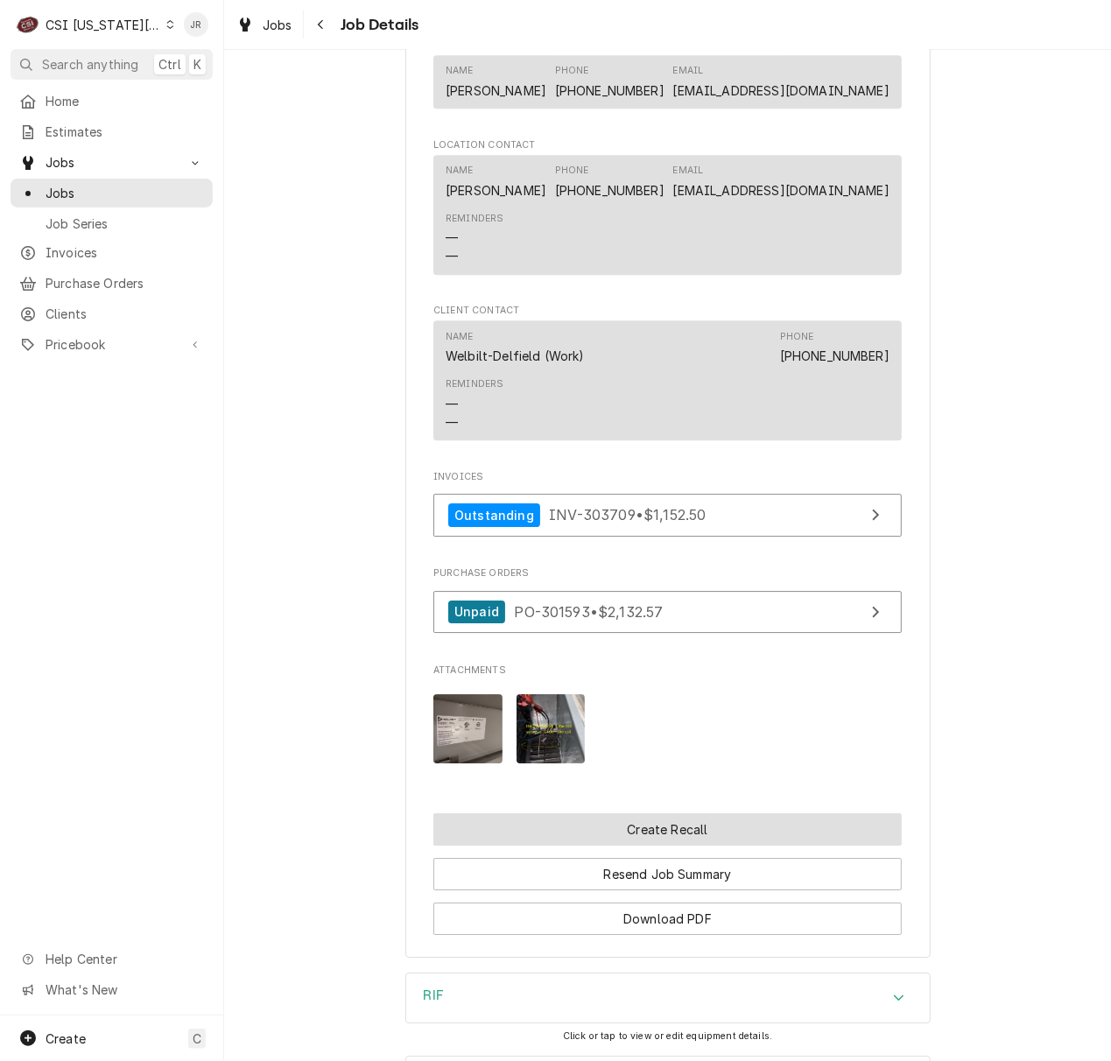
scroll to position [2735, 0]
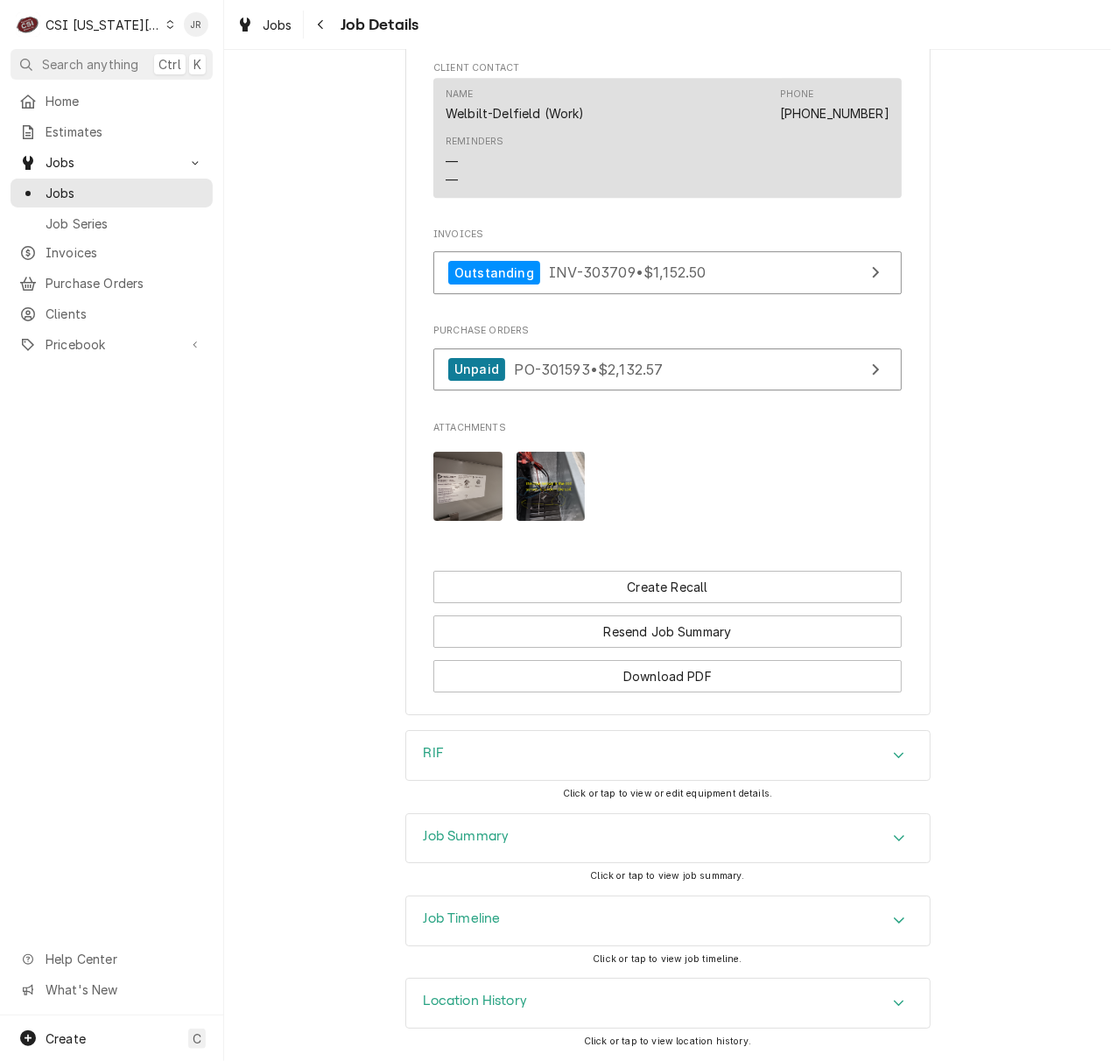
click at [469, 816] on div "Job Summary" at bounding box center [667, 838] width 523 height 49
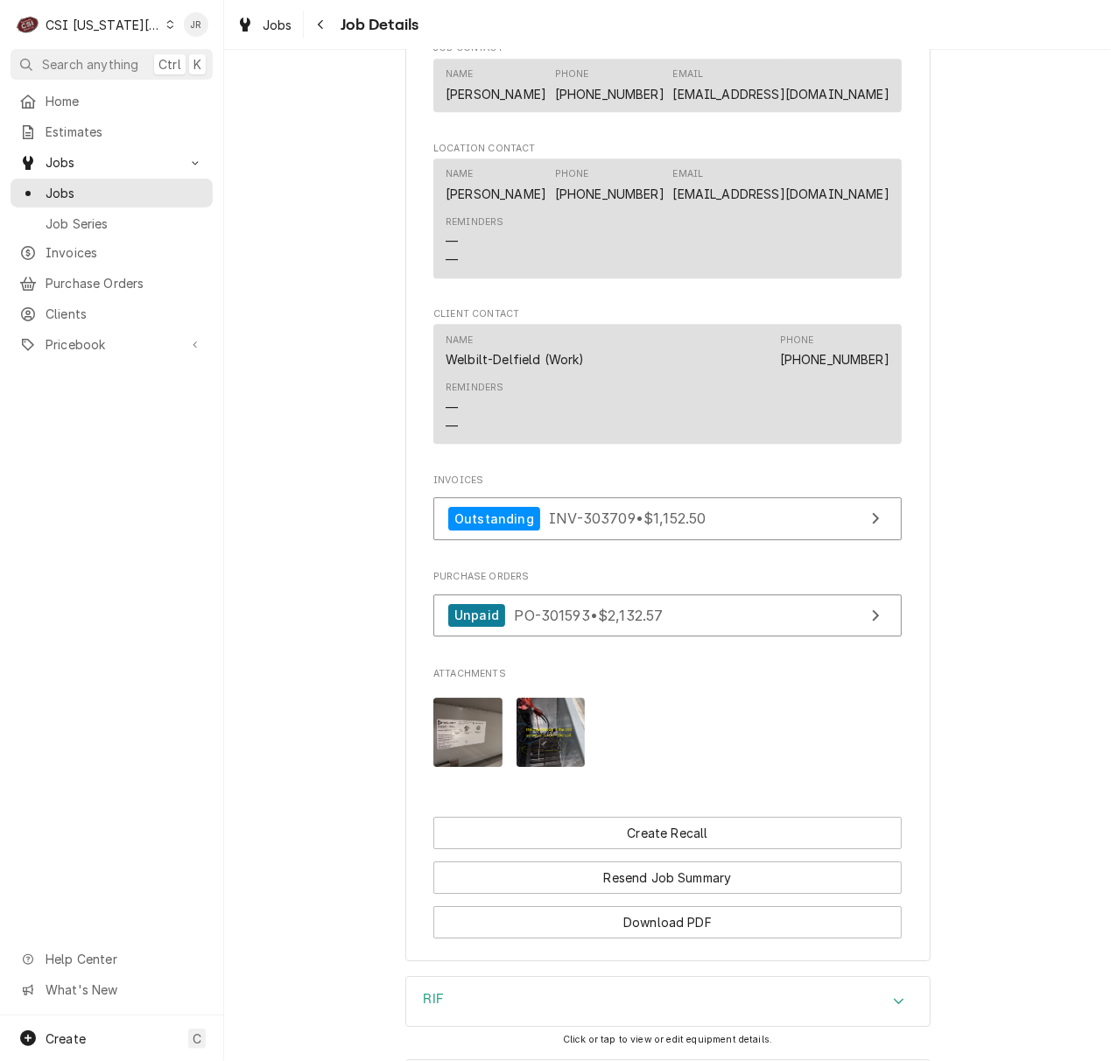
scroll to position [2035, 0]
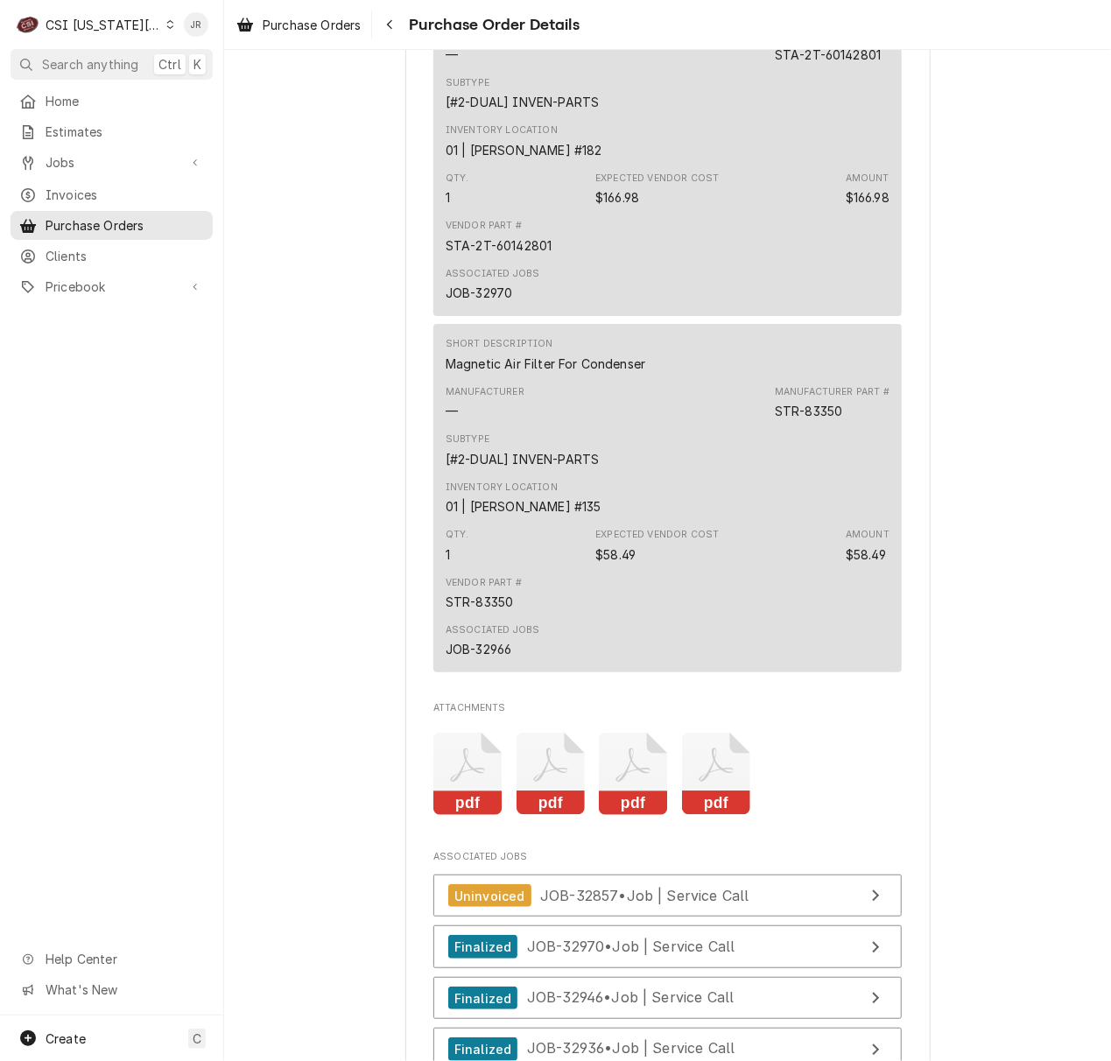
scroll to position [5247, 0]
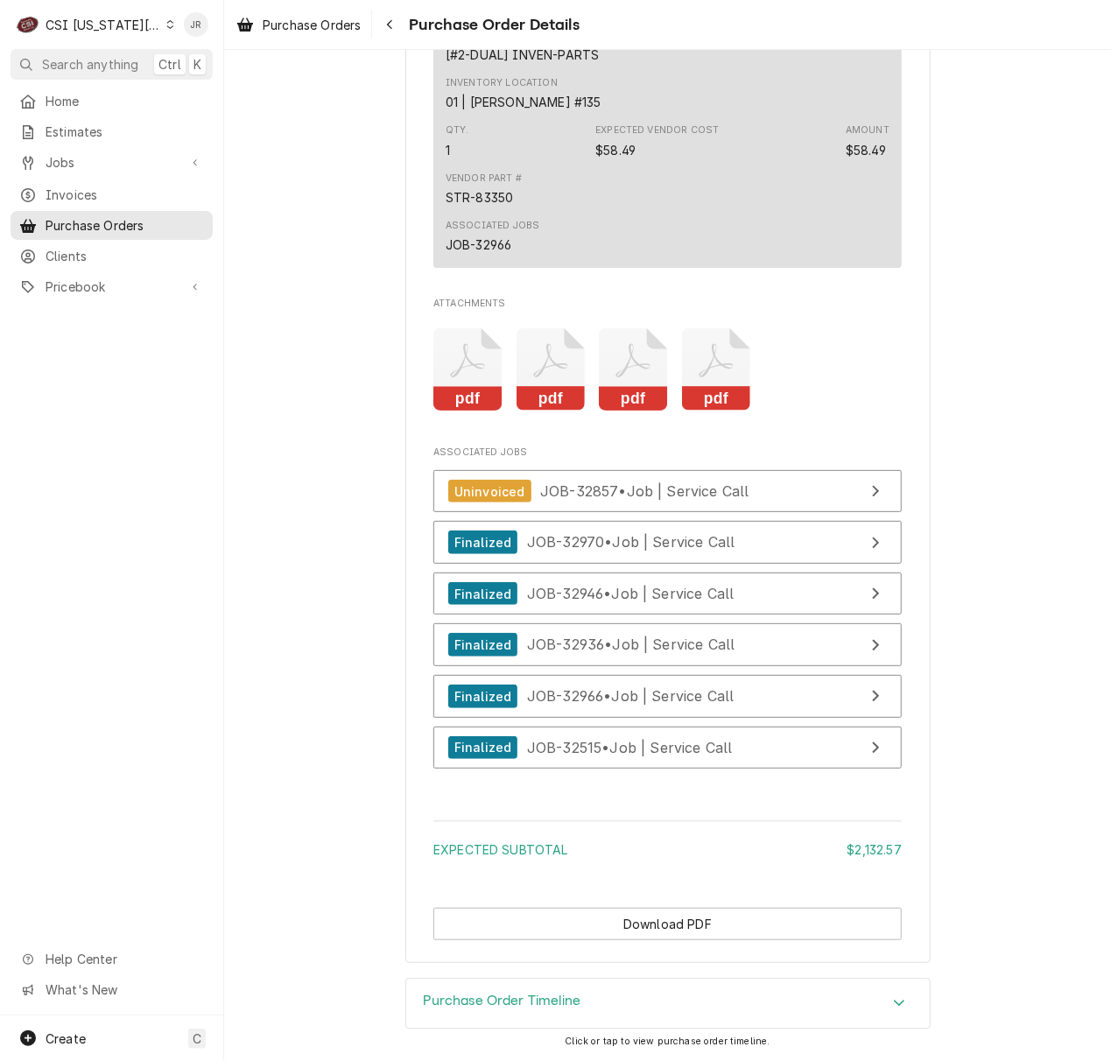
click at [709, 337] on icon "Attachments" at bounding box center [716, 369] width 69 height 83
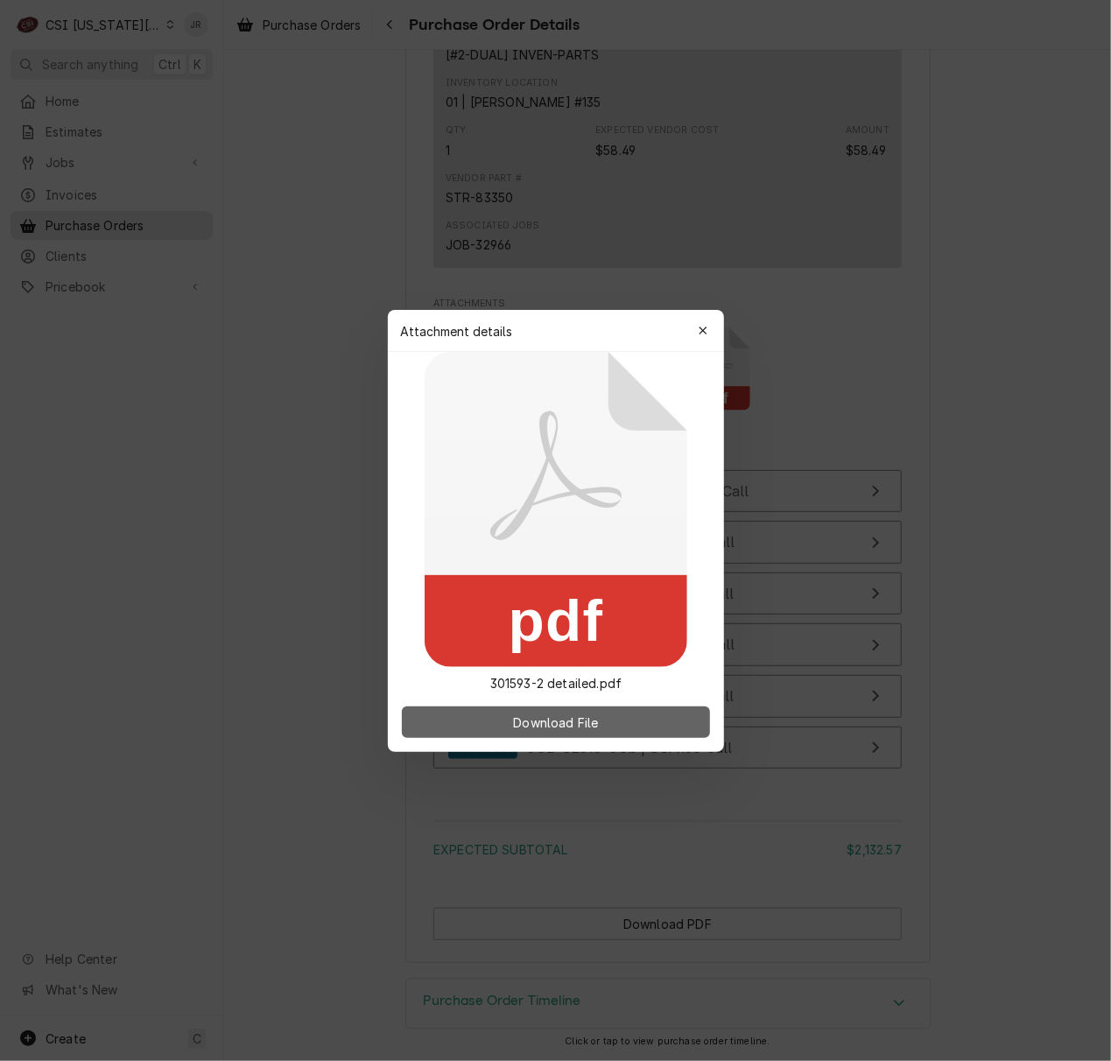
drag, startPoint x: 512, startPoint y: 698, endPoint x: 543, endPoint y: 712, distance: 33.3
click at [515, 701] on div "Download File" at bounding box center [556, 722] width 336 height 60
click at [543, 712] on span "Download File" at bounding box center [555, 721] width 92 height 18
click at [550, 712] on span "Download File" at bounding box center [555, 721] width 92 height 18
click at [711, 329] on div "button" at bounding box center [703, 331] width 18 height 18
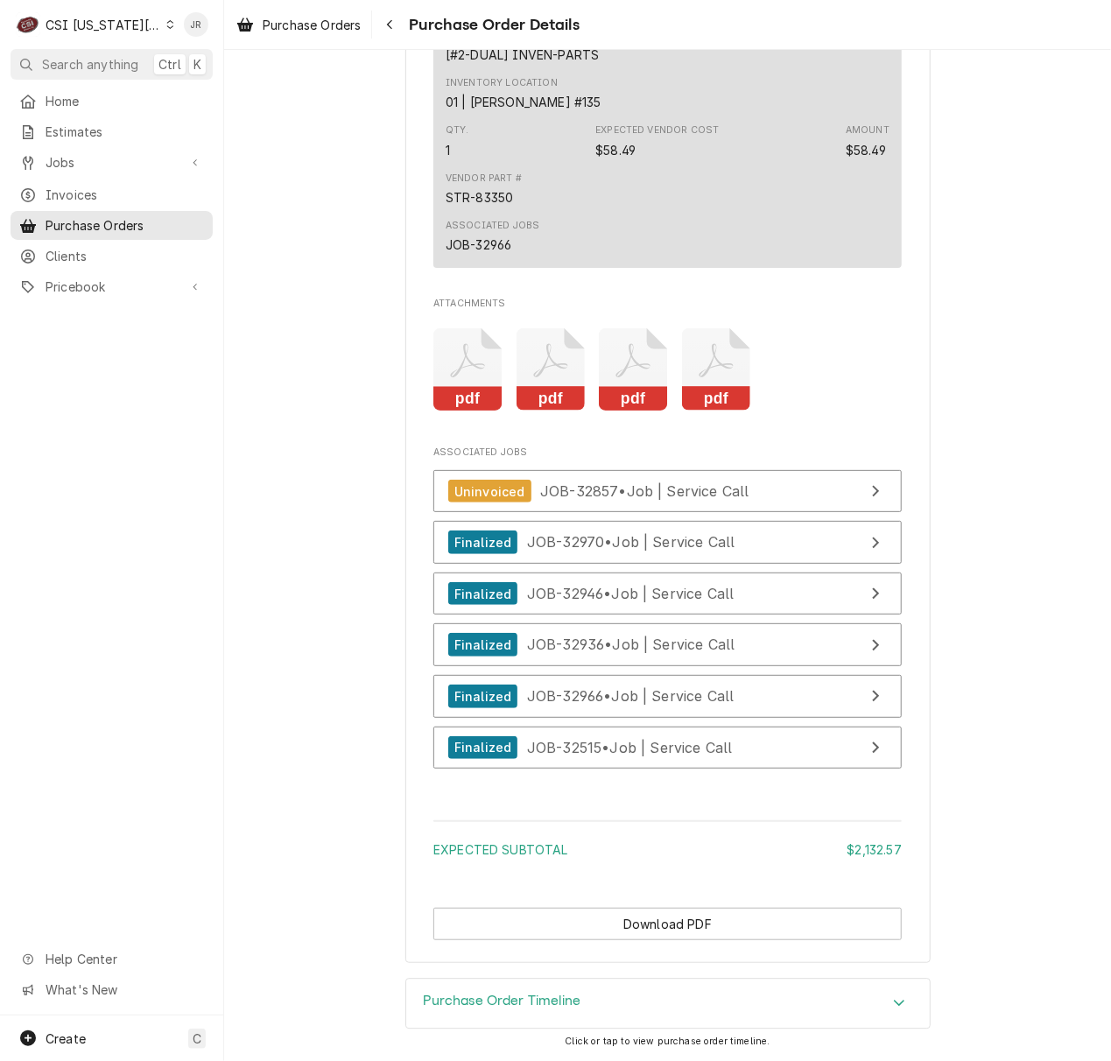
click at [627, 368] on icon "Attachments" at bounding box center [633, 369] width 69 height 83
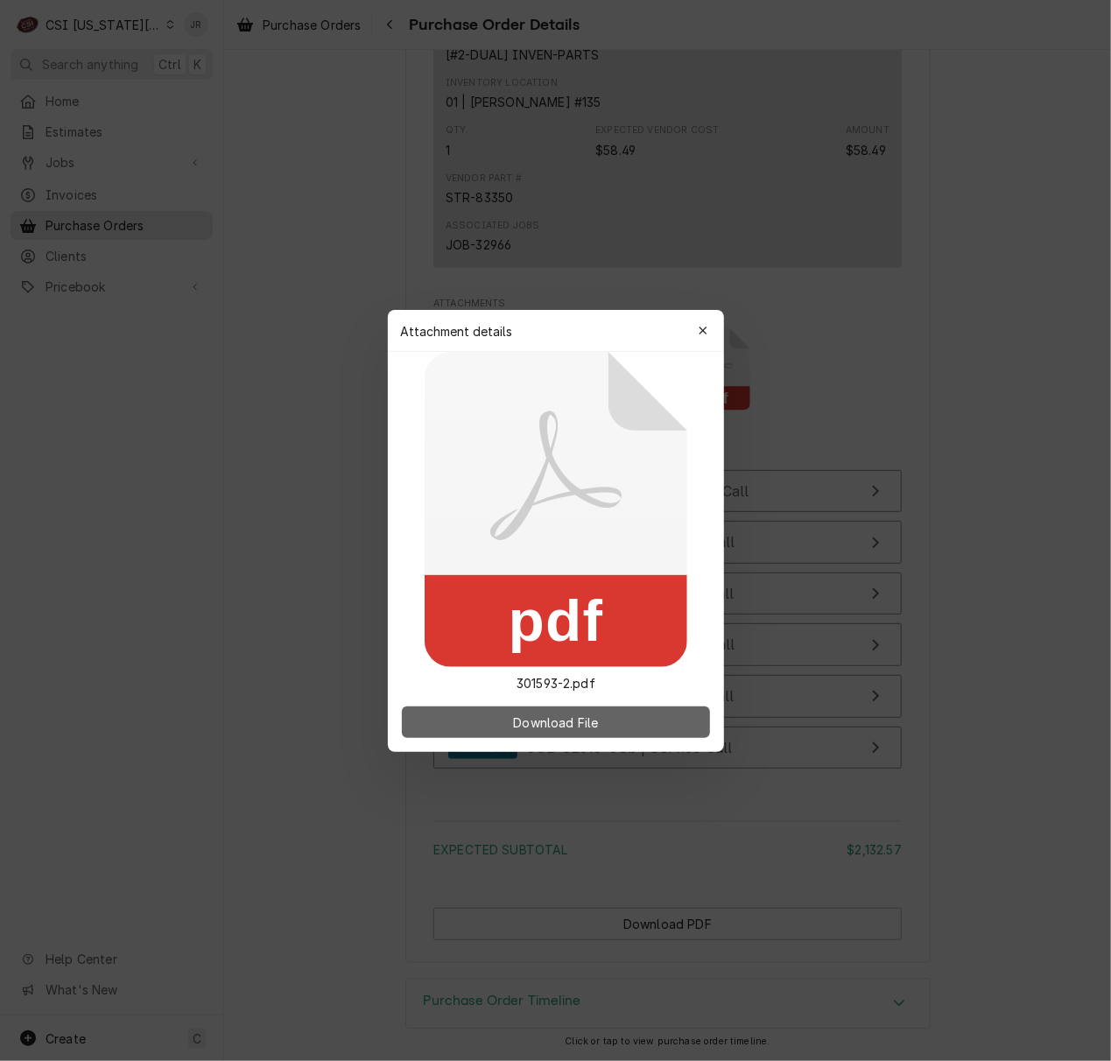
click at [576, 712] on span "Download File" at bounding box center [555, 721] width 92 height 18
click at [704, 336] on icon "button" at bounding box center [702, 331] width 10 height 12
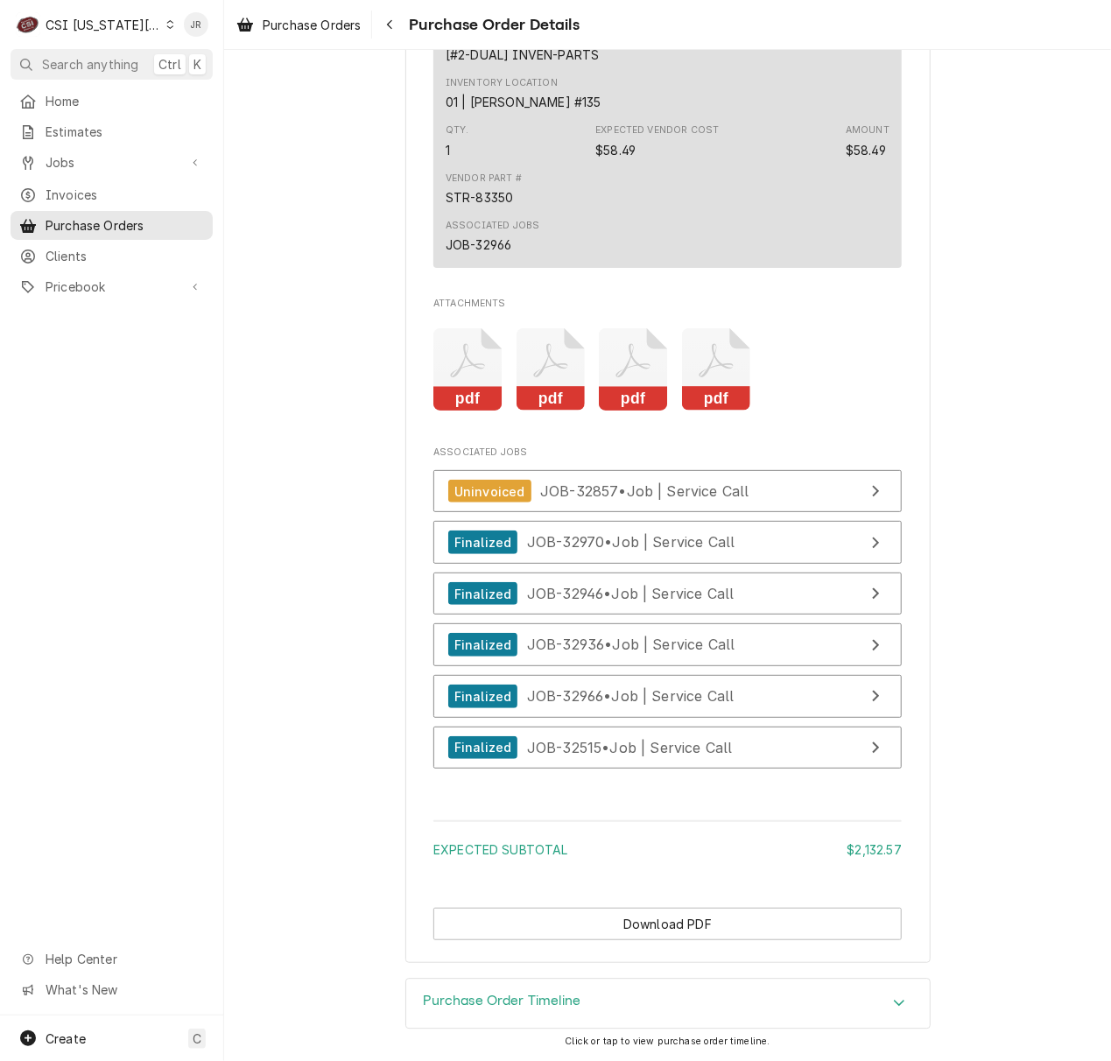
click at [523, 354] on icon "Attachments" at bounding box center [550, 369] width 69 height 83
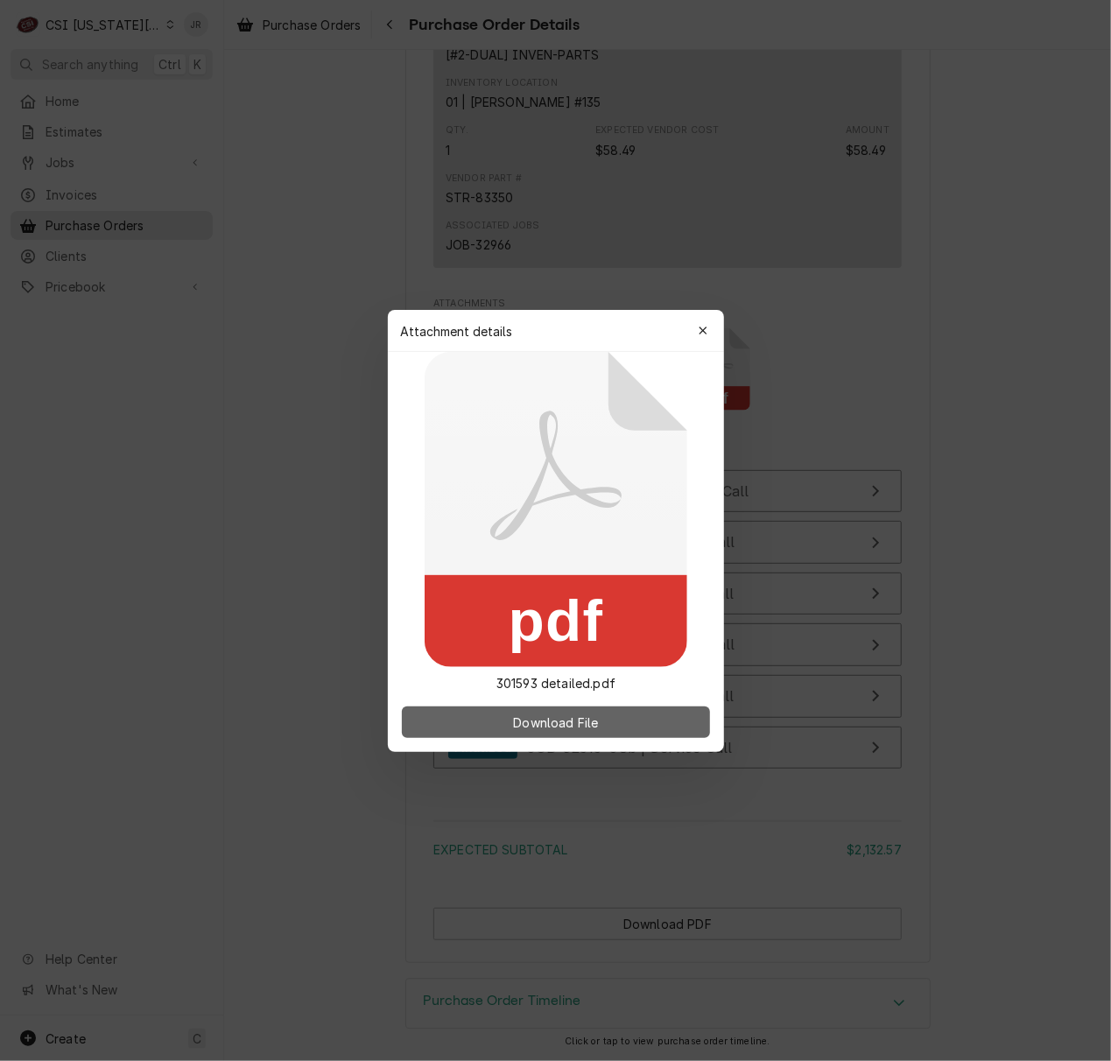
click at [651, 719] on button "Download File" at bounding box center [556, 722] width 308 height 32
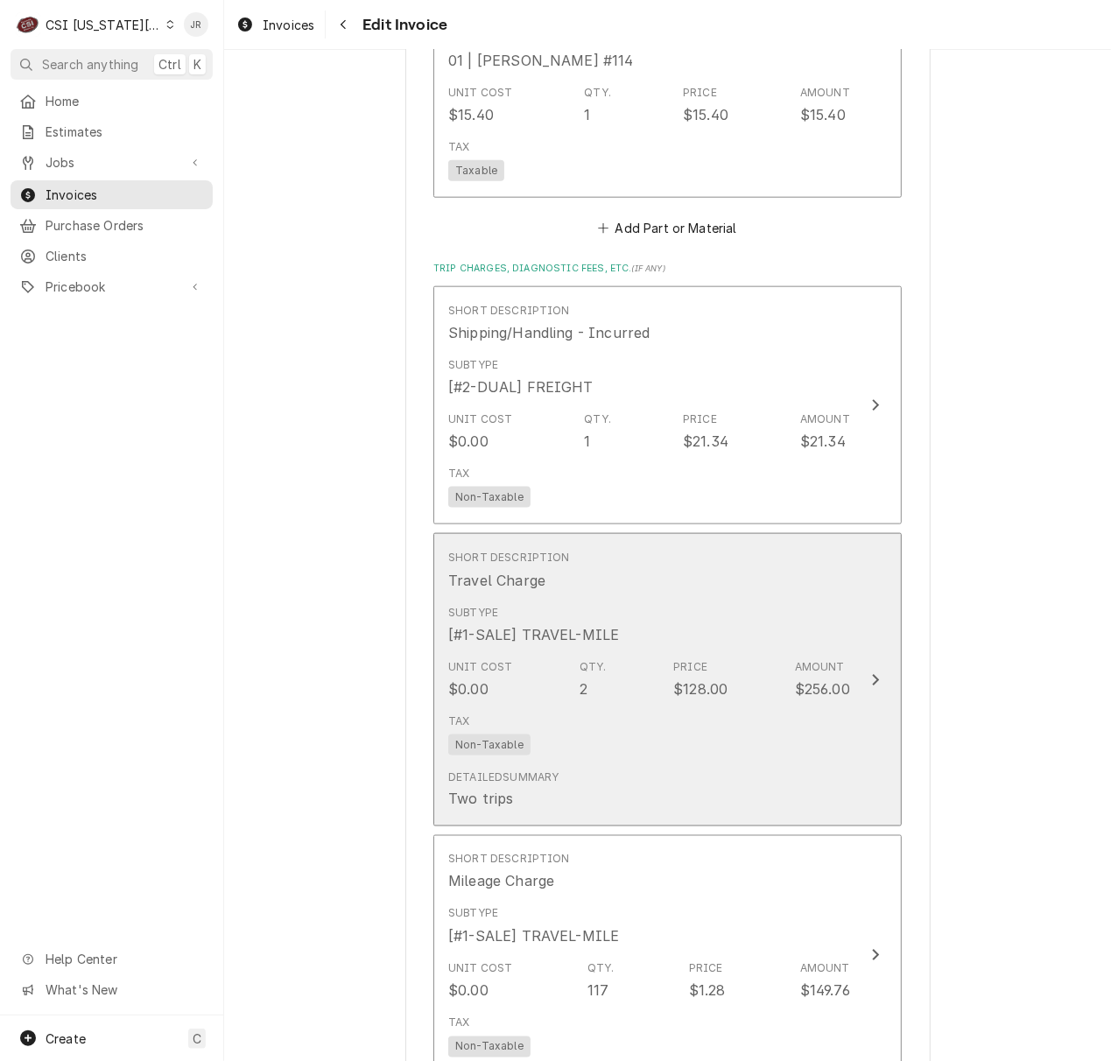
scroll to position [4434, 0]
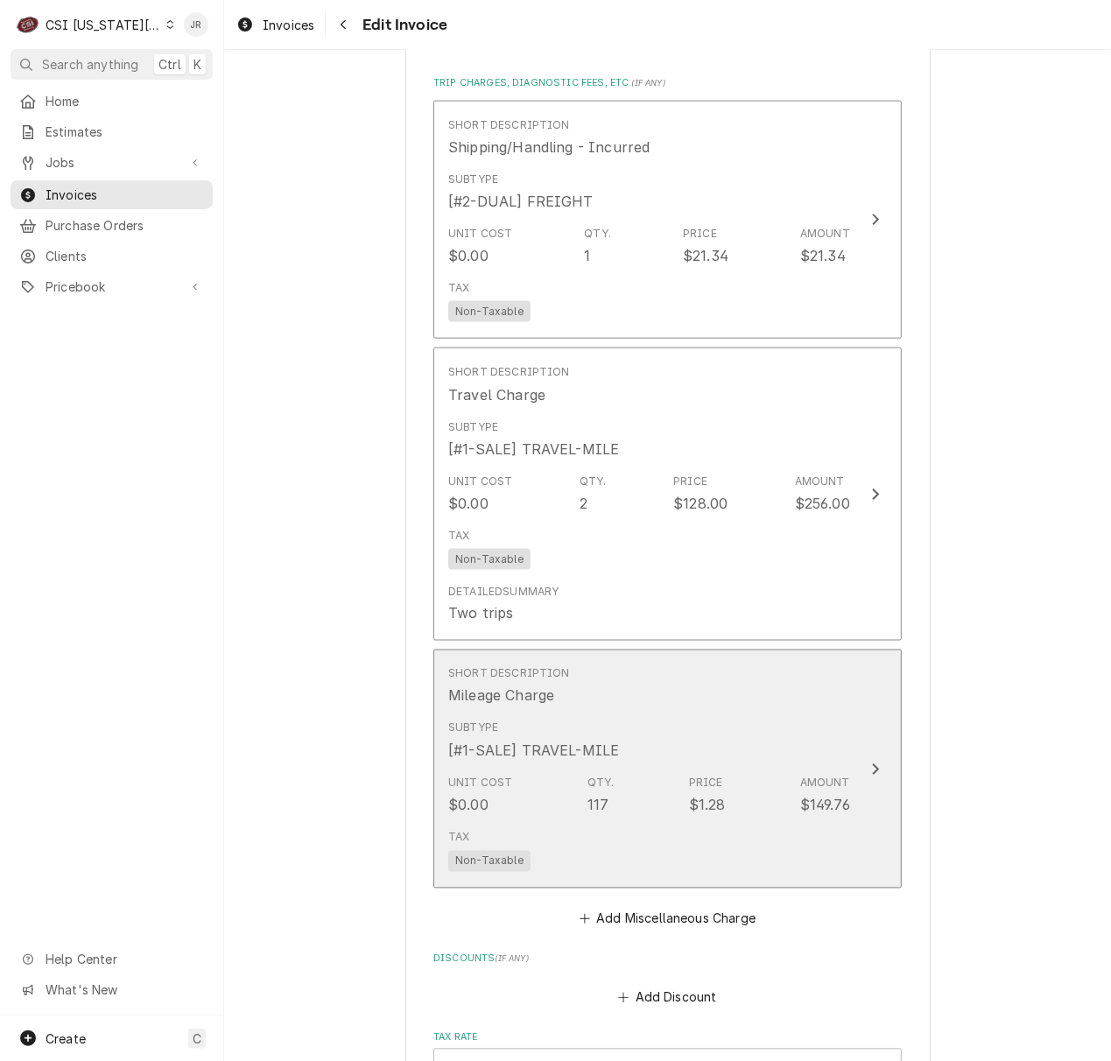
click at [639, 716] on div "Subtype [#1-SALE] TRAVEL-MILE" at bounding box center [649, 740] width 402 height 54
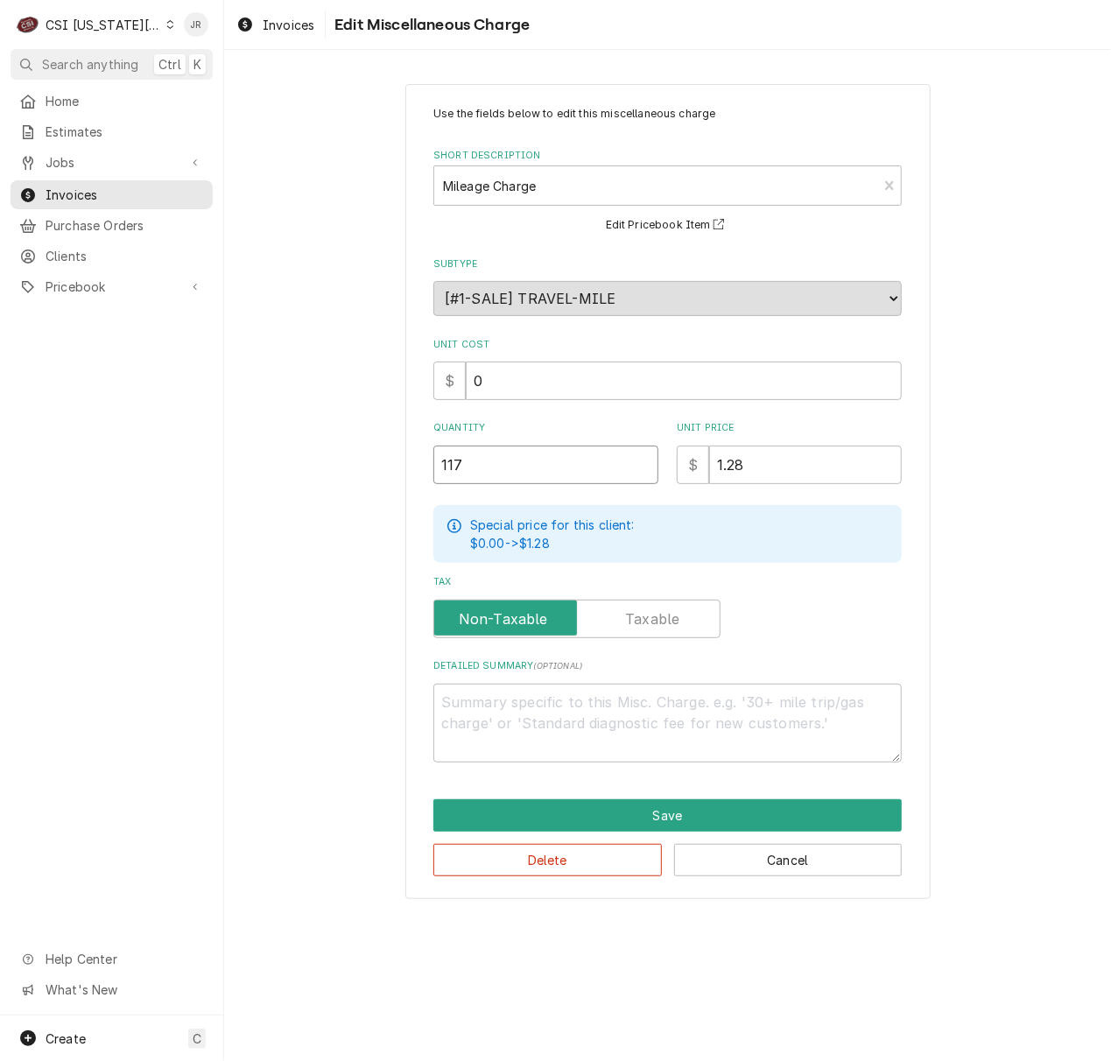
drag, startPoint x: 453, startPoint y: 446, endPoint x: 407, endPoint y: 450, distance: 46.5
click at [408, 450] on div "Use the fields below to edit this miscellaneous charge Short Description Mileag…" at bounding box center [667, 491] width 525 height 815
type textarea "x"
type input "1"
type textarea "x"
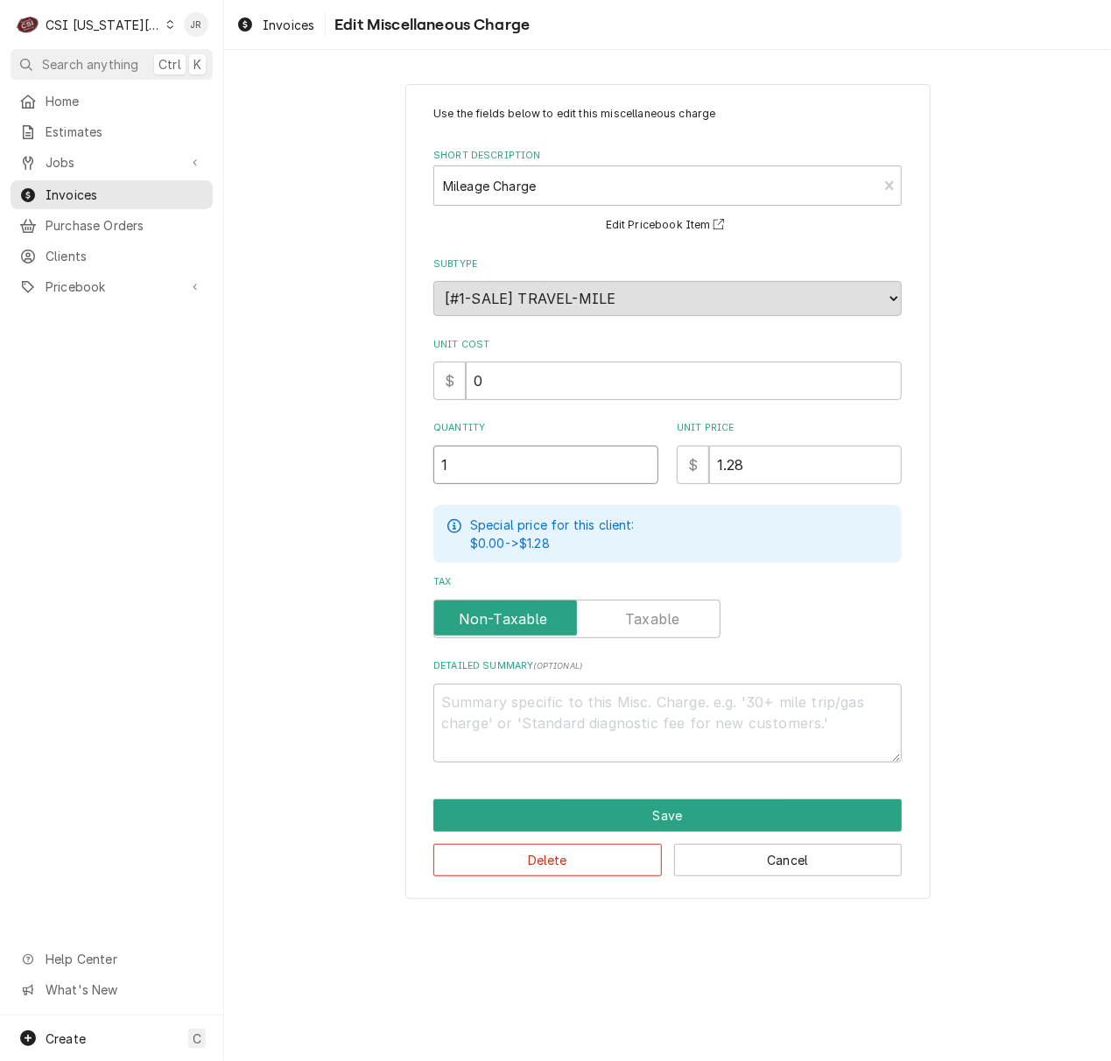
type input "10"
type textarea "x"
type input "100"
click at [611, 803] on button "Save" at bounding box center [667, 815] width 468 height 32
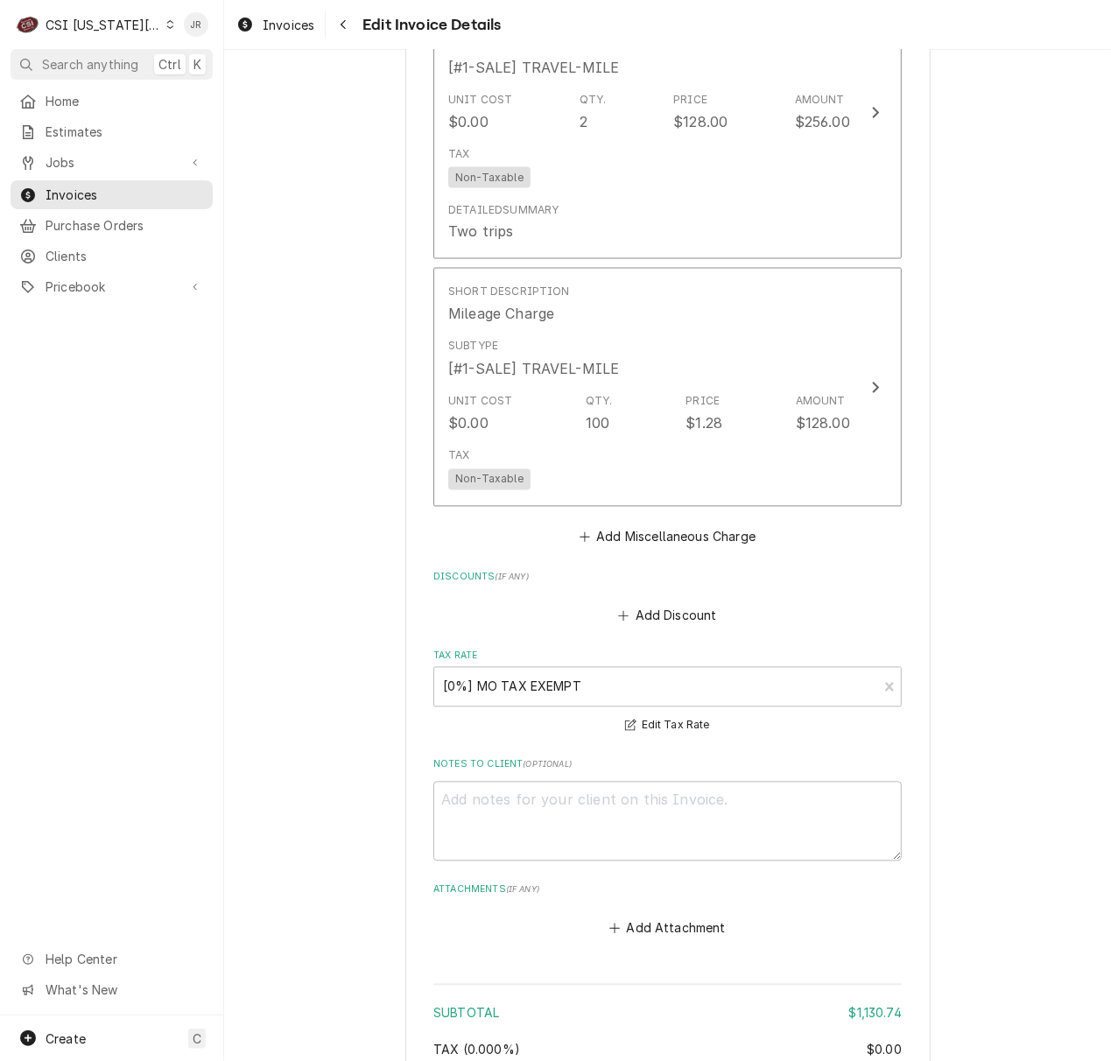
scroll to position [5083, 0]
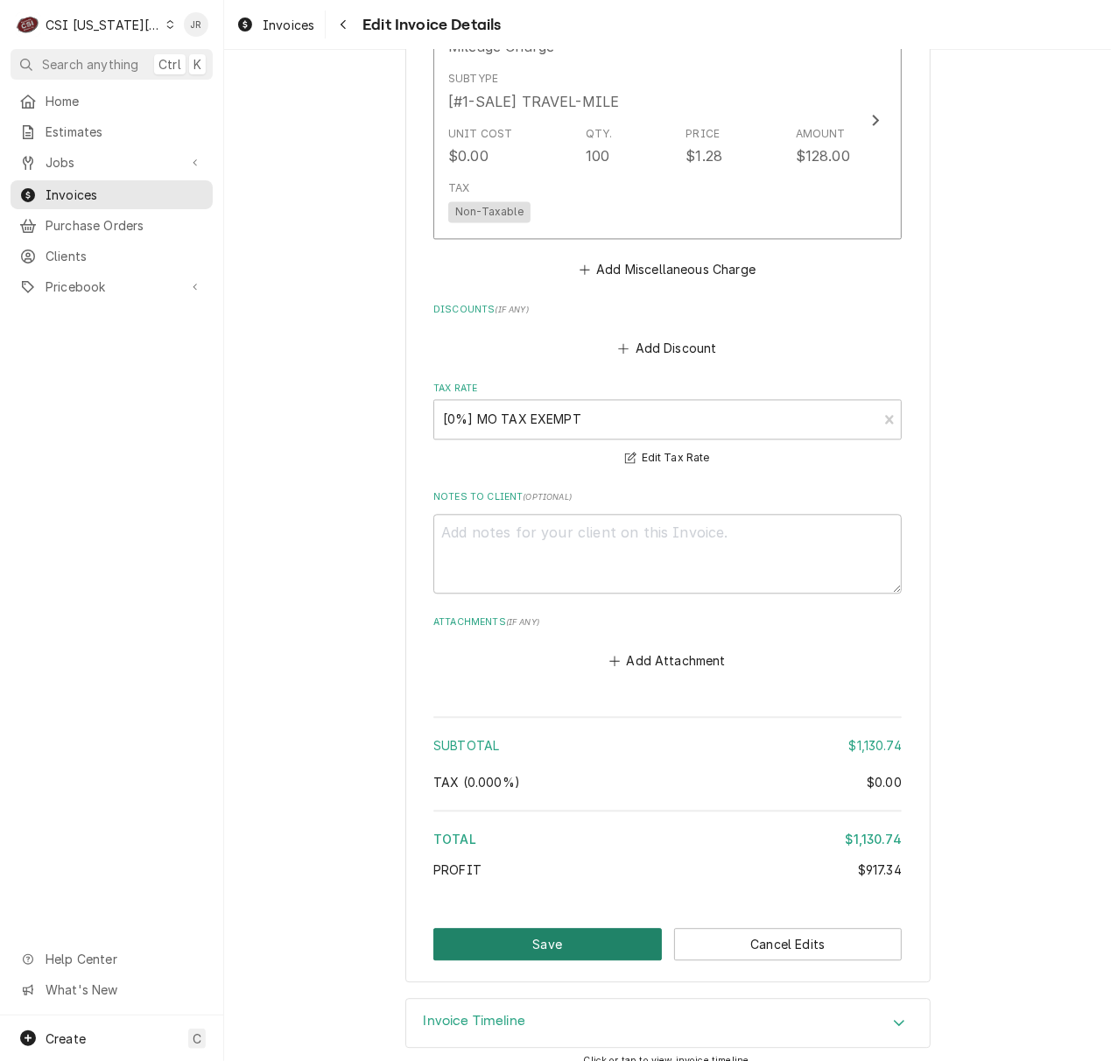
click at [606, 928] on button "Save" at bounding box center [547, 944] width 228 height 32
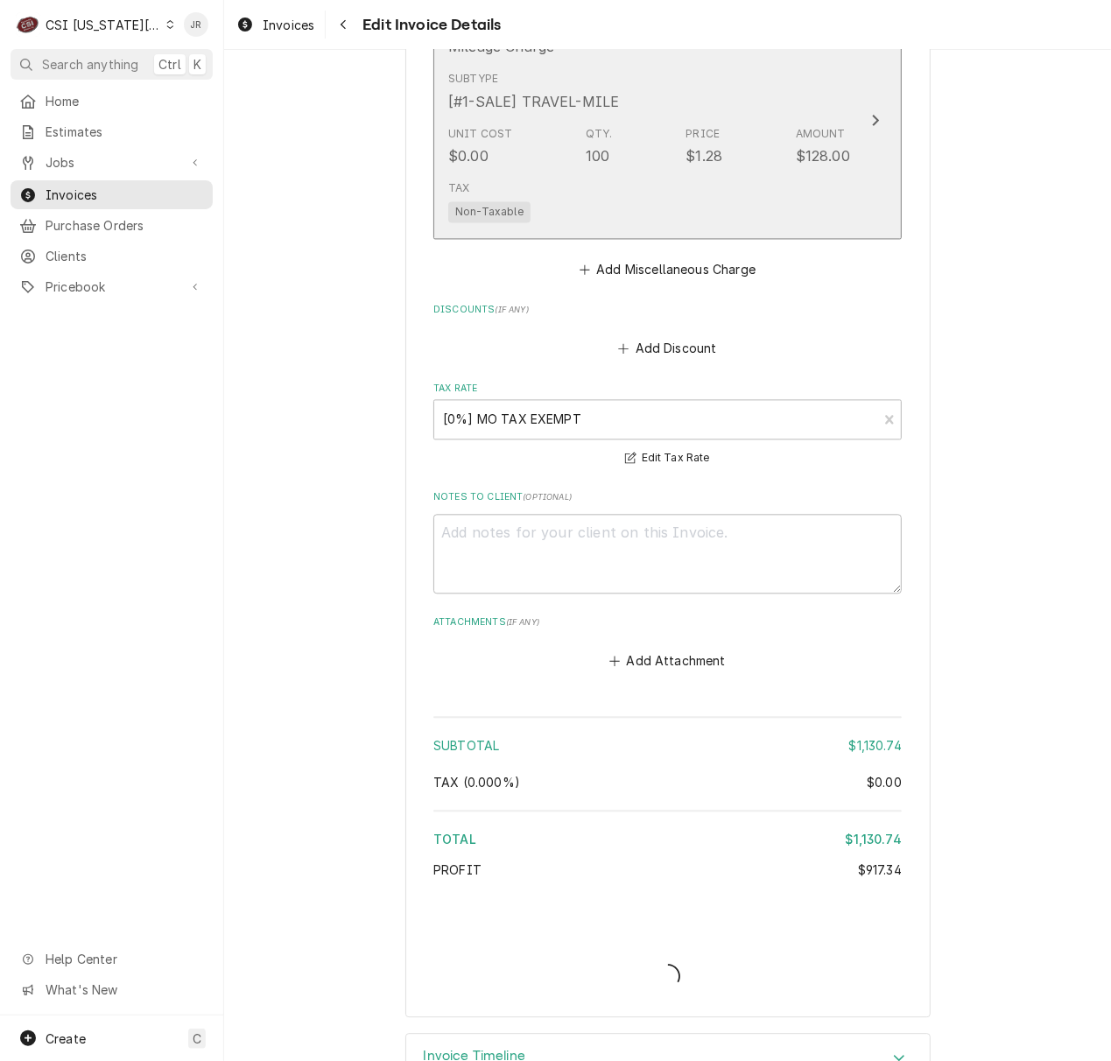
type textarea "x"
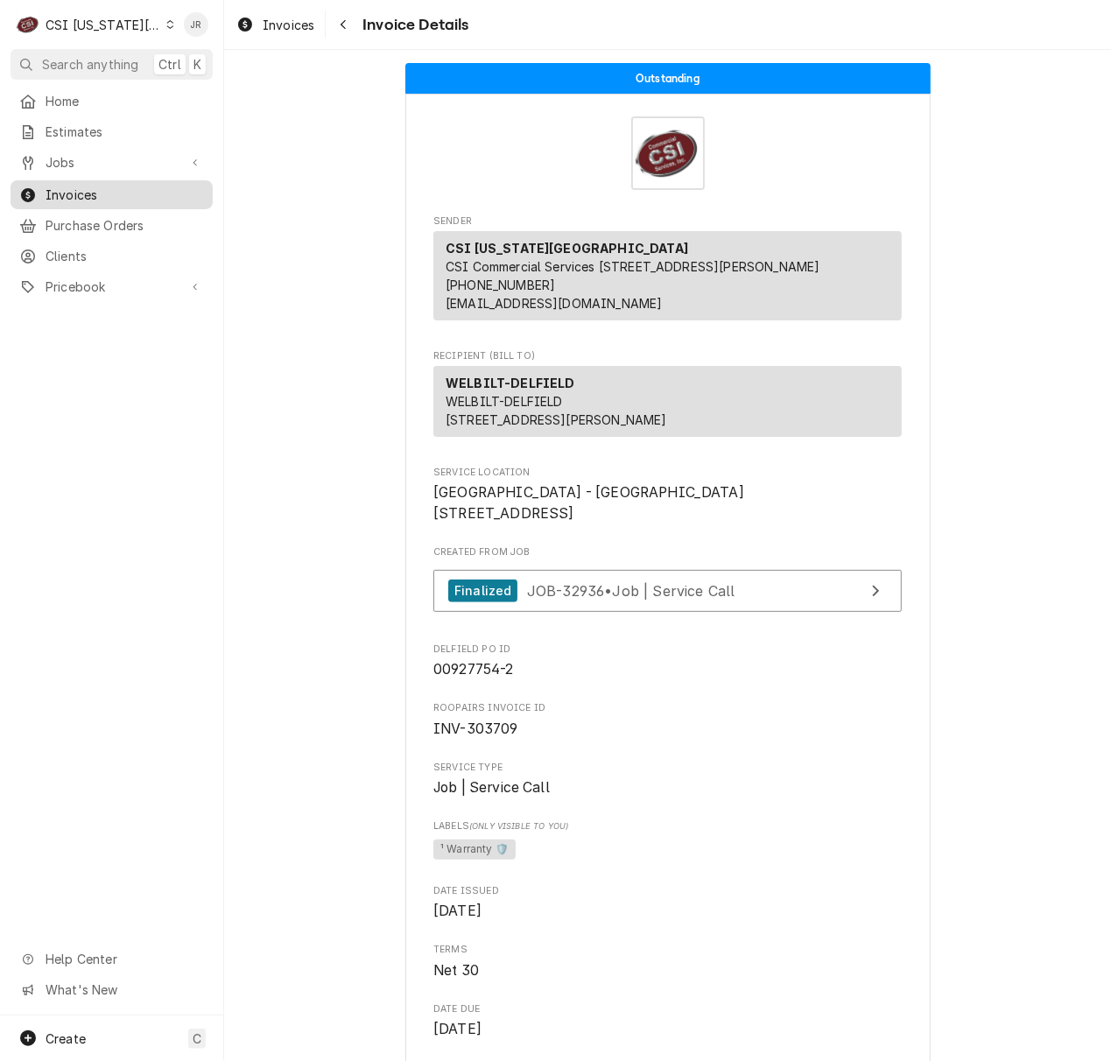
click at [96, 187] on span "Invoices" at bounding box center [125, 195] width 158 height 18
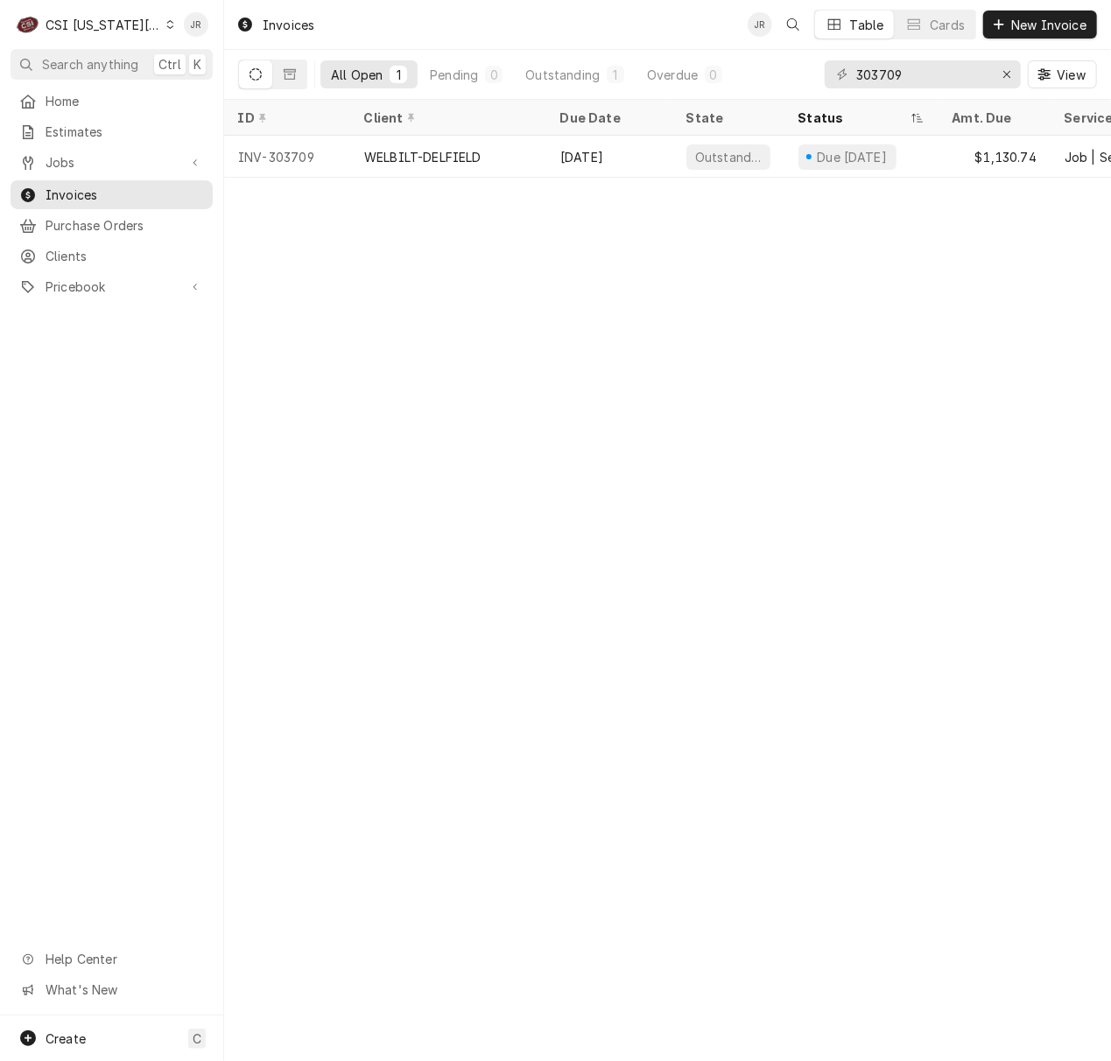
click at [882, 84] on div "303709 View" at bounding box center [960, 74] width 272 height 49
click at [880, 78] on input "303709" at bounding box center [921, 74] width 131 height 28
click at [879, 75] on input "303709" at bounding box center [921, 74] width 131 height 28
paste input "688"
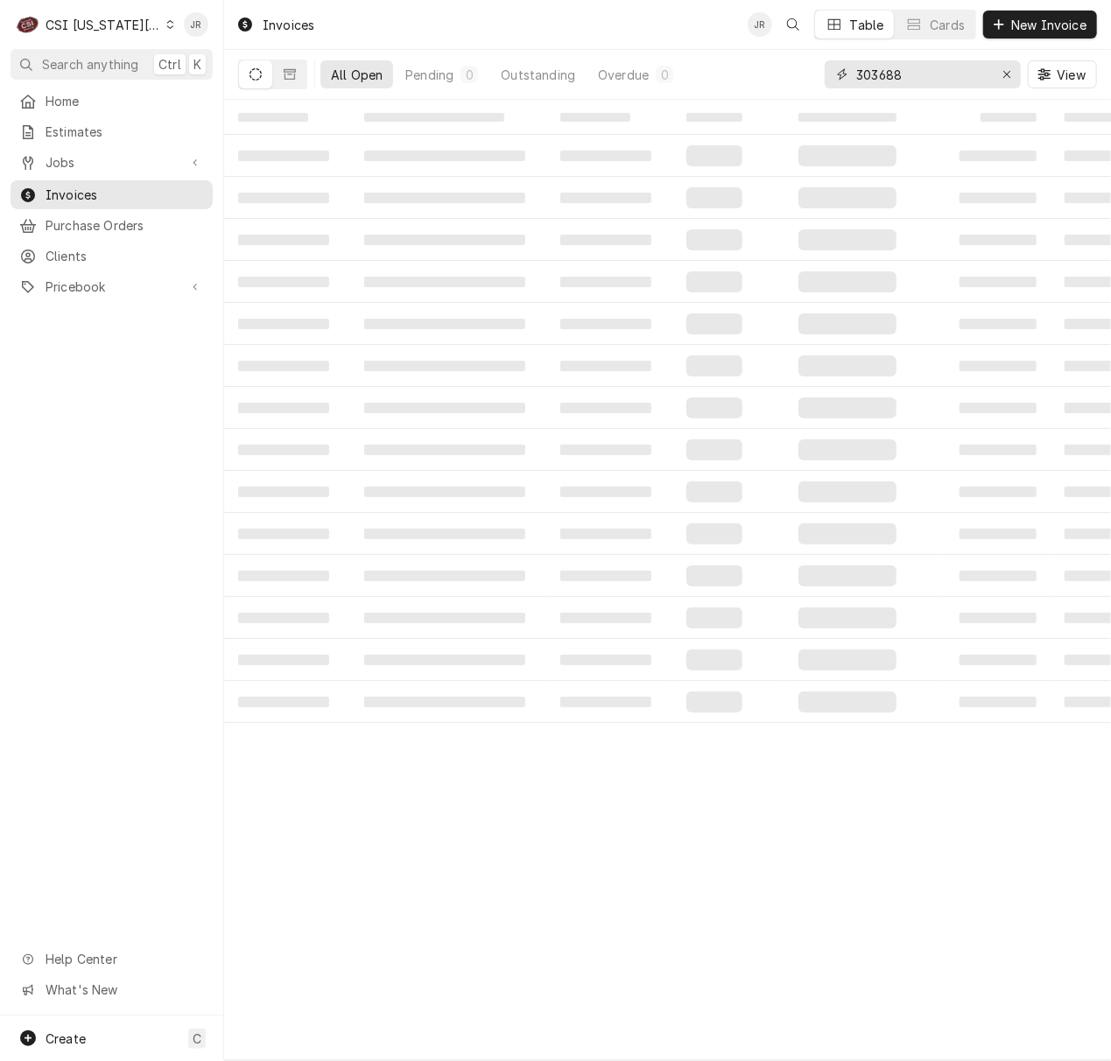
type input "303688"
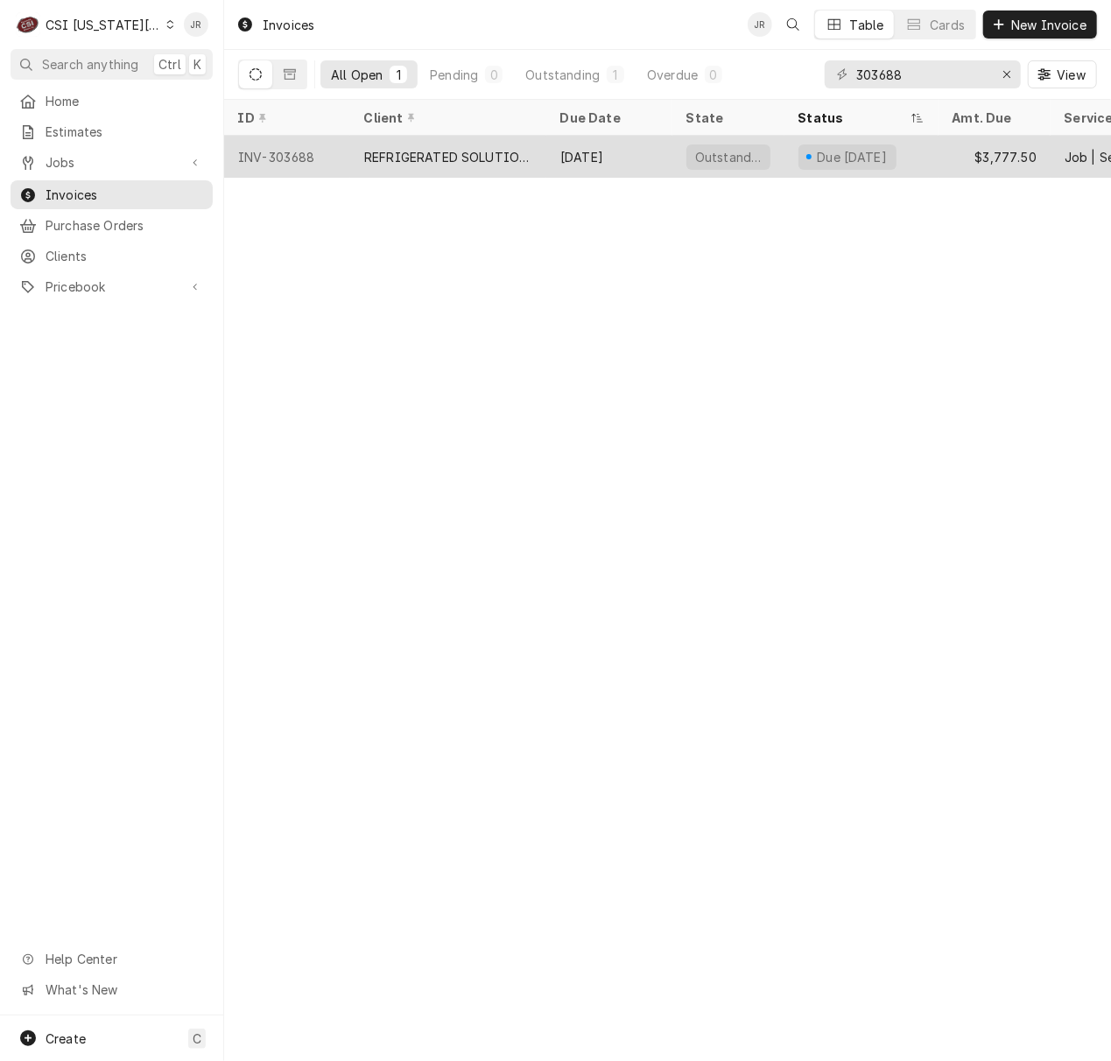
click at [505, 151] on div "REFRIGERATED SOLUTIONS GROUP (2)" at bounding box center [448, 157] width 168 height 18
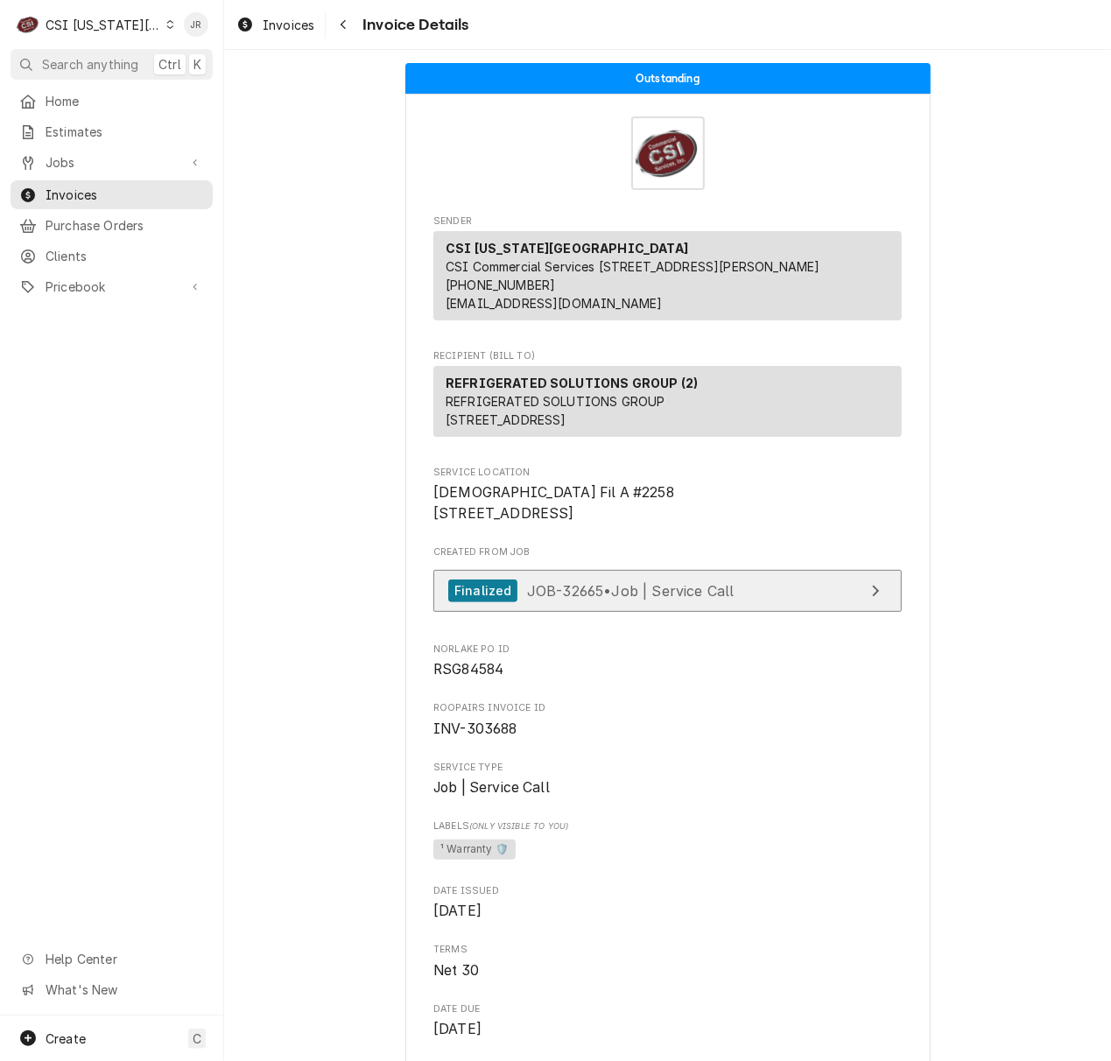
click at [620, 613] on link "Finalized JOB-32665 • Job | Service Call" at bounding box center [667, 591] width 468 height 43
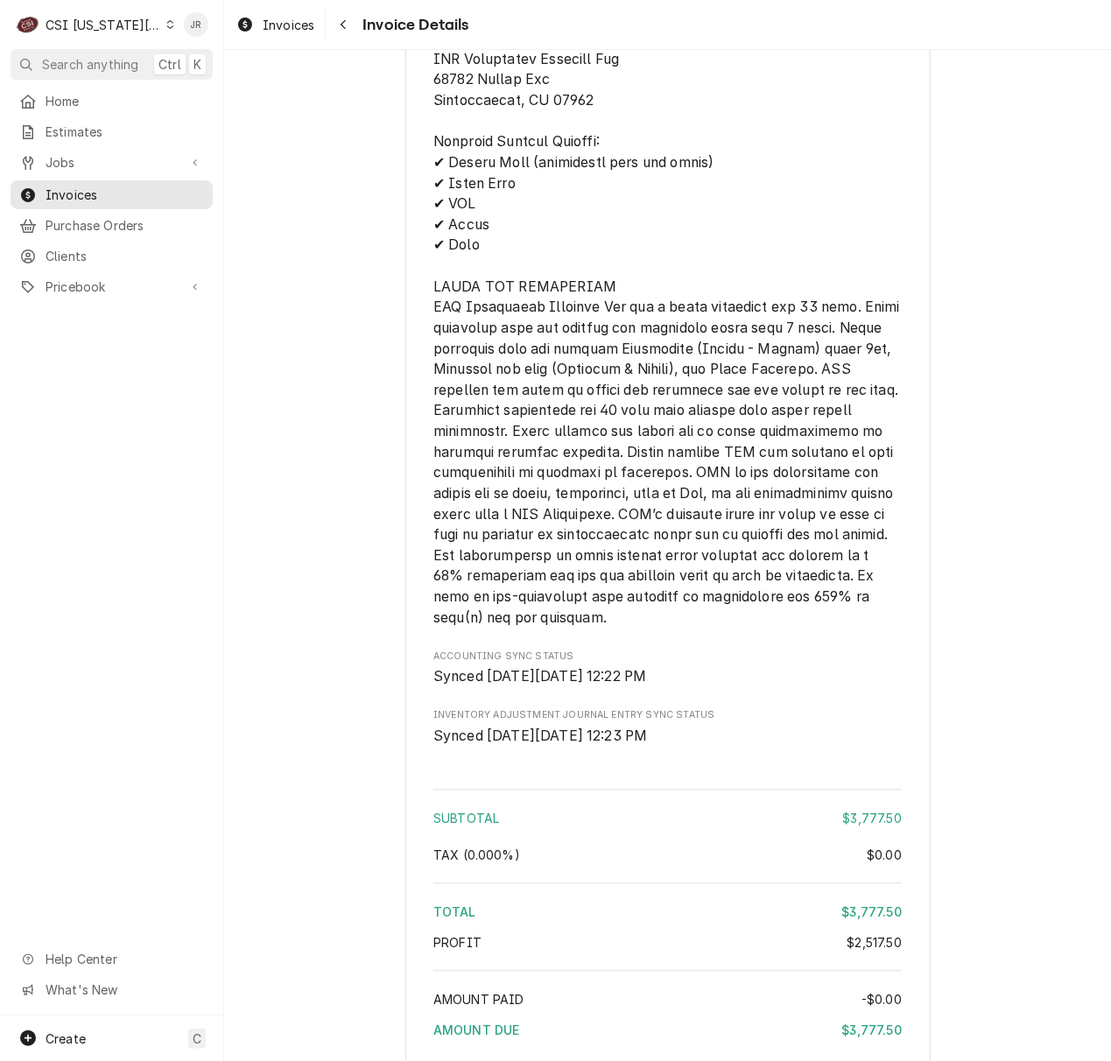
scroll to position [4181, 0]
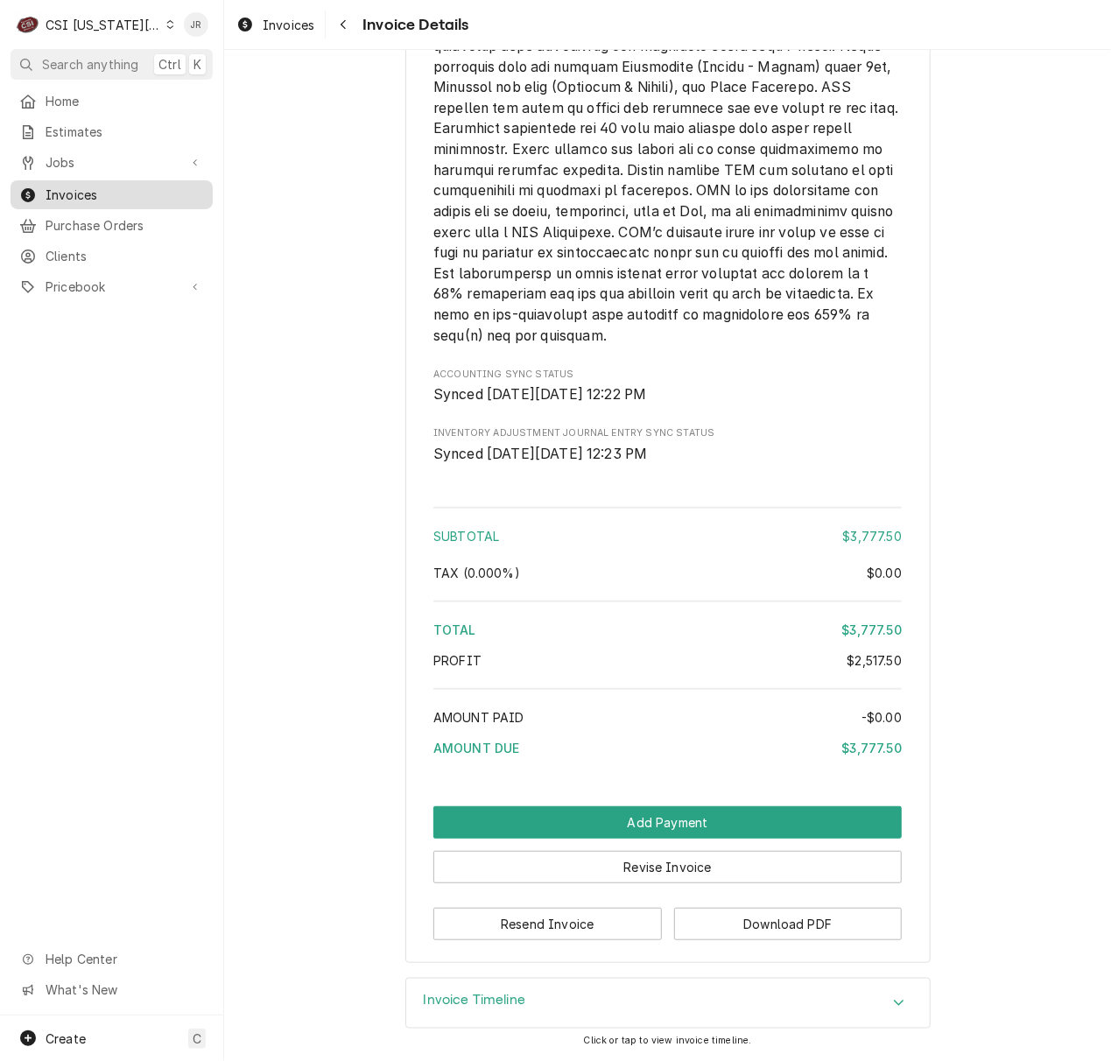
click at [81, 198] on link "Invoices" at bounding box center [112, 194] width 202 height 29
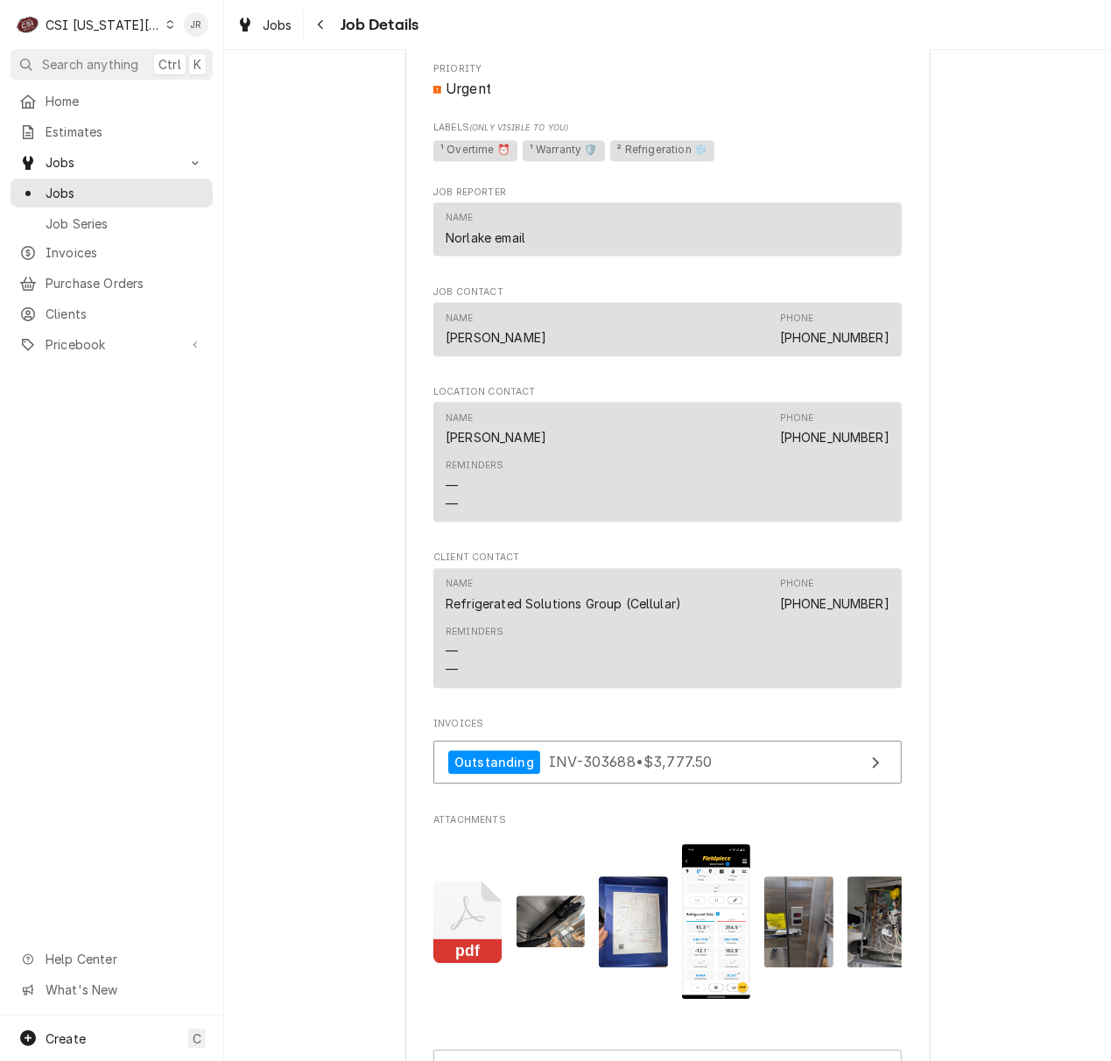
scroll to position [1983, 0]
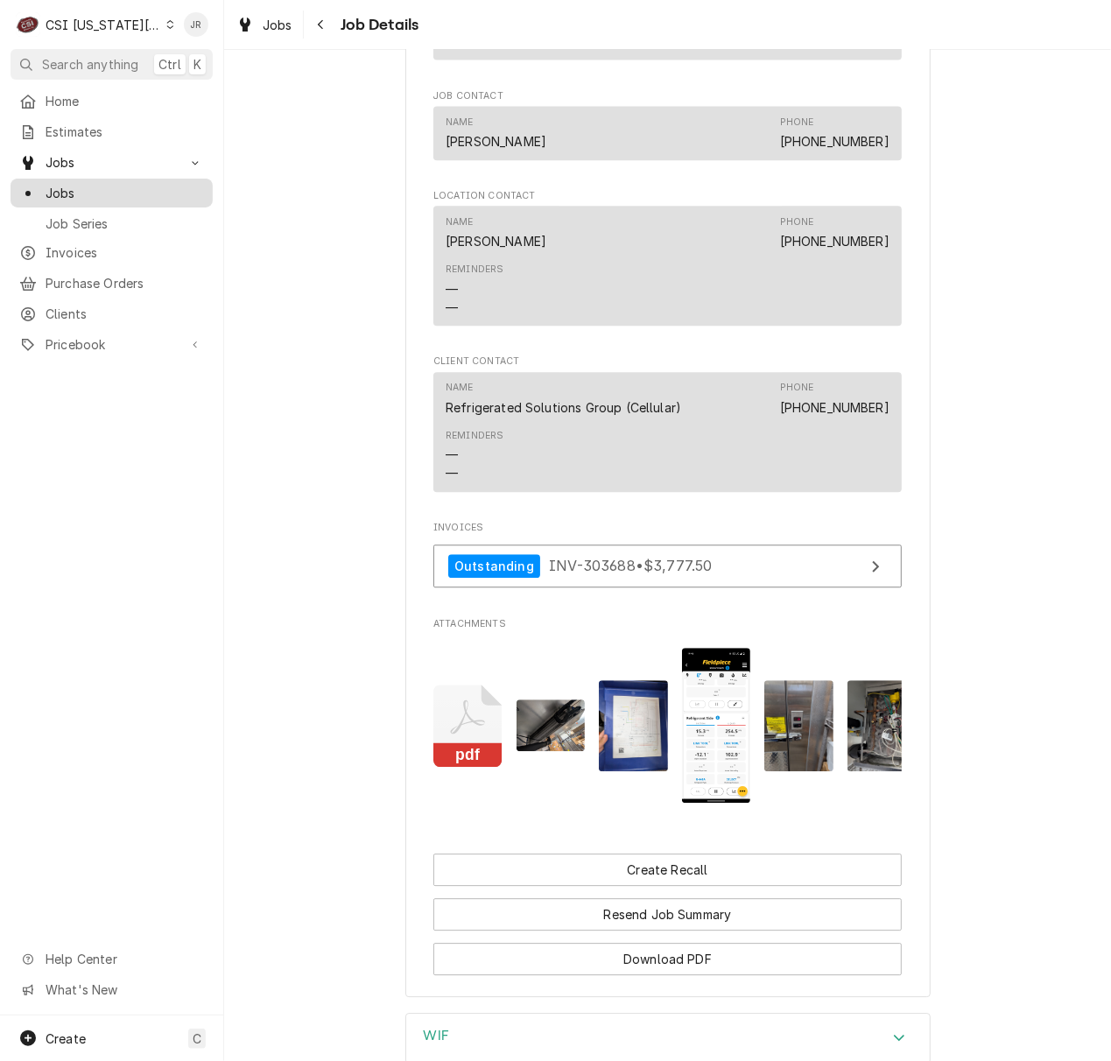
click at [74, 186] on span "Jobs" at bounding box center [125, 193] width 158 height 18
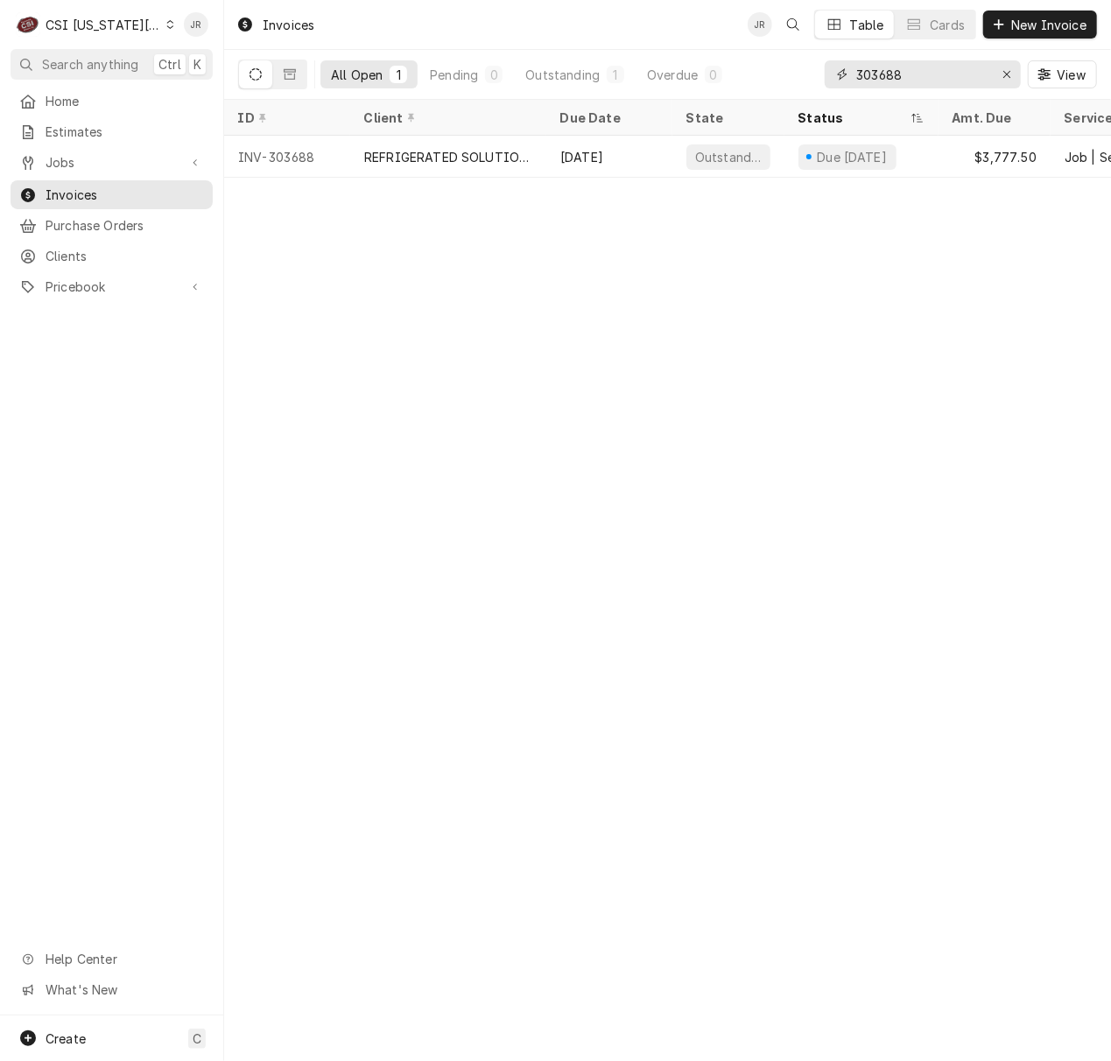
click at [915, 74] on input "303688" at bounding box center [921, 74] width 131 height 28
paste input "92"
type input "303692"
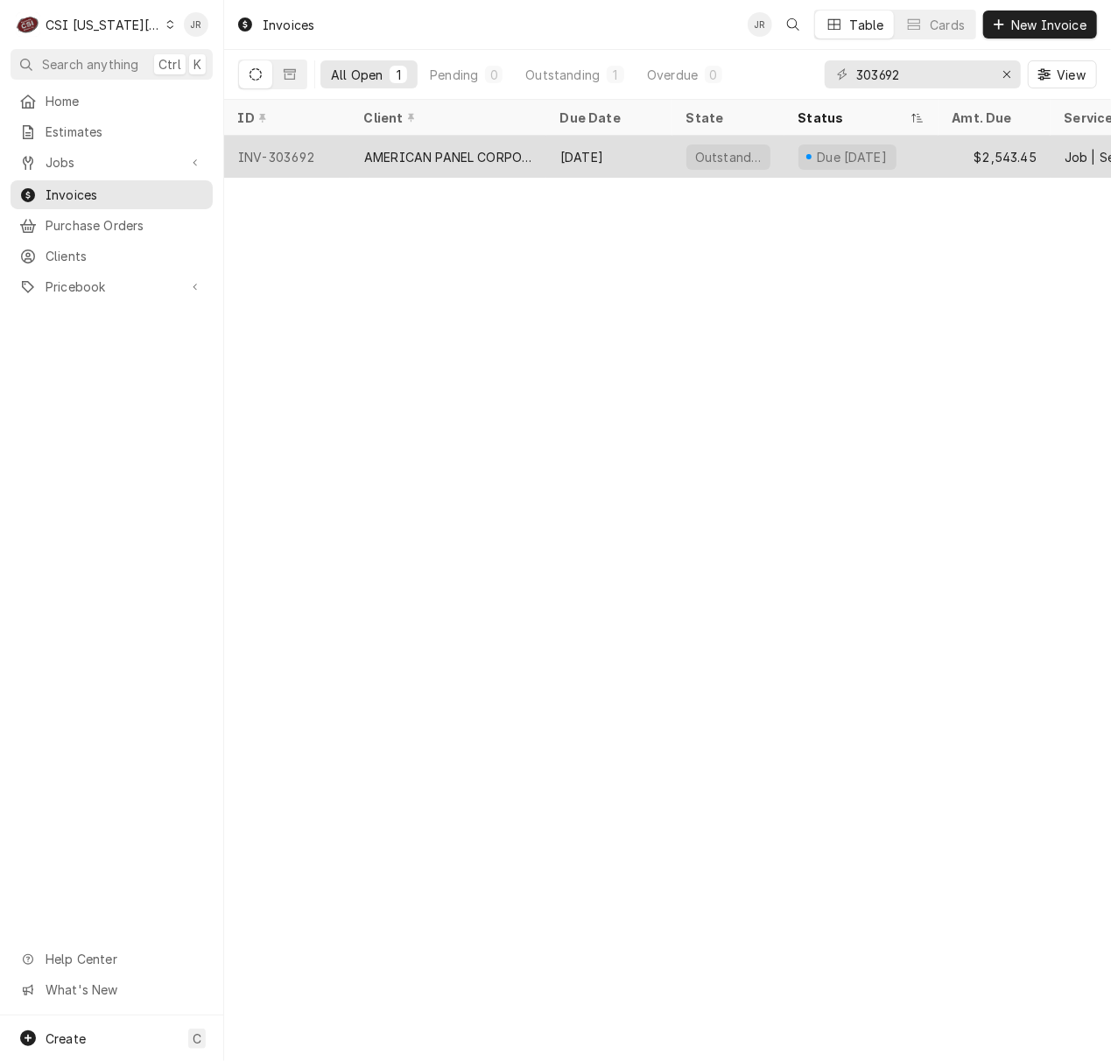
click at [583, 154] on div "Oct 30" at bounding box center [609, 157] width 126 height 42
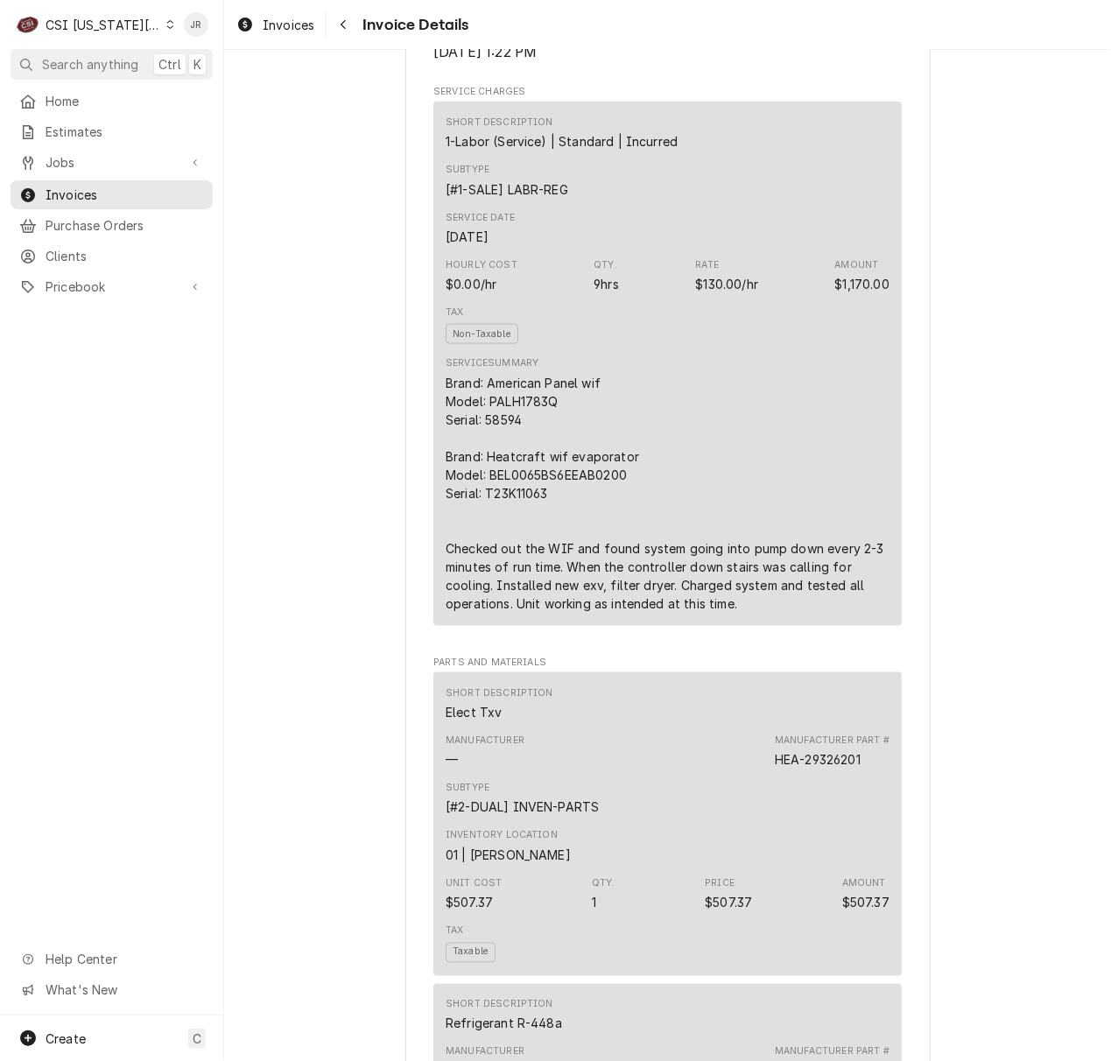
scroll to position [933, 0]
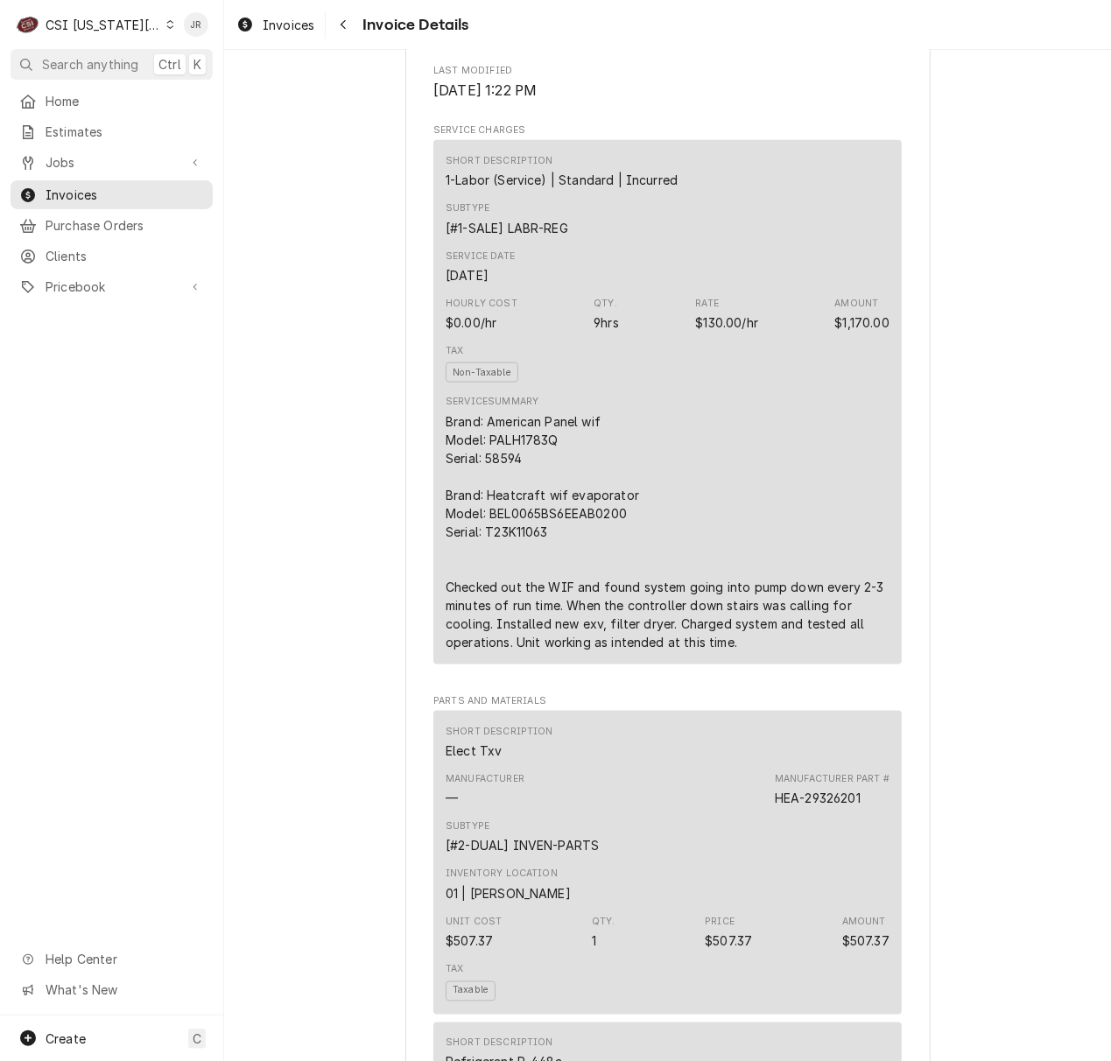
click at [210, 8] on div "JR" at bounding box center [195, 24] width 33 height 33
click at [200, 19] on div "Jessica Rentfro's Avatar" at bounding box center [196, 24] width 25 height 25
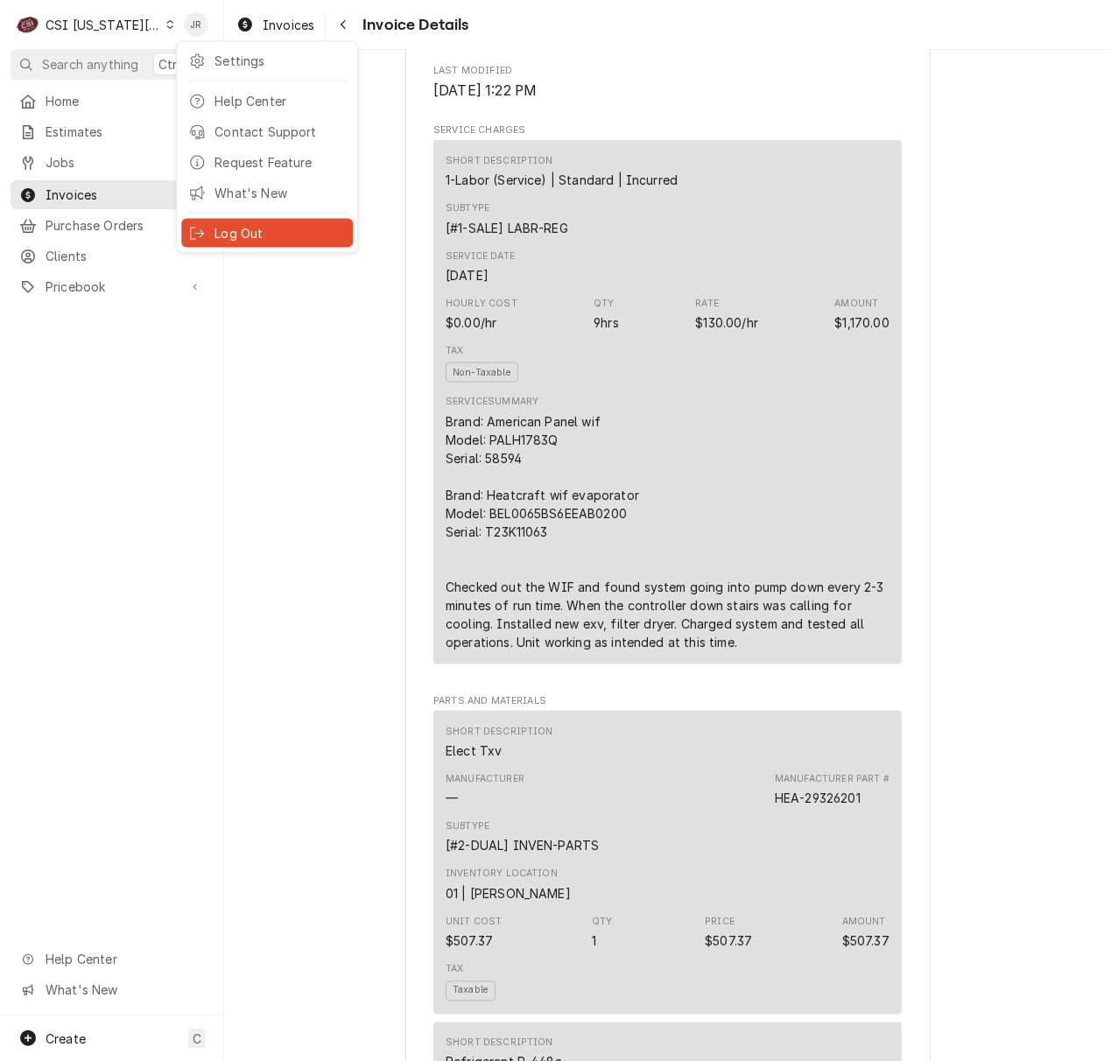
click at [257, 224] on div "Log Out" at bounding box center [279, 233] width 131 height 18
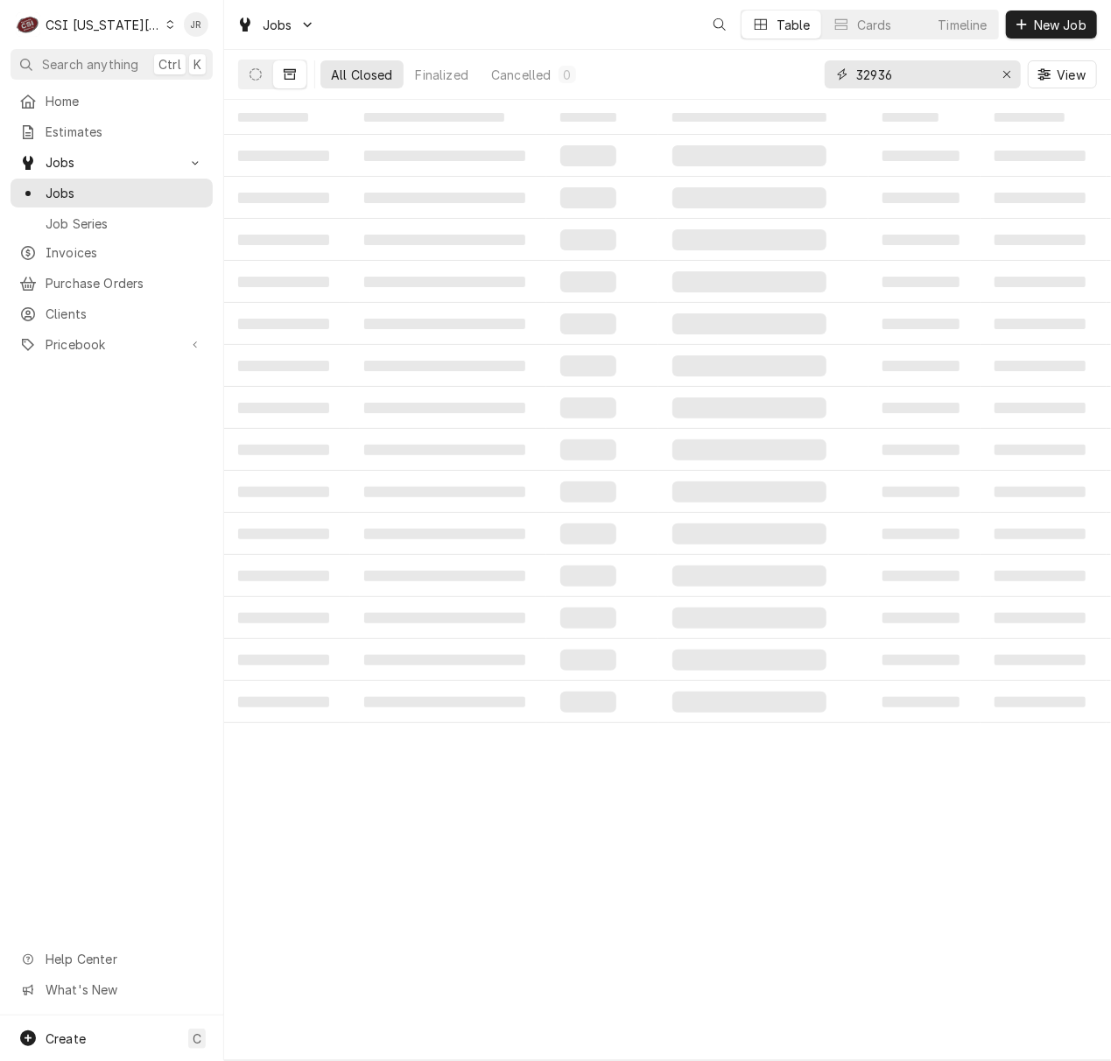
drag, startPoint x: 943, startPoint y: 84, endPoint x: 868, endPoint y: 67, distance: 76.4
click at [868, 67] on input "32936" at bounding box center [921, 74] width 131 height 28
click at [900, 74] on input "32936" at bounding box center [921, 74] width 131 height 28
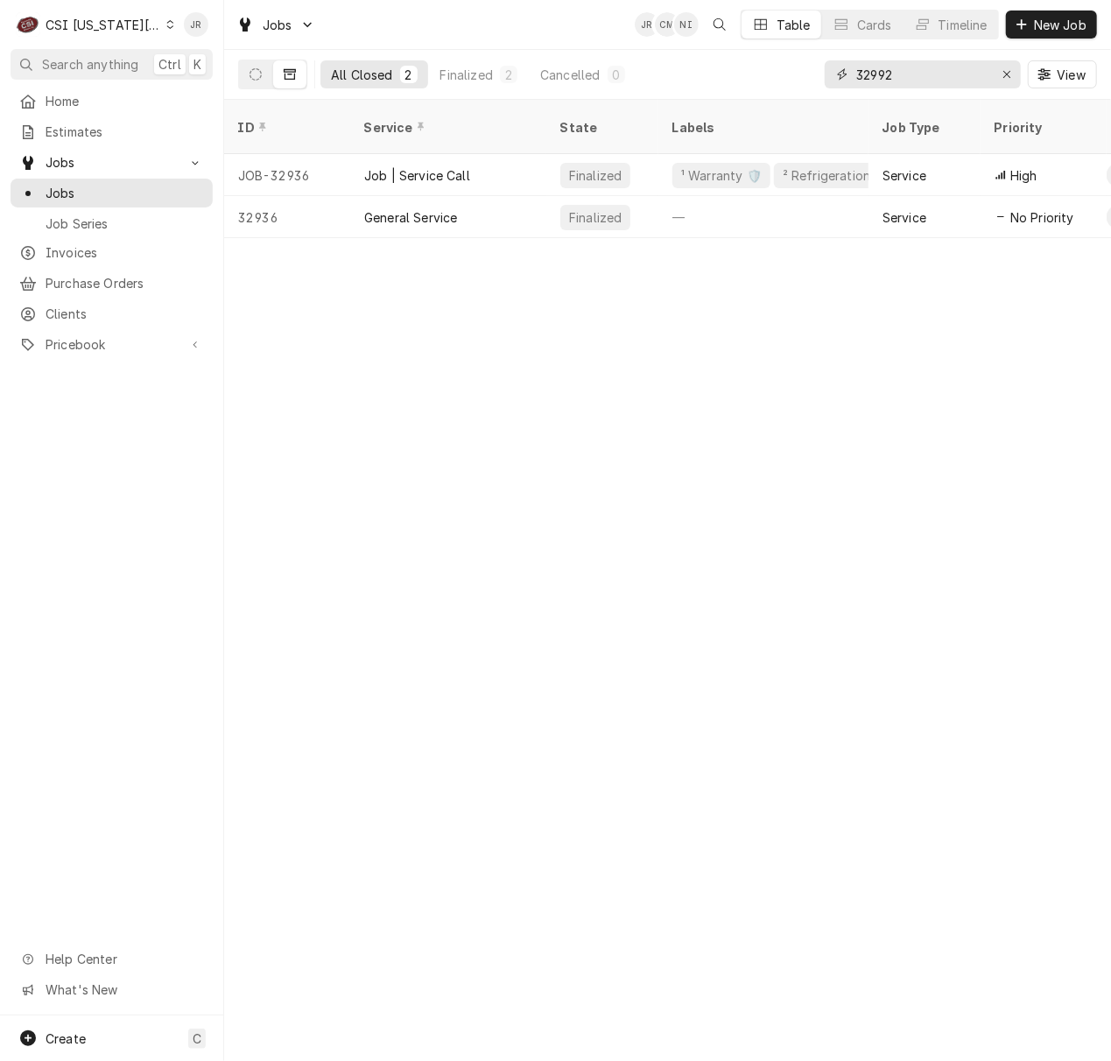
type input "32992"
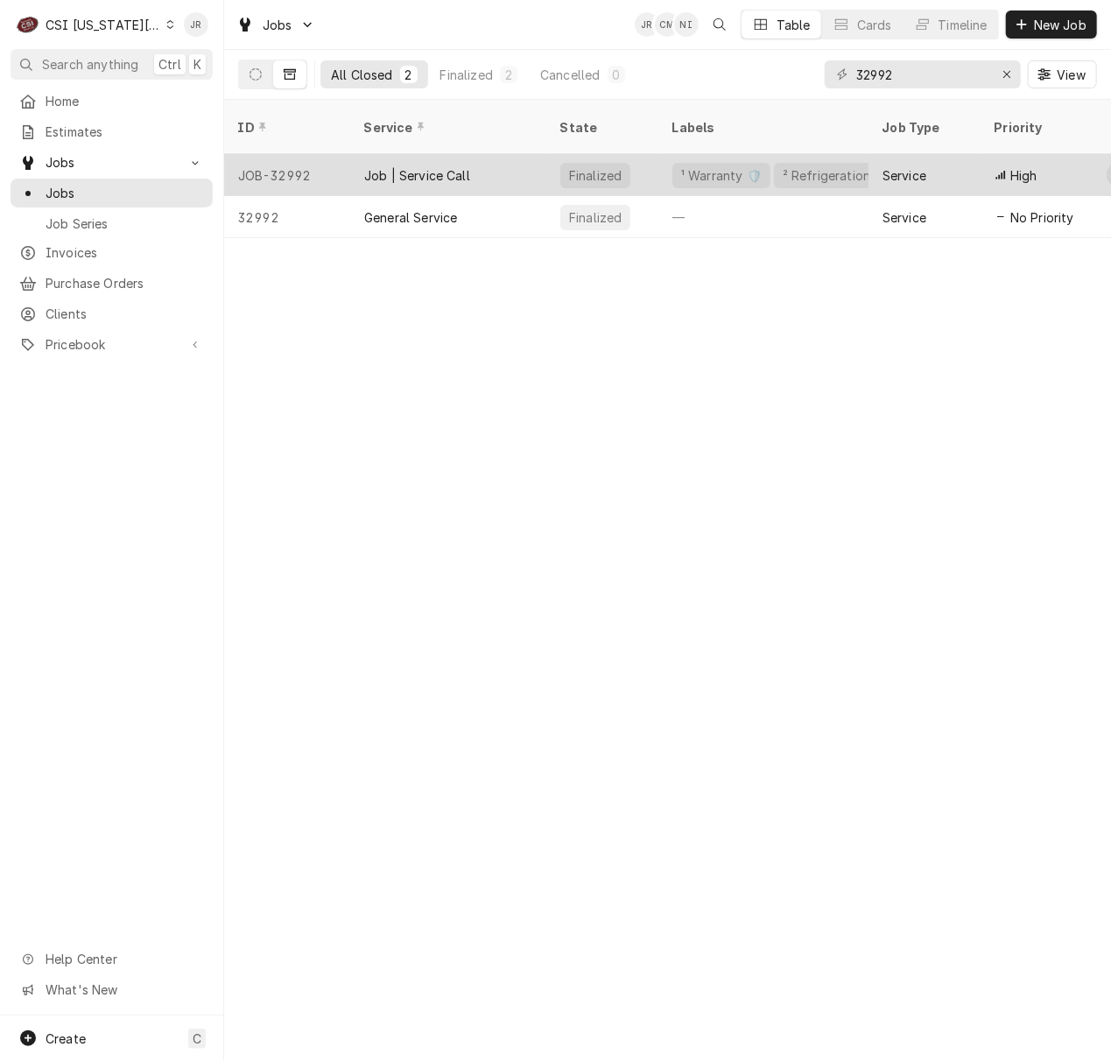
click at [618, 163] on div "Finalized" at bounding box center [595, 175] width 70 height 25
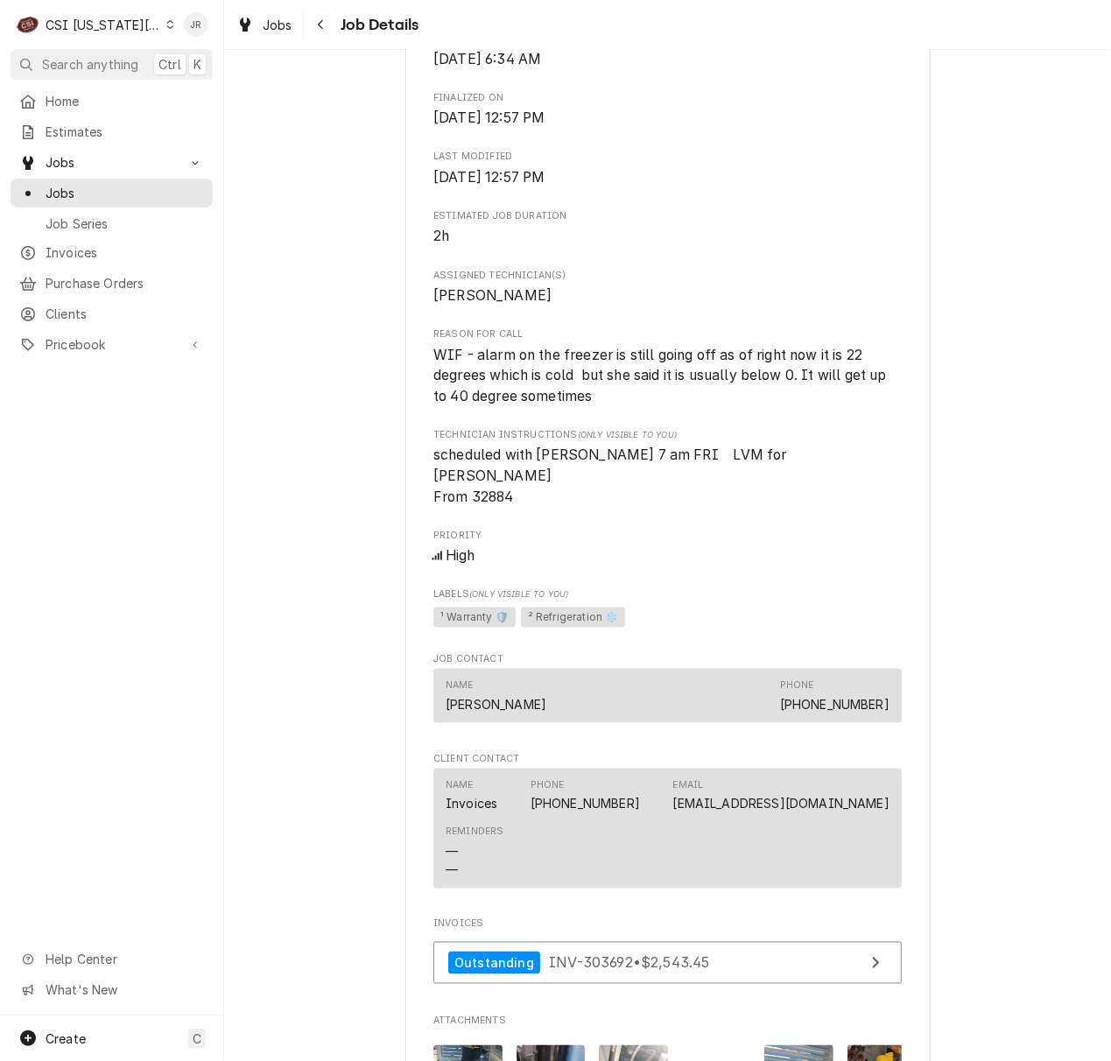
scroll to position [933, 0]
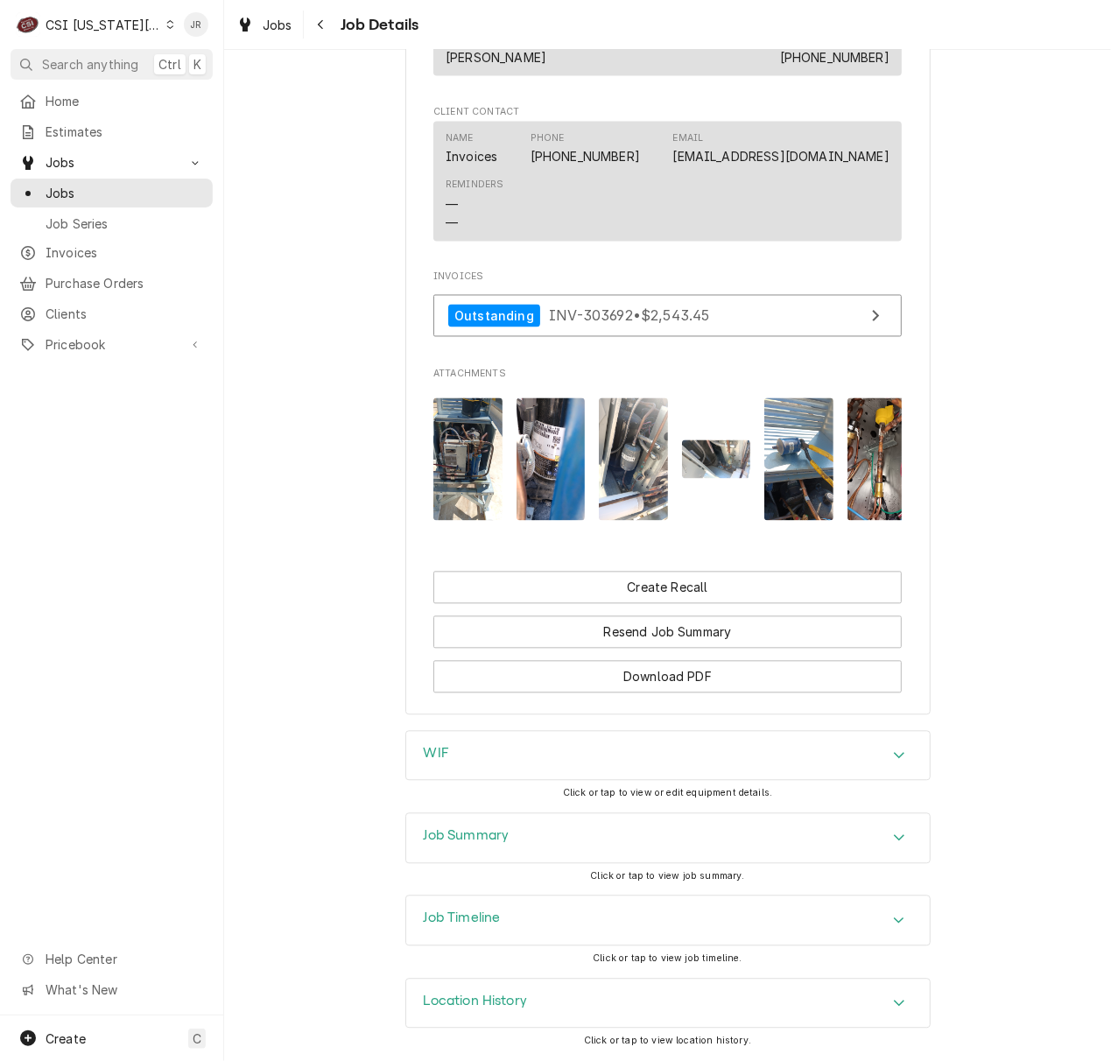
click at [485, 824] on div "Job Summary" at bounding box center [667, 838] width 523 height 49
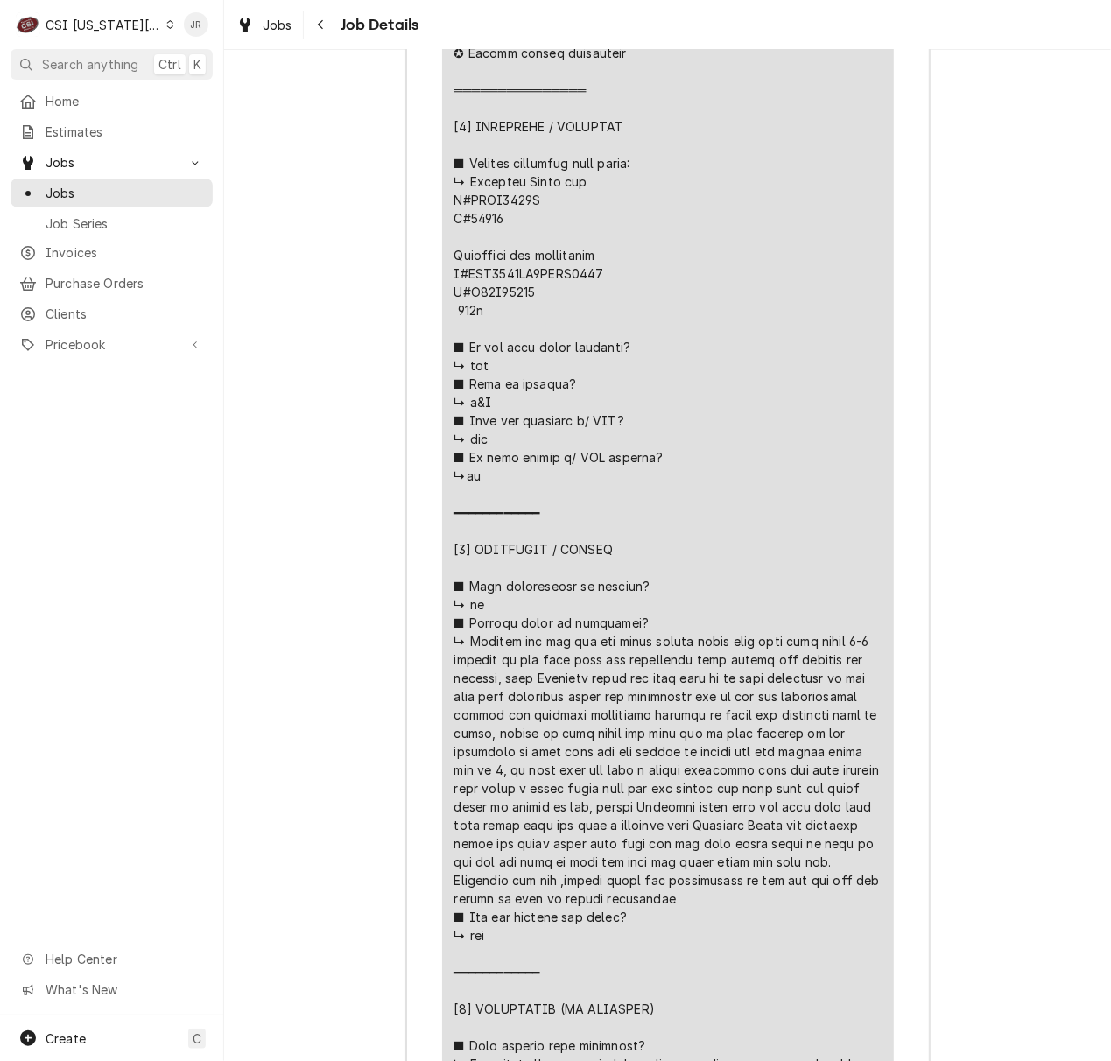
scroll to position [3581, 0]
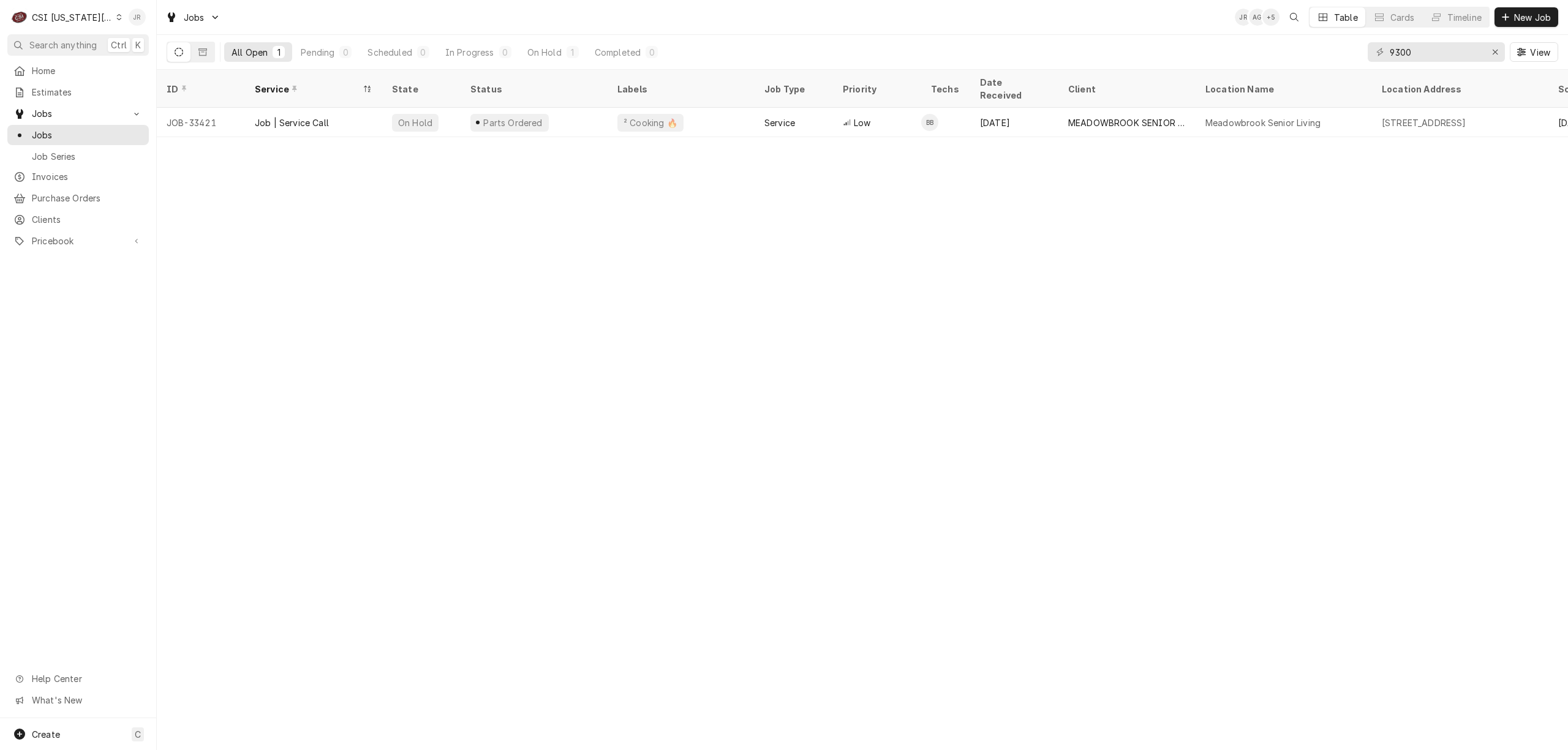
click at [140, 13] on div "Jessica Rentfro's Avatar" at bounding box center [137, 17] width 18 height 17
click at [185, 160] on div "Log Out" at bounding box center [195, 163] width 92 height 13
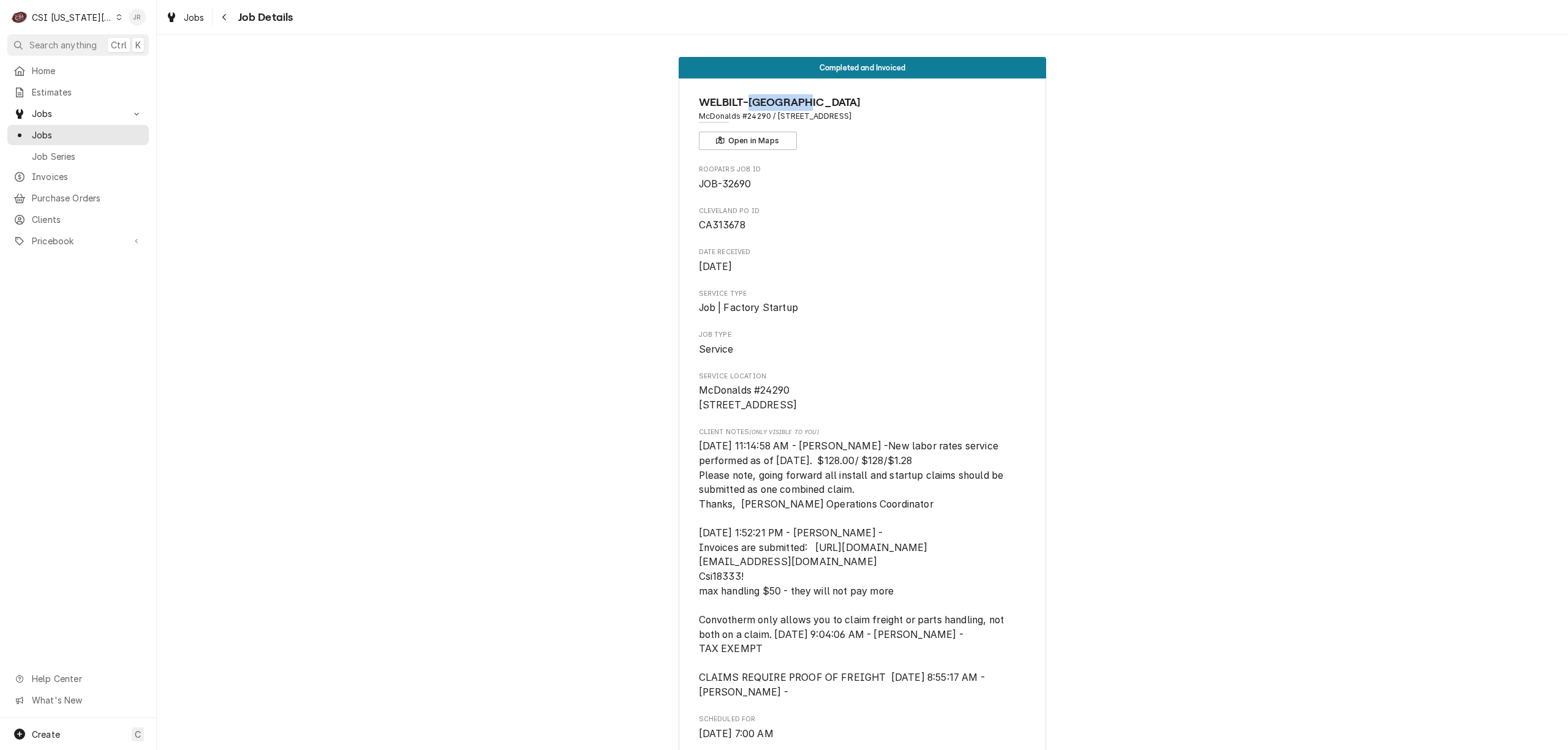
click at [135, 16] on div "Jessica Rentfro's Avatar" at bounding box center [137, 17] width 18 height 17
